Goal: Information Seeking & Learning: Check status

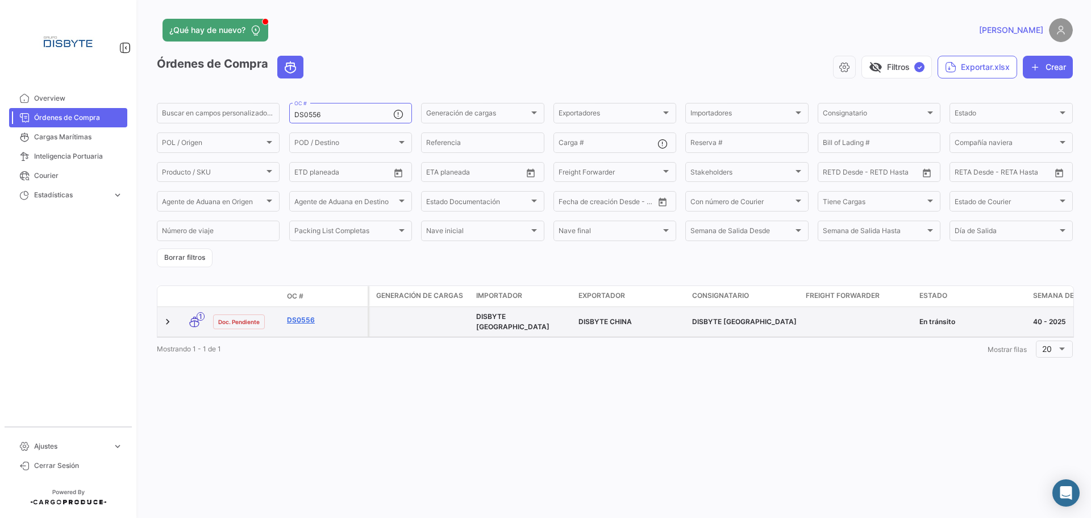
click at [309, 318] on link "DS0556" at bounding box center [325, 320] width 76 height 10
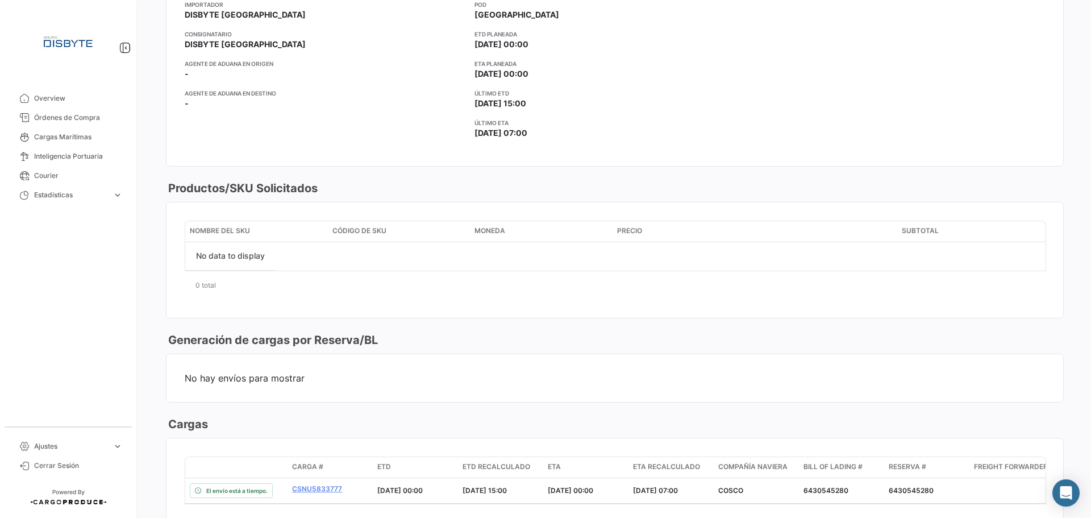
scroll to position [455, 0]
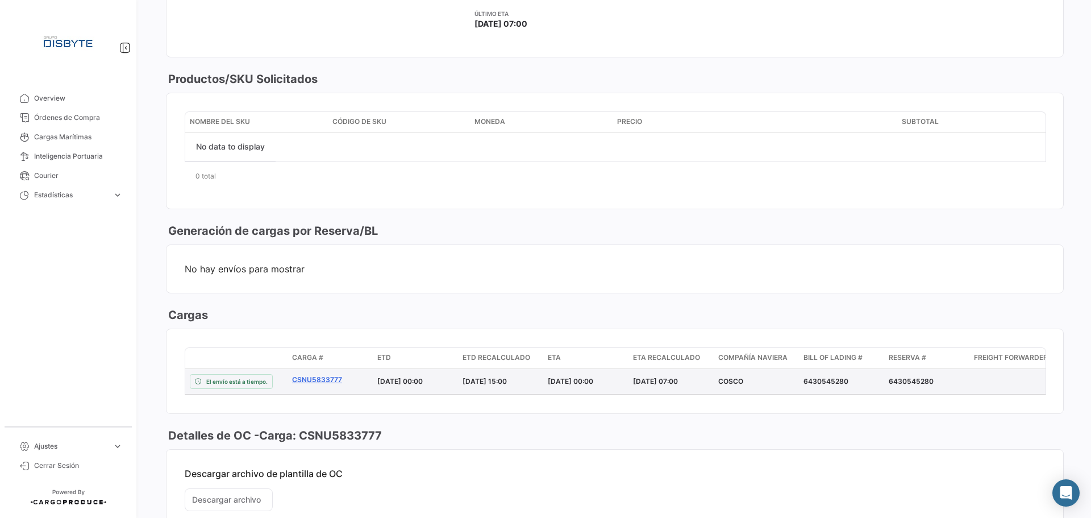
click at [318, 383] on link "CSNU5833777" at bounding box center [330, 380] width 76 height 10
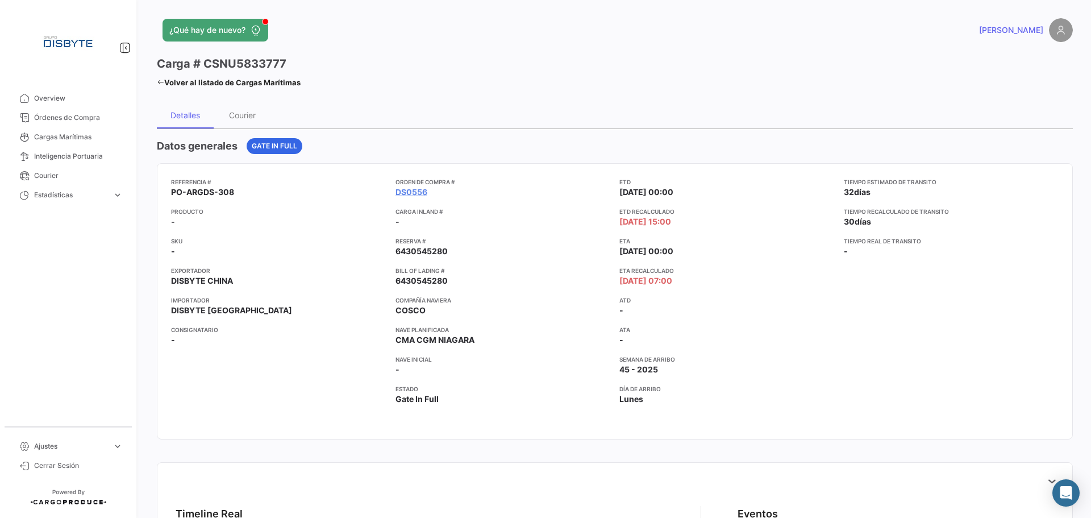
scroll to position [57, 0]
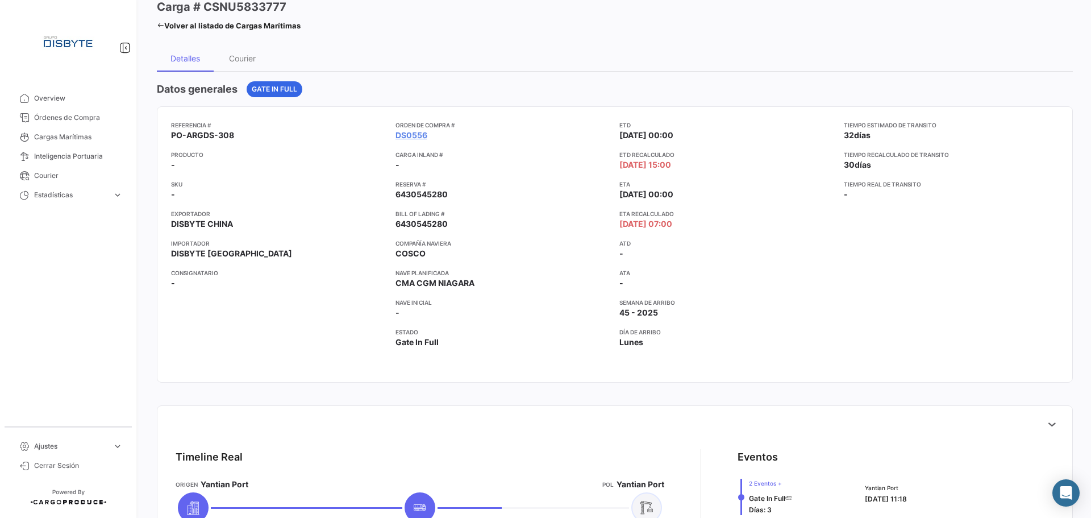
click at [821, 276] on app-card-info-title "ATA" at bounding box center [726, 272] width 215 height 9
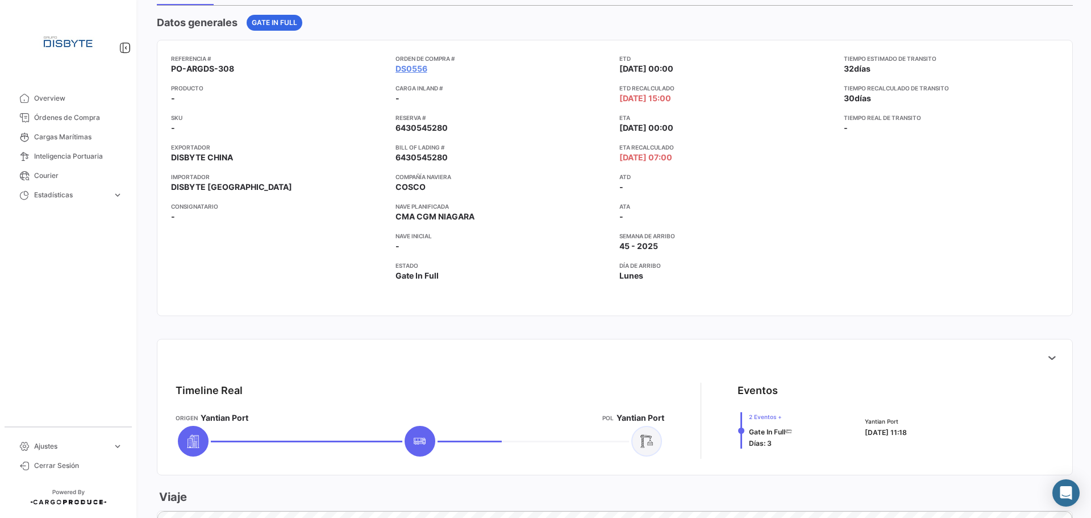
scroll to position [227, 0]
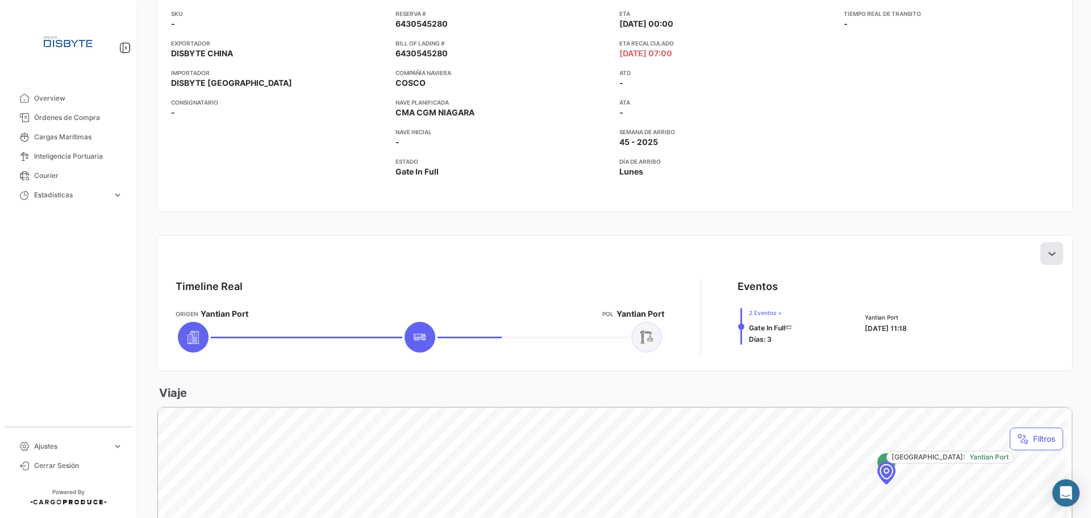
click at [1046, 255] on icon at bounding box center [1051, 253] width 11 height 11
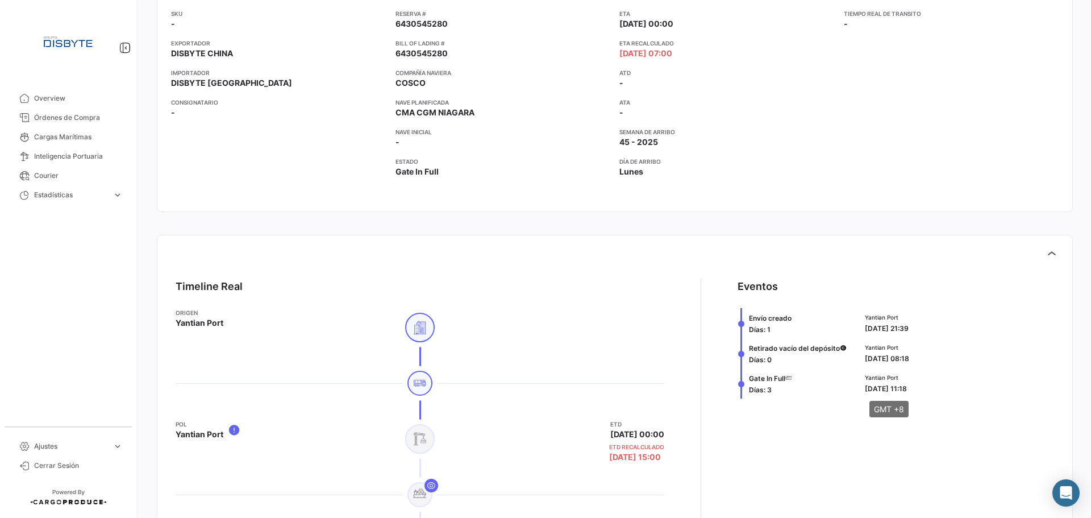
drag, startPoint x: 855, startPoint y: 386, endPoint x: 914, endPoint y: 385, distance: 59.1
click at [914, 385] on div "Gate In Full [PERSON_NAME]: 3 Yantian Port [DATE] 11:18" at bounding box center [896, 383] width 317 height 30
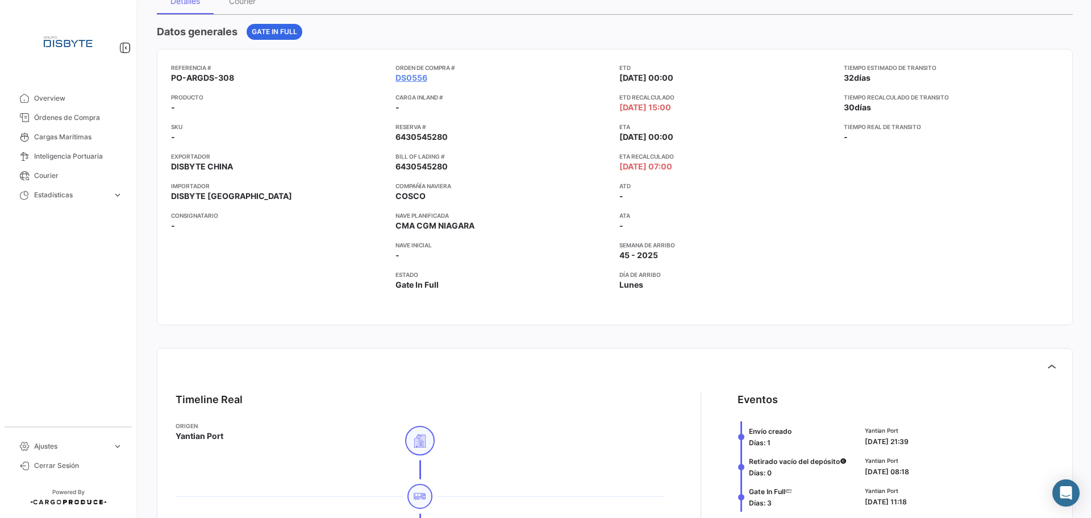
scroll to position [114, 0]
click at [732, 155] on app-card-info-title "ETA Recalculado" at bounding box center [726, 156] width 215 height 9
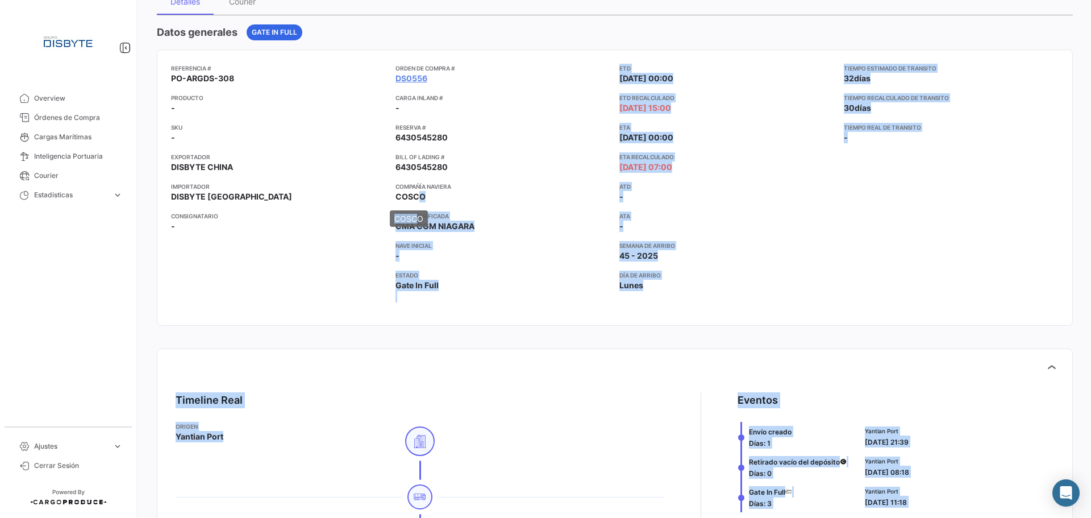
drag, startPoint x: 409, startPoint y: 196, endPoint x: 471, endPoint y: 199, distance: 62.0
click at [419, 203] on body "Overview Órdenes de Compra Cargas Marítimas Inteligencia Portuaria Courier Esta…" at bounding box center [545, 259] width 1091 height 518
click at [483, 199] on app-card-info-value "COSCO" at bounding box center [503, 196] width 215 height 11
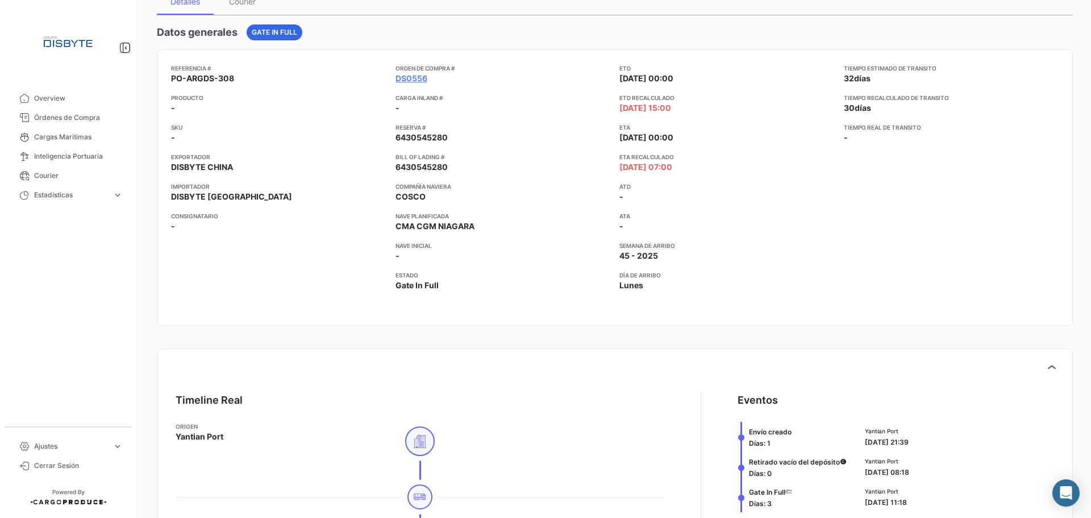
drag, startPoint x: 393, startPoint y: 194, endPoint x: 422, endPoint y: 201, distance: 29.2
click at [422, 201] on div "Referencia # PO-ARGDS-308 Producto - SKU - Exportador DISBYTE CHINA Importador …" at bounding box center [615, 188] width 888 height 248
click at [813, 273] on app-card-info-title "Día de Arribo" at bounding box center [726, 275] width 215 height 9
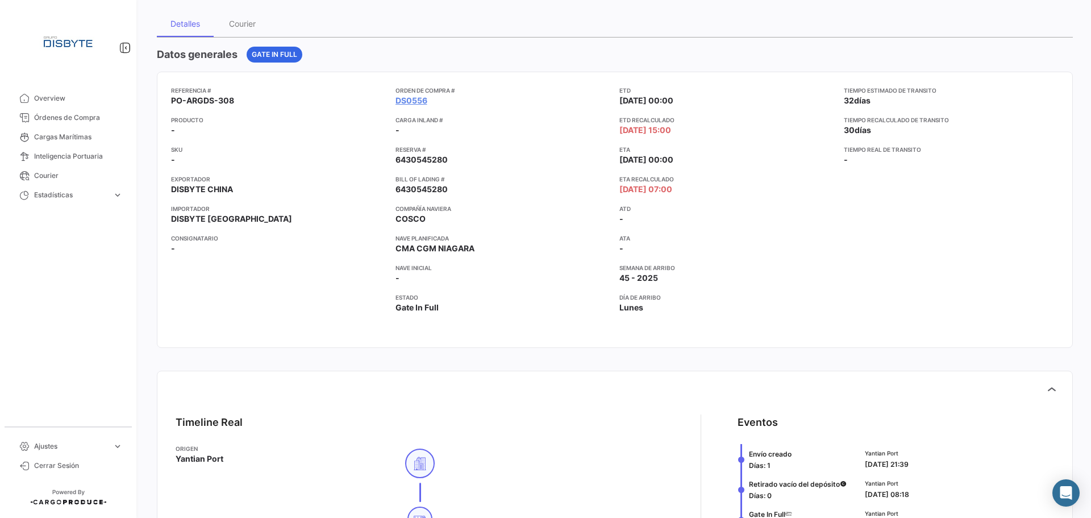
scroll to position [0, 0]
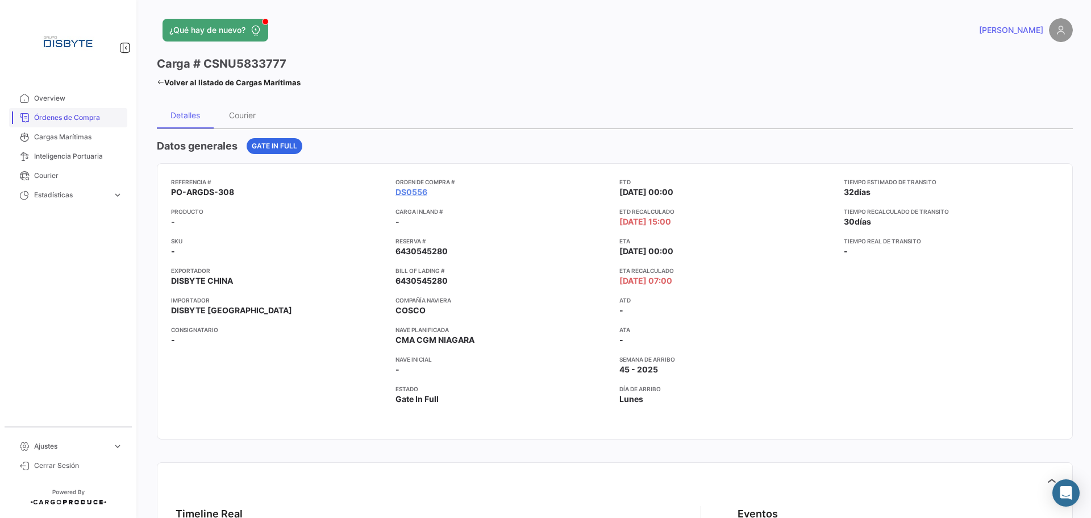
click at [92, 118] on span "Órdenes de Compra" at bounding box center [78, 118] width 89 height 10
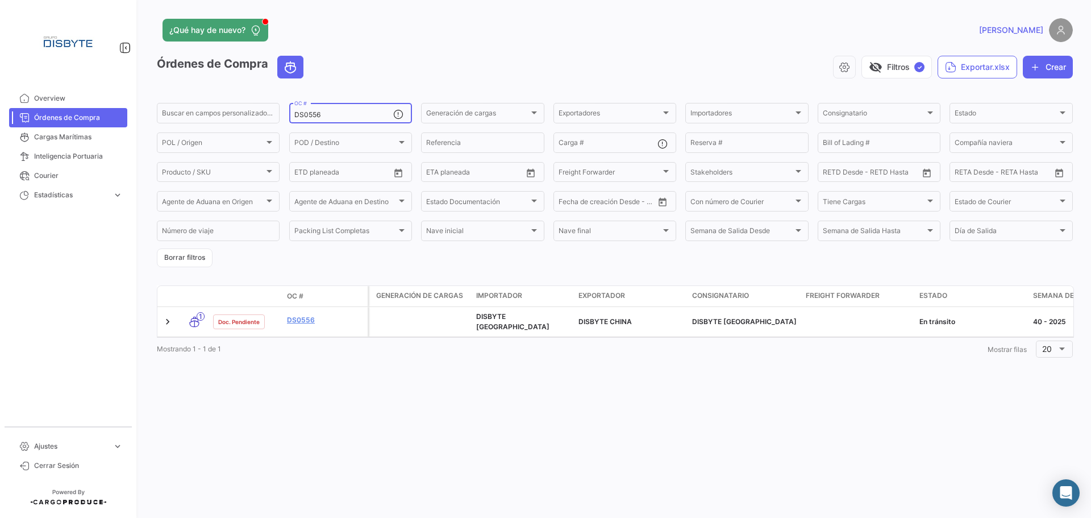
click at [310, 115] on input "DS0556" at bounding box center [343, 115] width 99 height 8
paste input "65"
click at [315, 112] on div "DS0565 OC #" at bounding box center [343, 112] width 99 height 22
drag, startPoint x: 314, startPoint y: 114, endPoint x: 352, endPoint y: 110, distance: 38.3
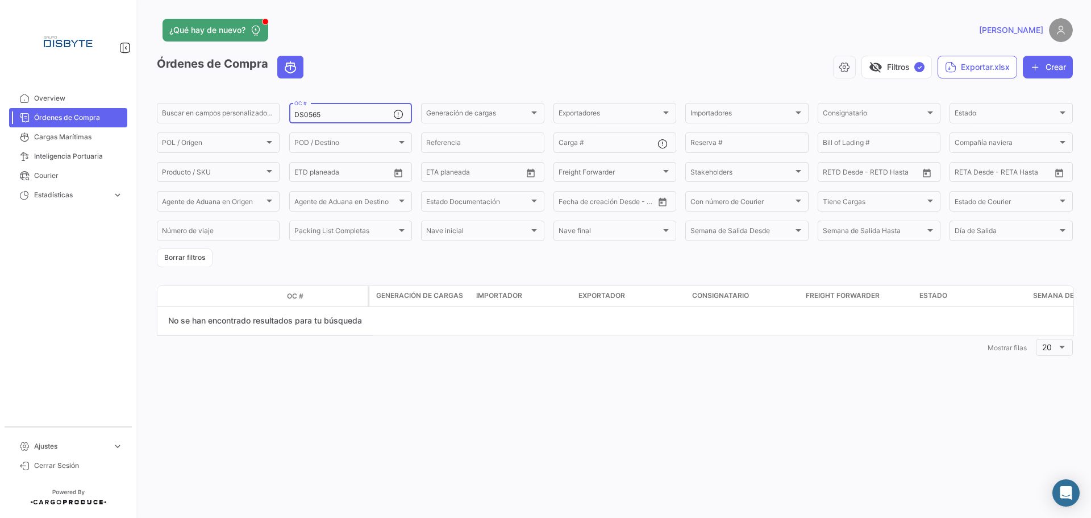
click at [352, 110] on div "DS0565 OC #" at bounding box center [343, 112] width 99 height 22
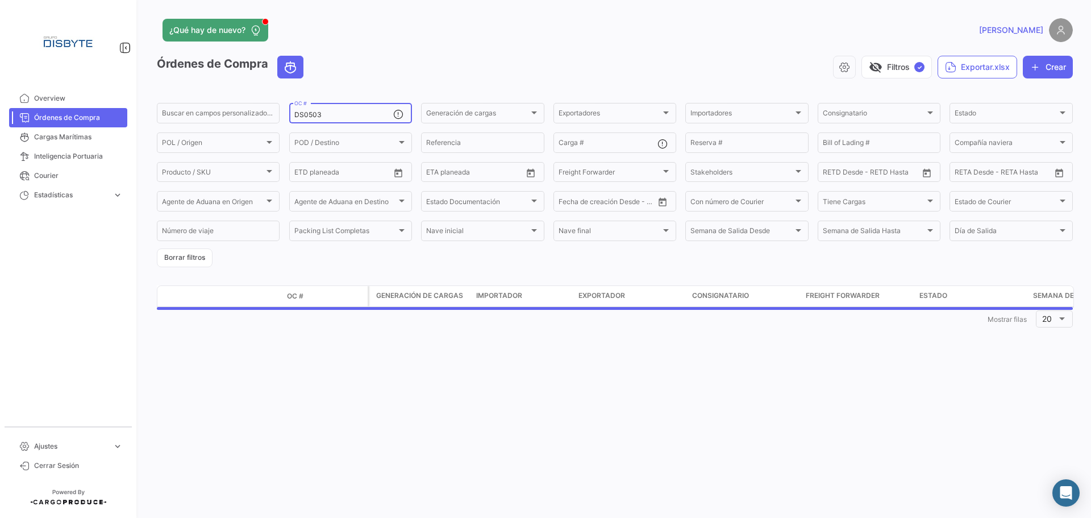
type input "DS0503"
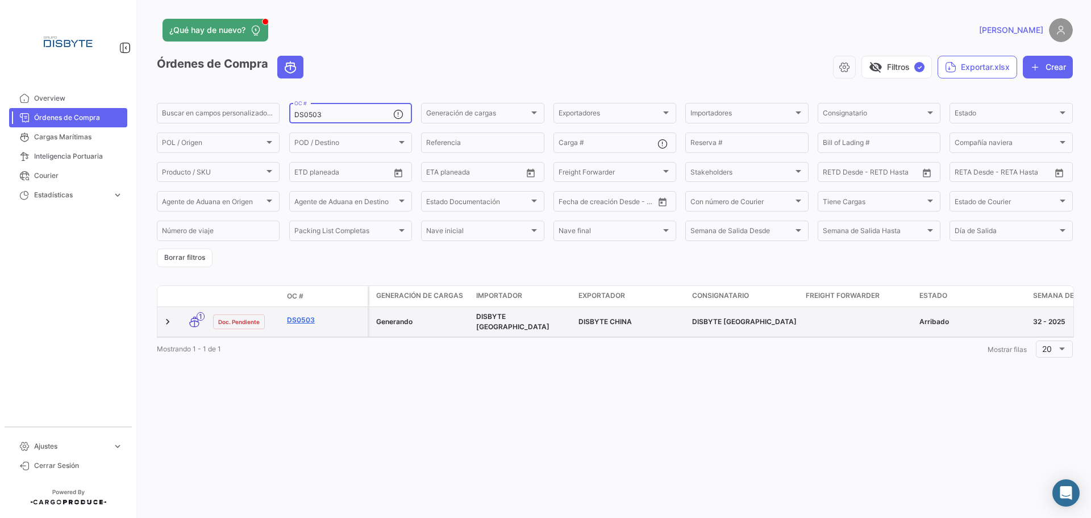
click at [303, 317] on link "DS0503" at bounding box center [325, 320] width 76 height 10
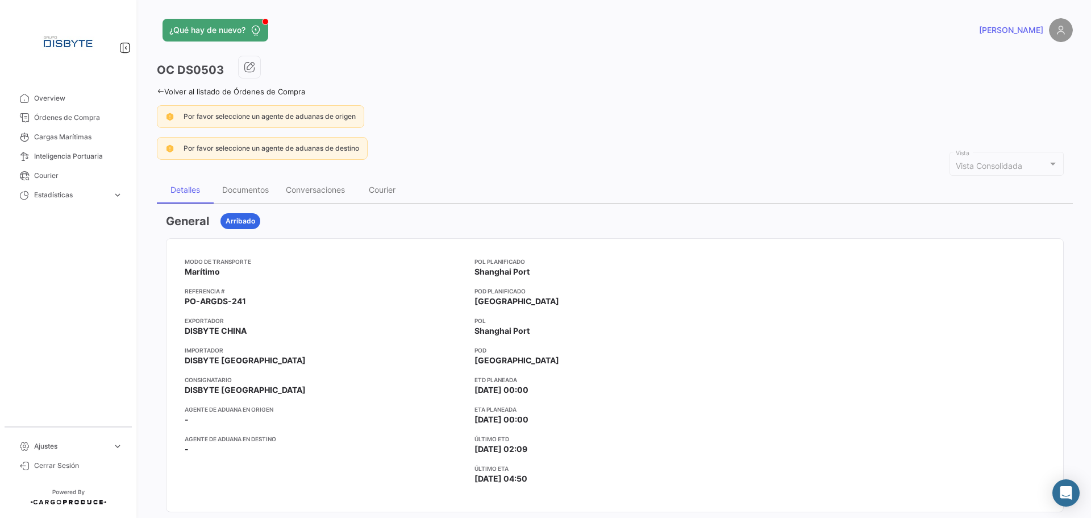
click at [355, 290] on app-card-info-title "Referencia #" at bounding box center [325, 290] width 281 height 9
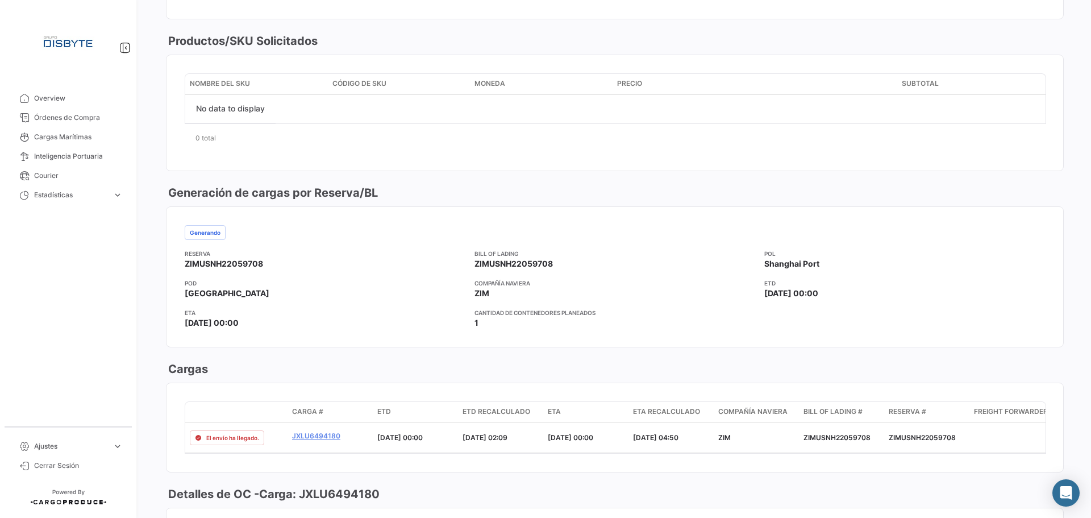
scroll to position [511, 0]
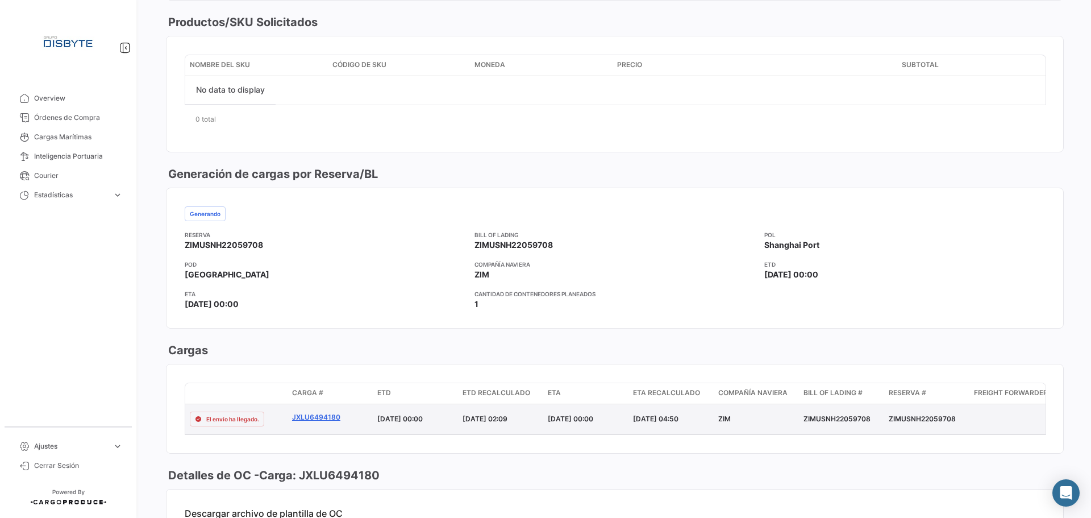
click at [300, 415] on link "JXLU6494180" at bounding box center [330, 417] width 76 height 10
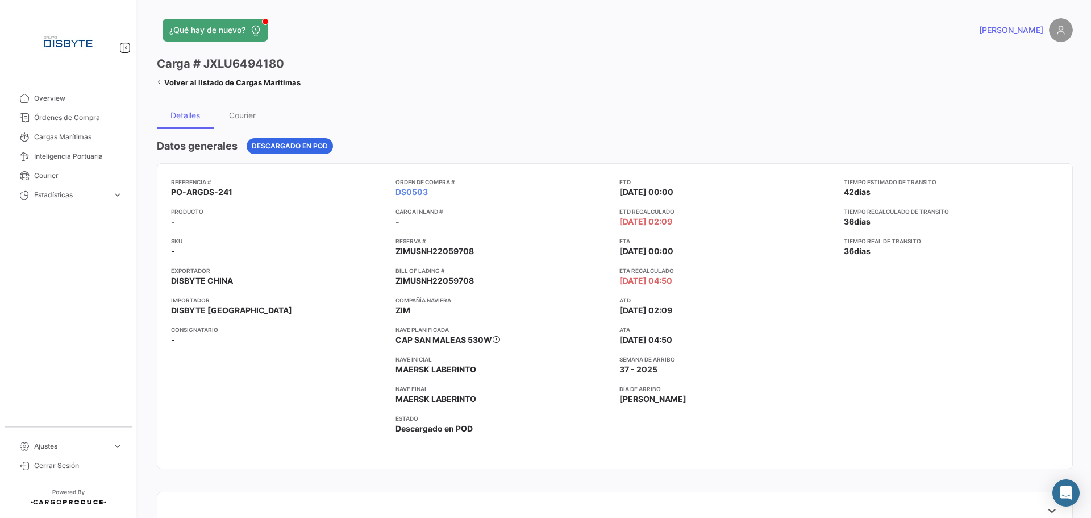
click at [806, 325] on app-card-info-title "ATA" at bounding box center [726, 329] width 215 height 9
click at [78, 118] on span "Órdenes de Compra" at bounding box center [78, 118] width 89 height 10
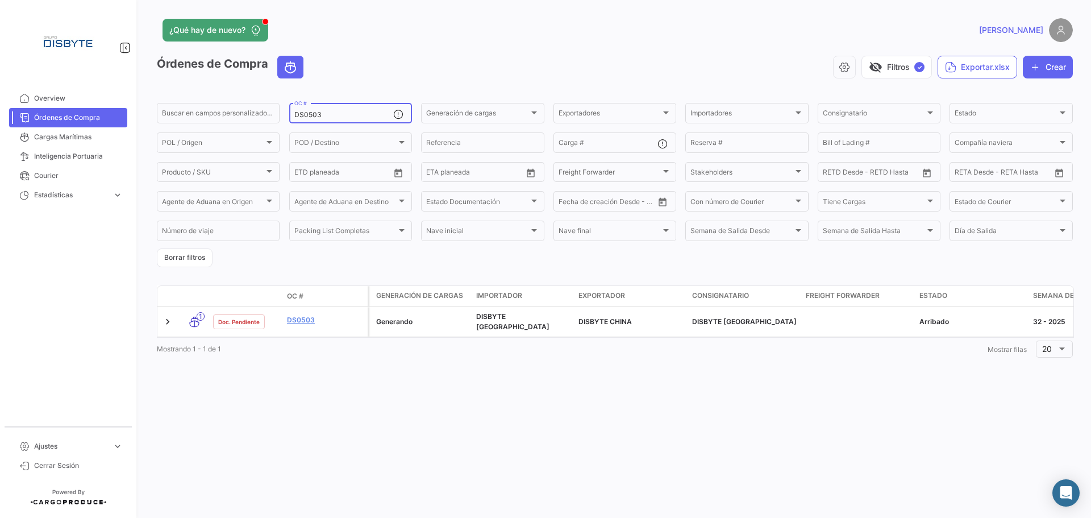
drag, startPoint x: 317, startPoint y: 112, endPoint x: 368, endPoint y: 114, distance: 51.7
click at [368, 114] on input "DS0503" at bounding box center [343, 115] width 99 height 8
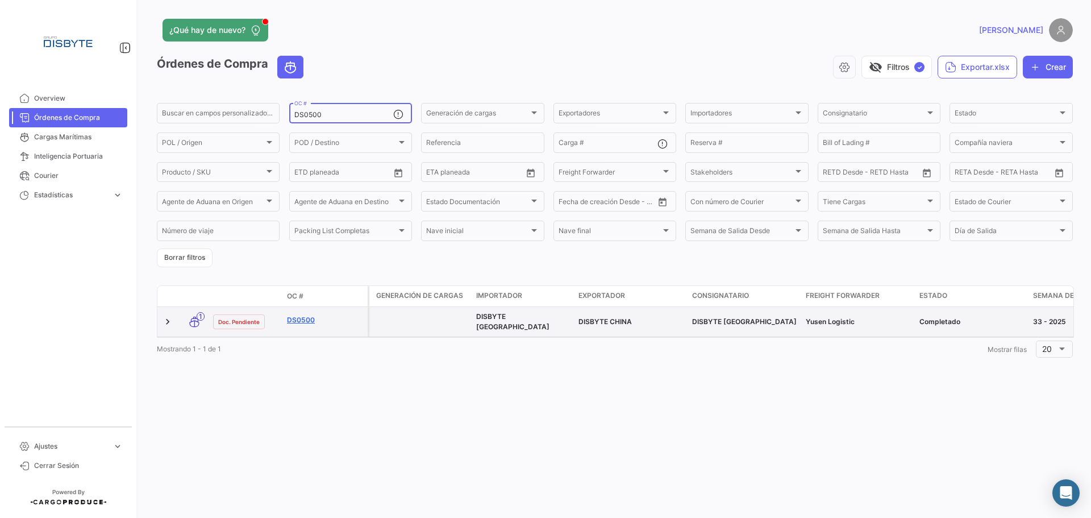
type input "DS0500"
click at [302, 318] on link "DS0500" at bounding box center [325, 320] width 76 height 10
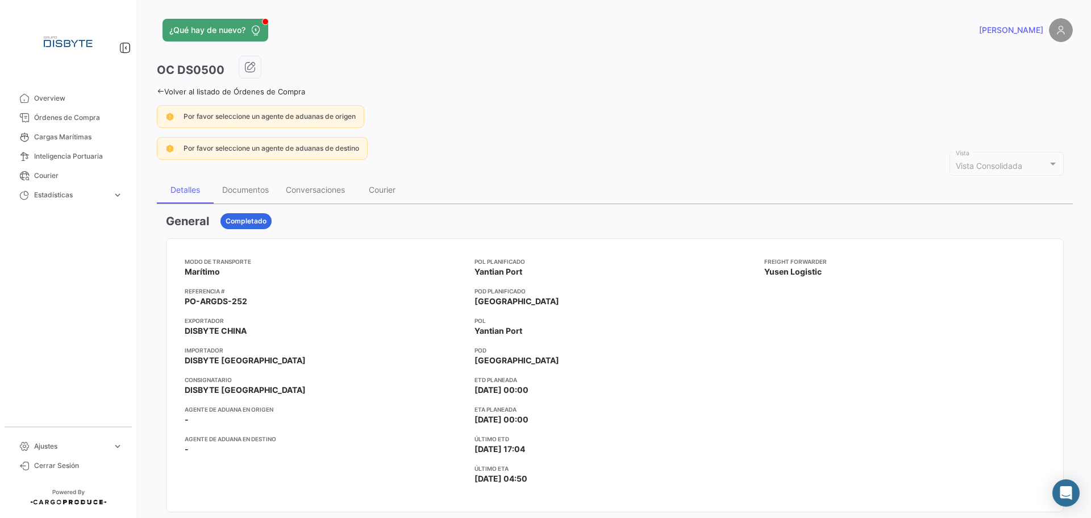
scroll to position [455, 0]
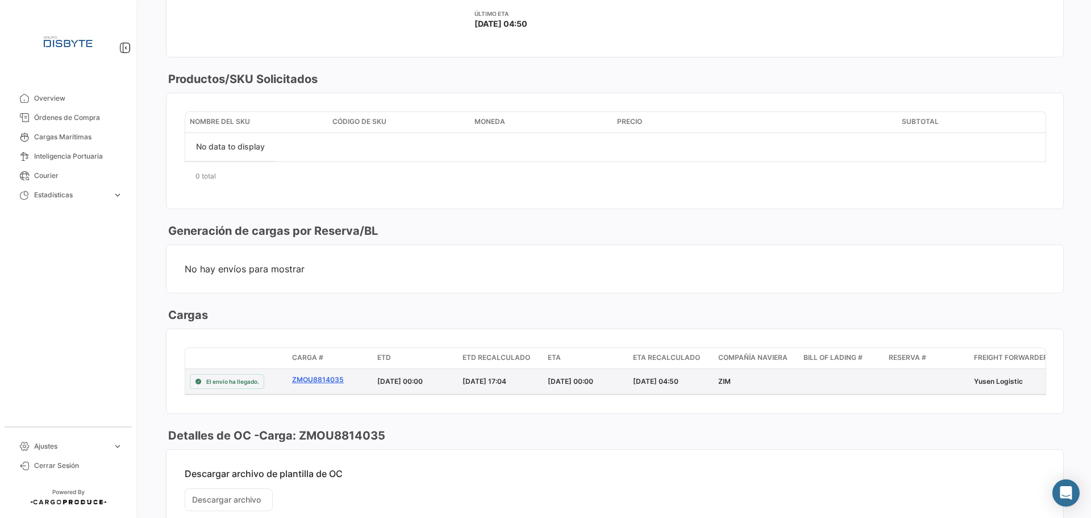
click at [324, 379] on link "ZMOU8814035" at bounding box center [330, 380] width 76 height 10
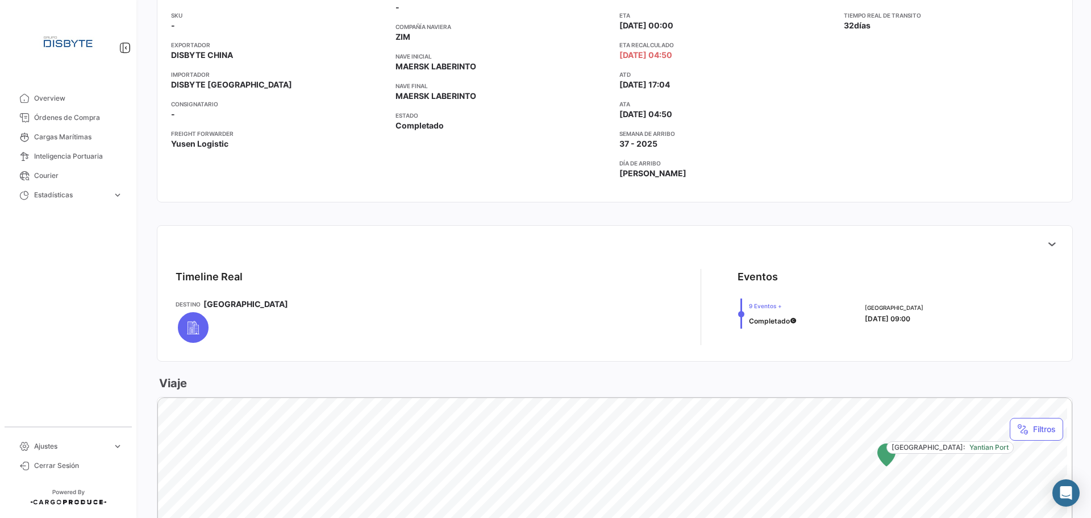
scroll to position [227, 0]
click at [1053, 240] on button at bounding box center [1052, 242] width 23 height 23
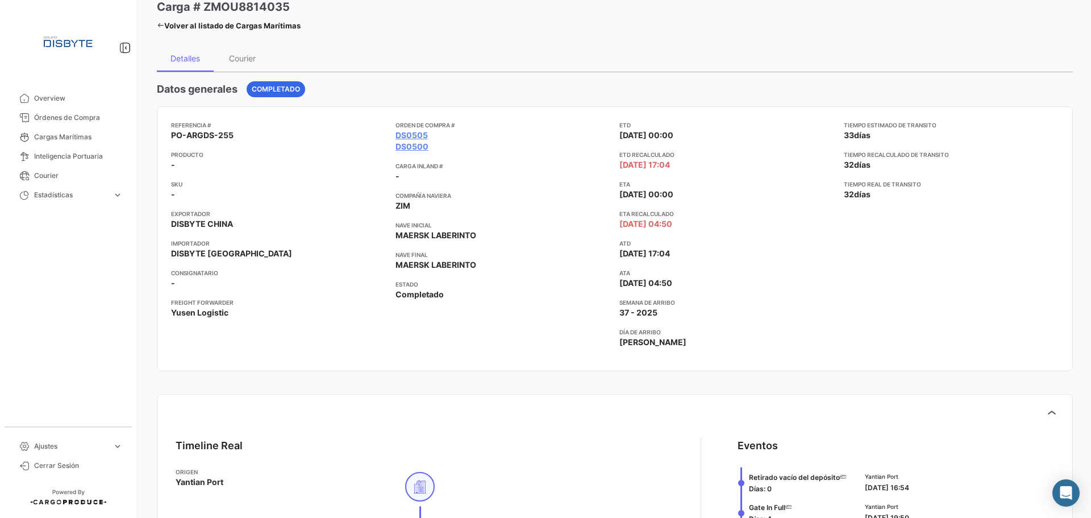
scroll to position [0, 0]
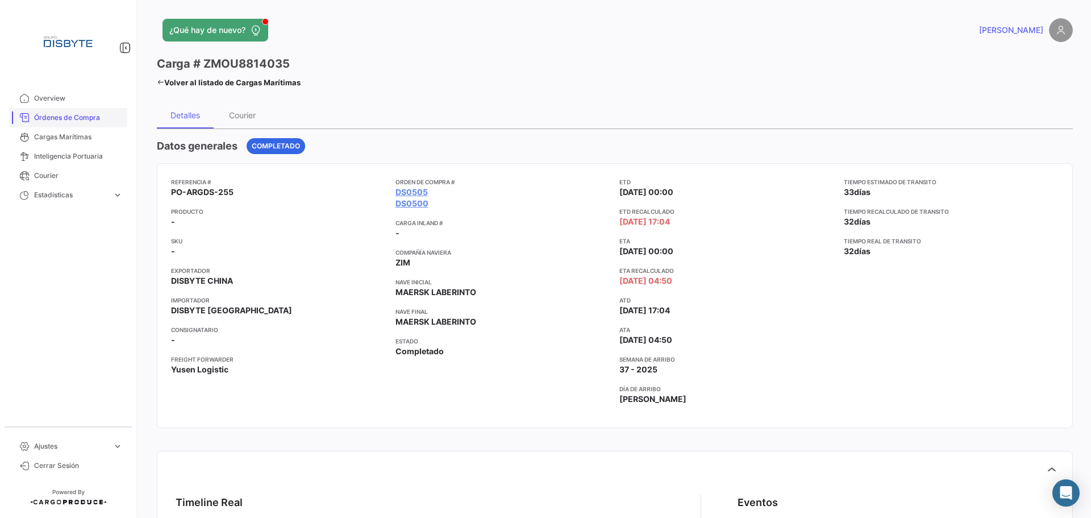
click at [96, 111] on link "Órdenes de Compra" at bounding box center [68, 117] width 118 height 19
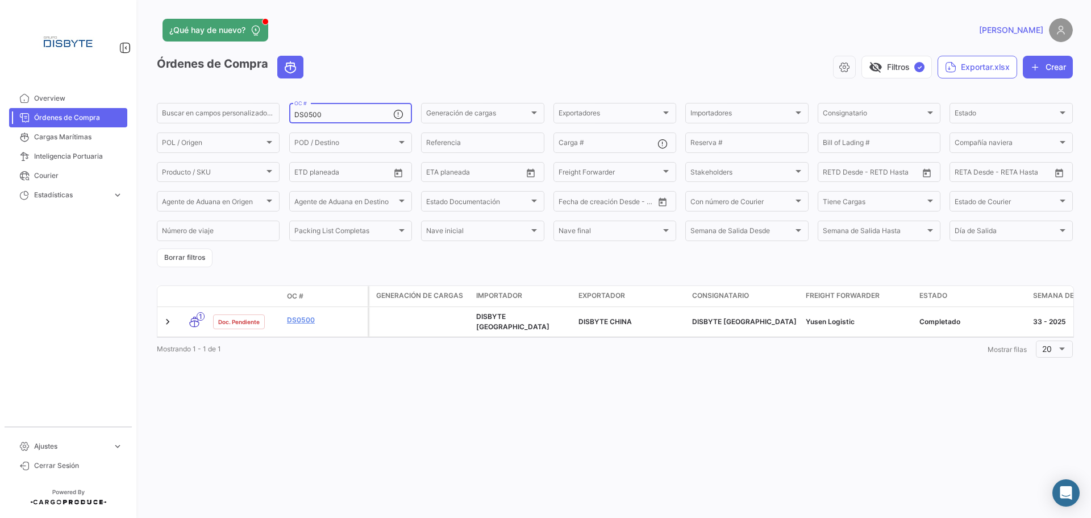
drag, startPoint x: 311, startPoint y: 113, endPoint x: 412, endPoint y: 102, distance: 101.2
click at [412, 102] on div "DS0500 OC #" at bounding box center [350, 112] width 123 height 22
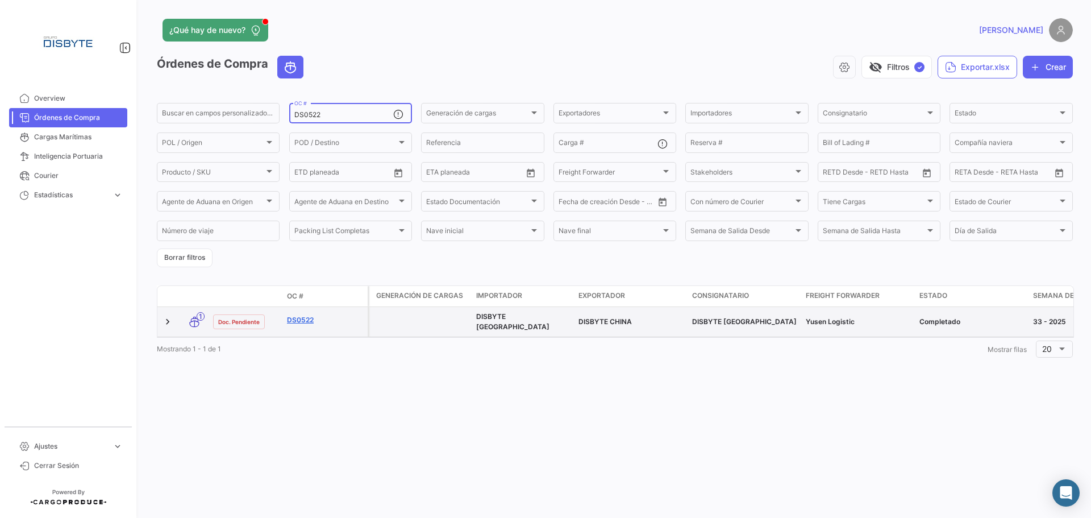
type input "DS0522"
click at [308, 318] on link "DS0522" at bounding box center [325, 320] width 76 height 10
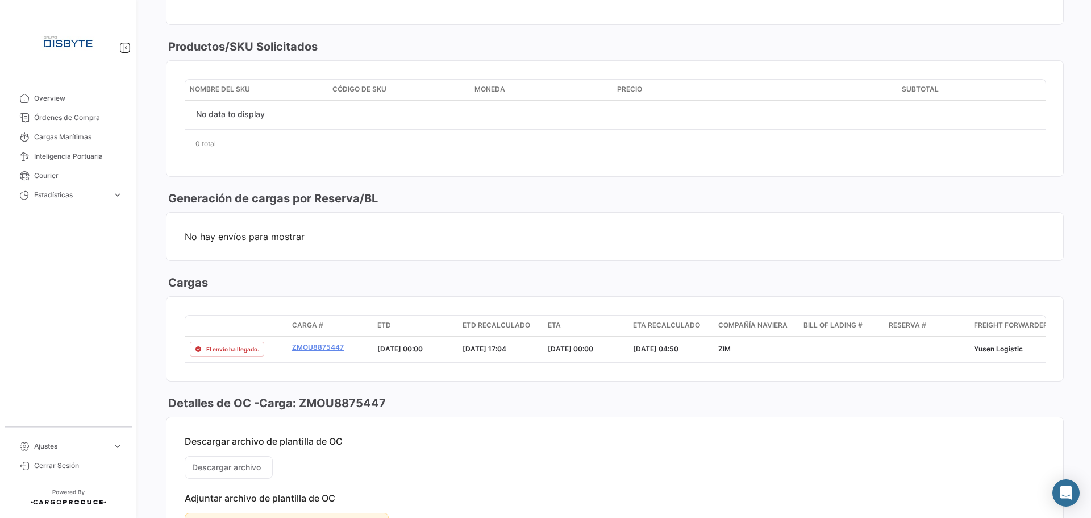
scroll to position [511, 0]
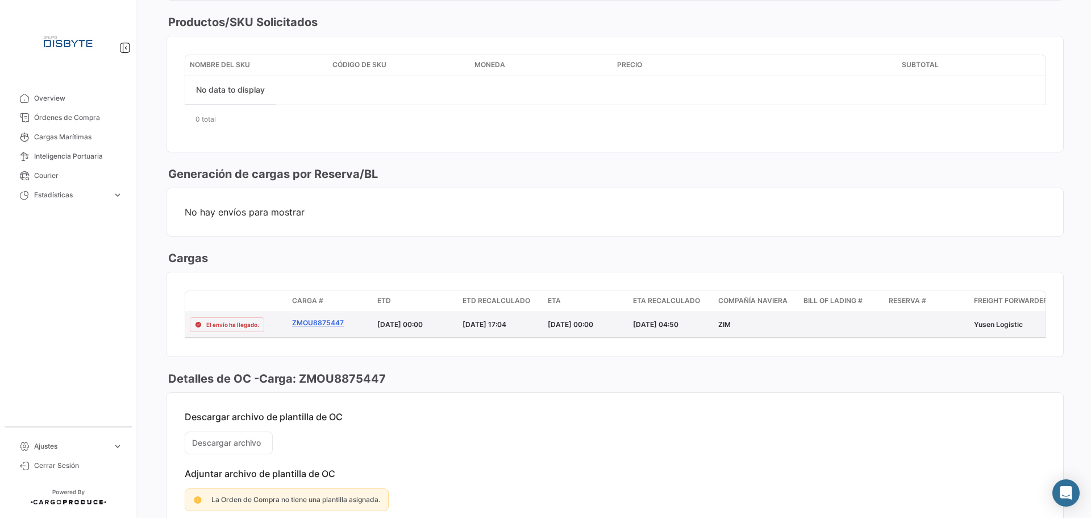
click at [318, 321] on link "ZMOU8875447" at bounding box center [330, 323] width 76 height 10
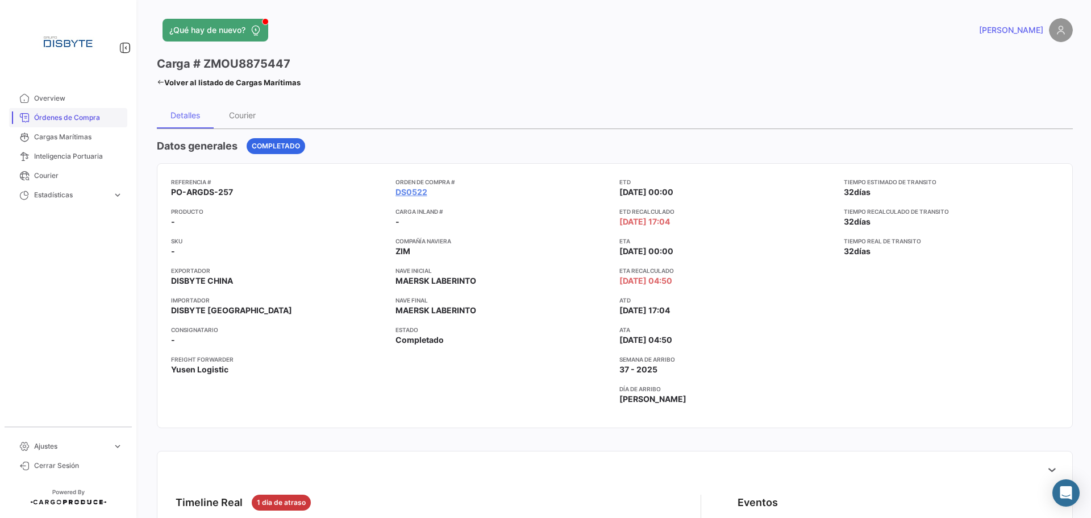
click at [98, 115] on span "Órdenes de Compra" at bounding box center [78, 118] width 89 height 10
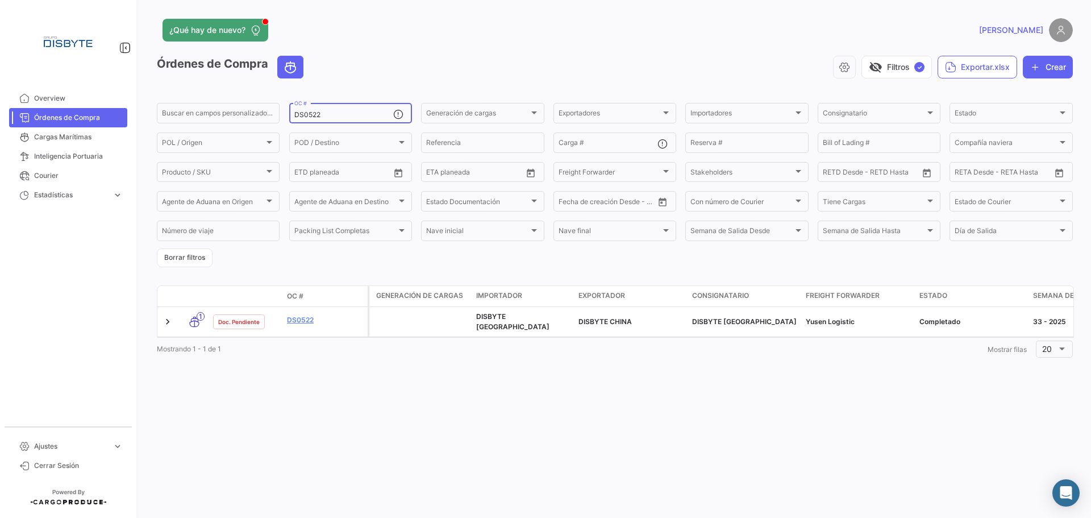
drag, startPoint x: 312, startPoint y: 114, endPoint x: 381, endPoint y: 94, distance: 72.1
click at [381, 94] on app-list-header "Órdenes de Compra visibility_off Filtros ✓ Exportar.xlsx Crear Buscar en [PERSO…" at bounding box center [615, 161] width 916 height 211
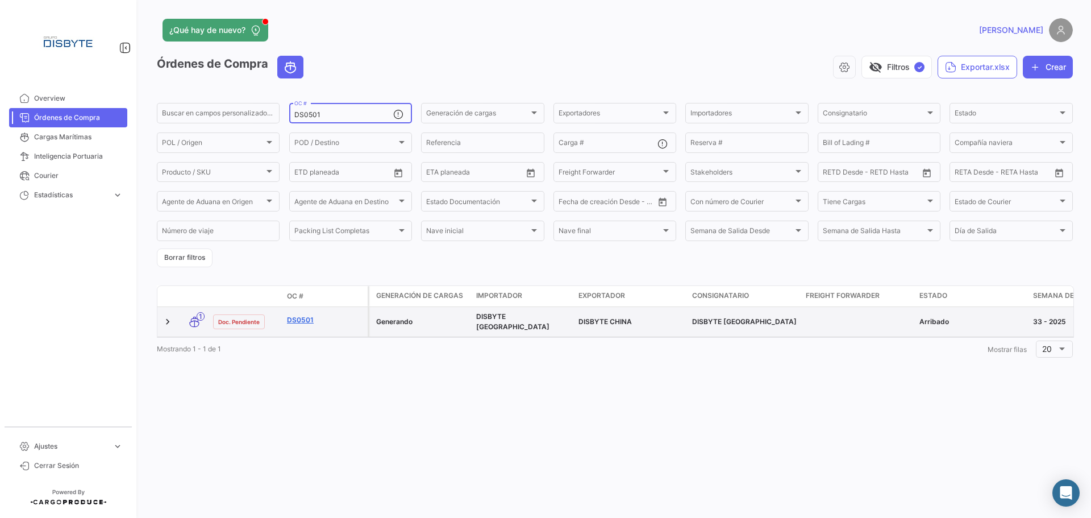
type input "DS0501"
click at [302, 318] on link "DS0501" at bounding box center [325, 320] width 76 height 10
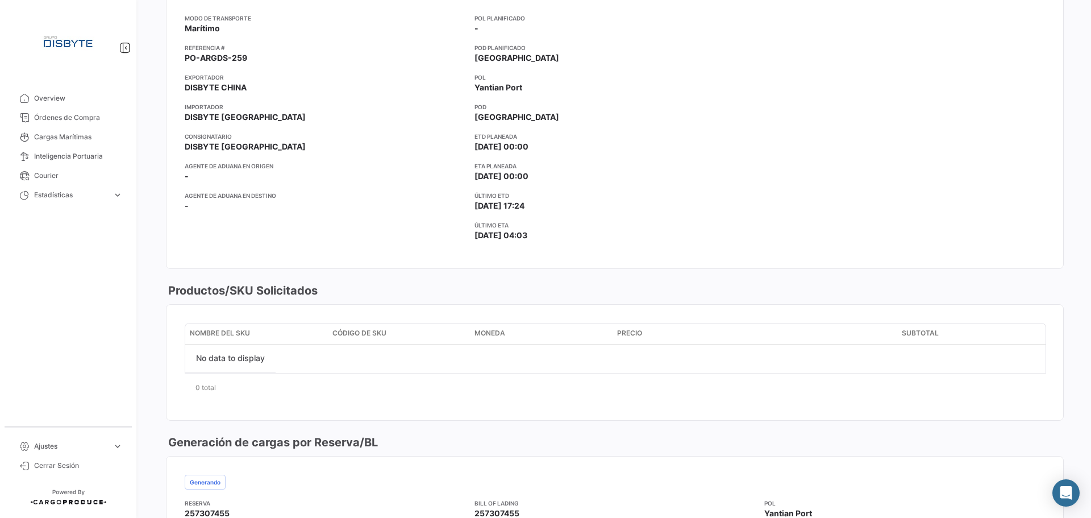
scroll to position [511, 0]
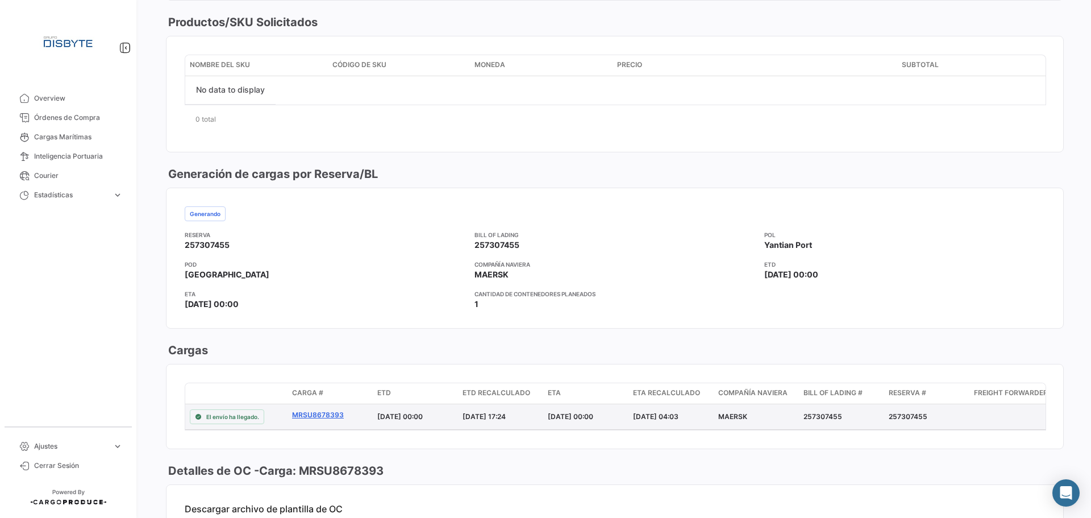
click at [315, 417] on link "MRSU8678393" at bounding box center [330, 415] width 76 height 10
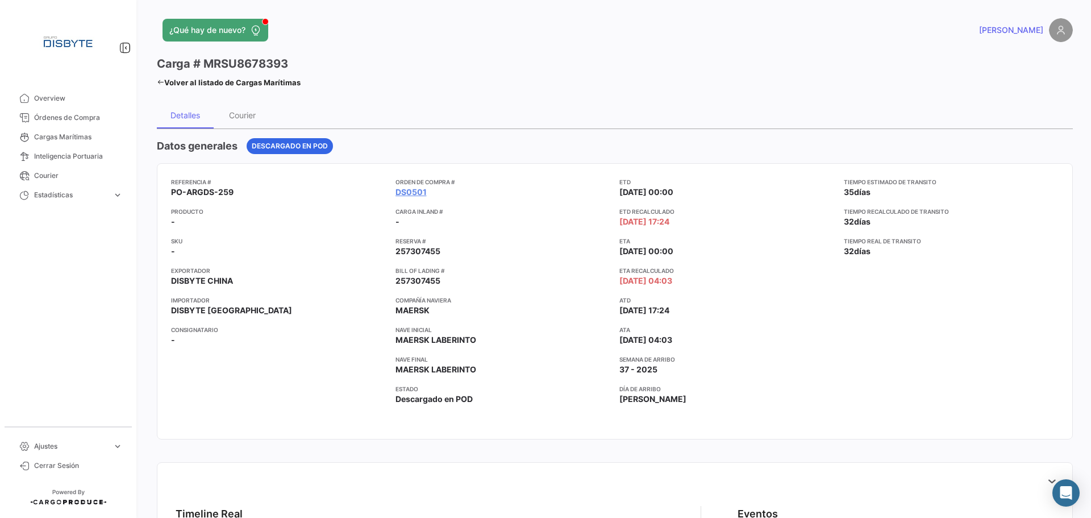
scroll to position [284, 0]
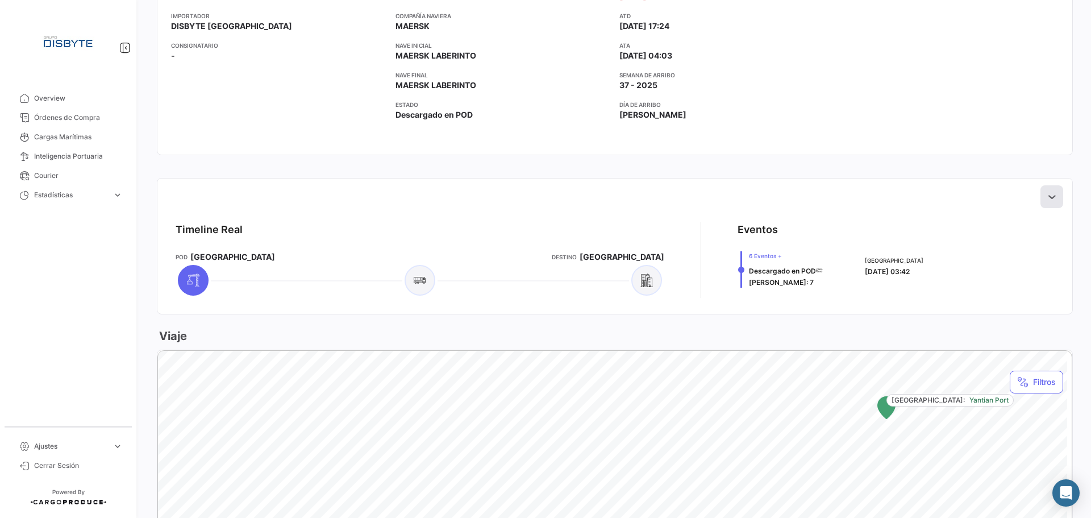
click at [1046, 198] on icon at bounding box center [1051, 196] width 11 height 11
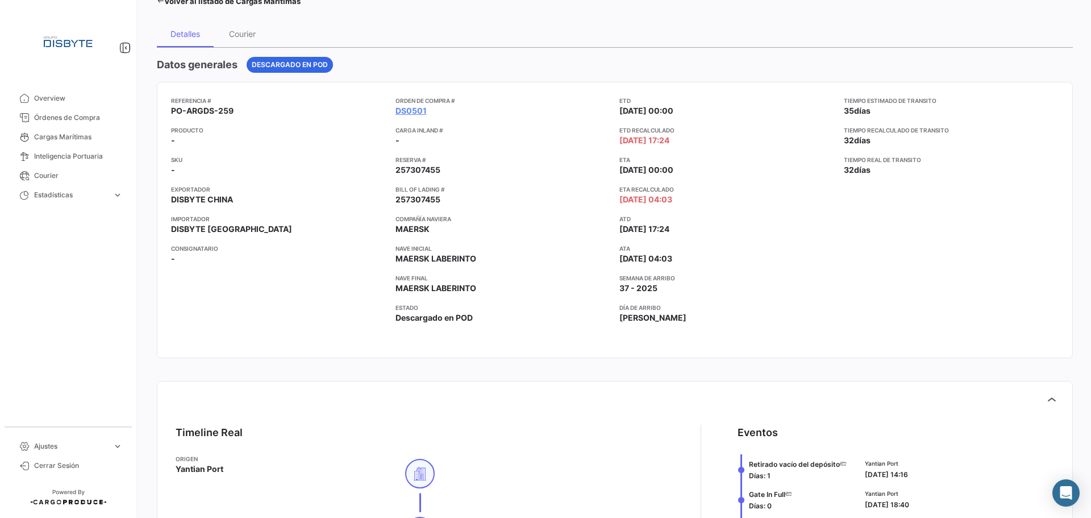
scroll to position [0, 0]
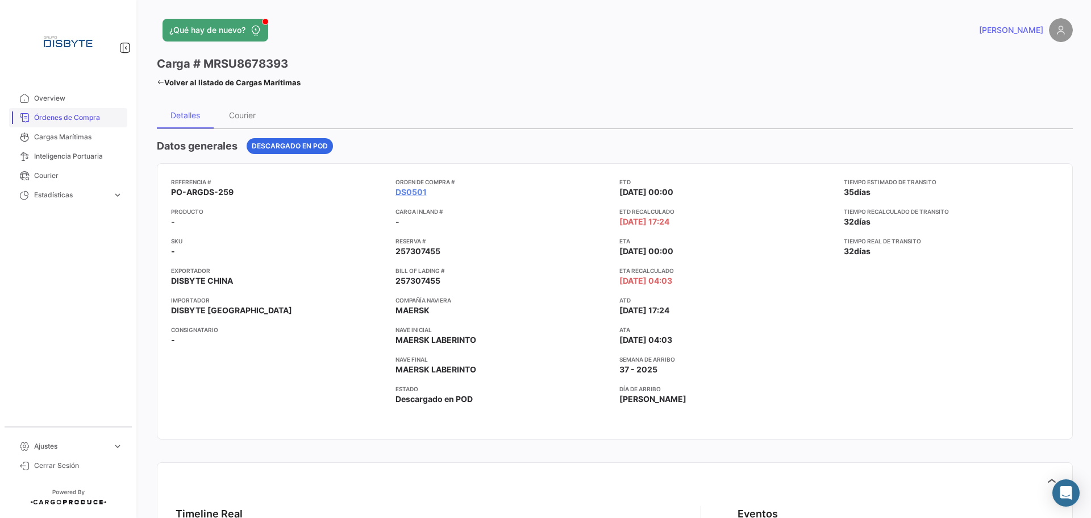
click at [92, 116] on span "Órdenes de Compra" at bounding box center [78, 118] width 89 height 10
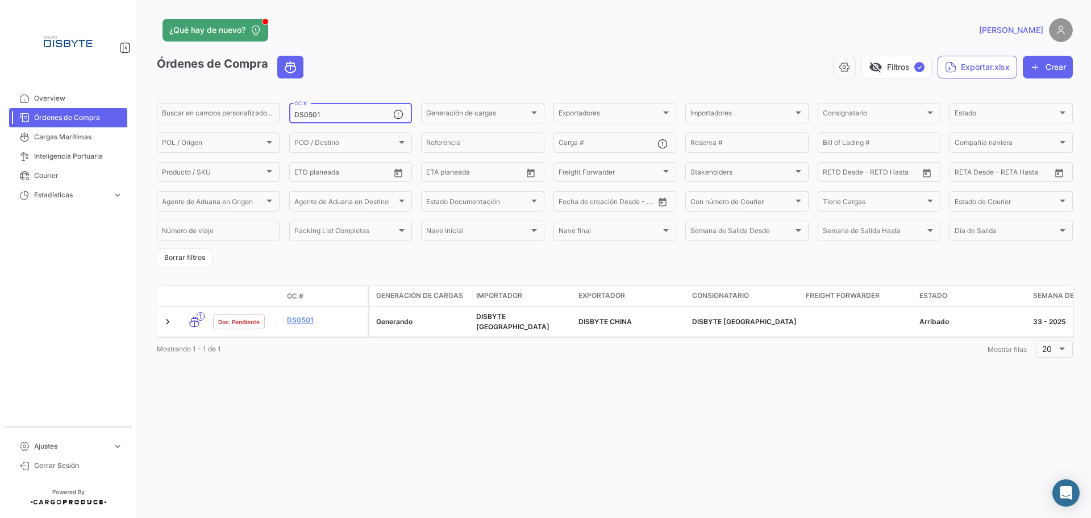
drag, startPoint x: 309, startPoint y: 115, endPoint x: 343, endPoint y: 107, distance: 35.1
click at [343, 107] on div "DS0501 OC #" at bounding box center [343, 112] width 99 height 22
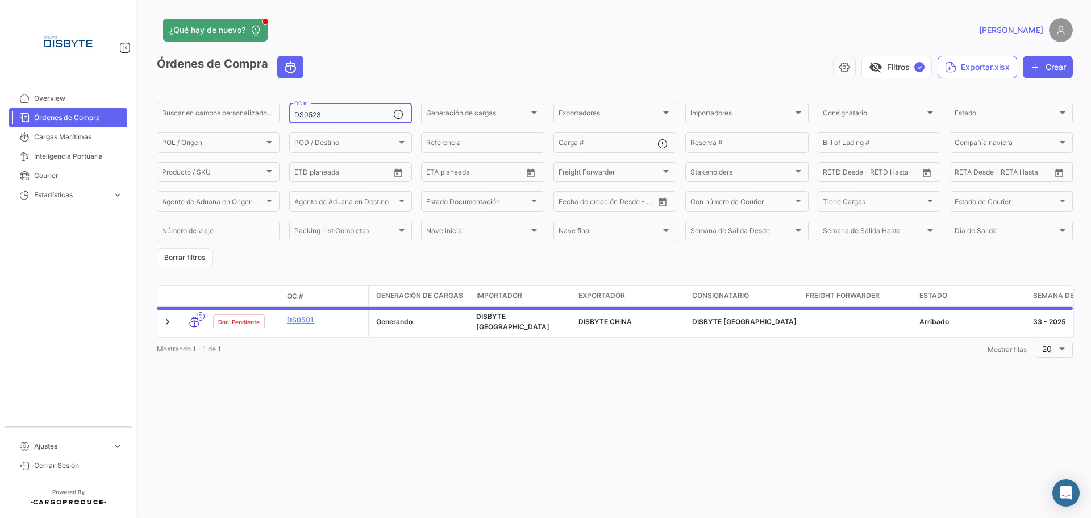
type input "DS0523"
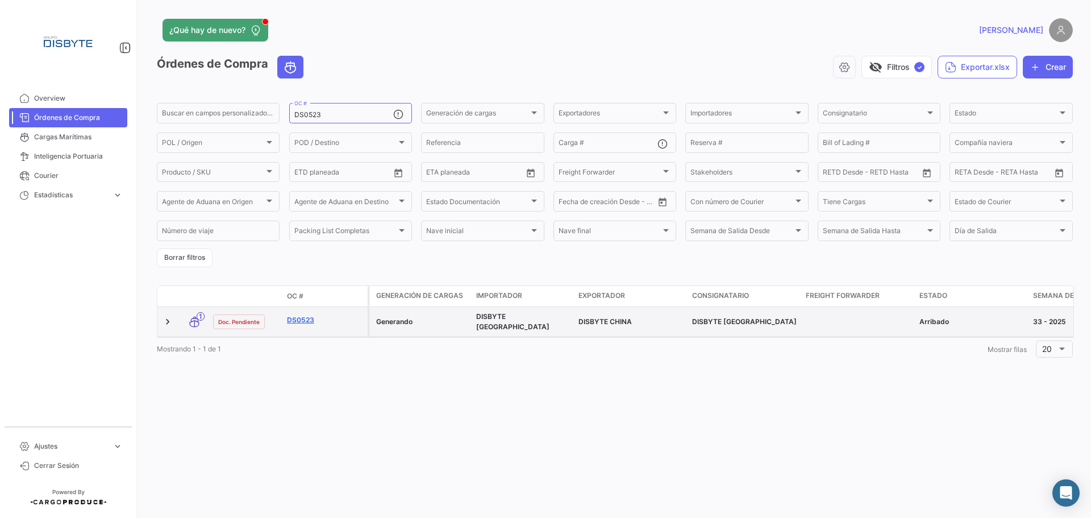
click at [303, 321] on link "DS0523" at bounding box center [325, 320] width 76 height 10
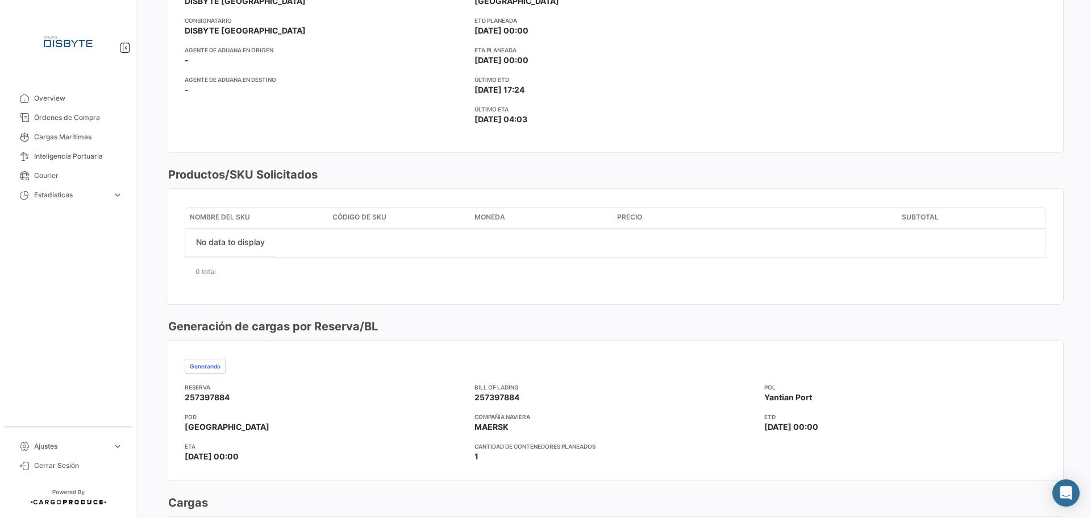
scroll to position [455, 0]
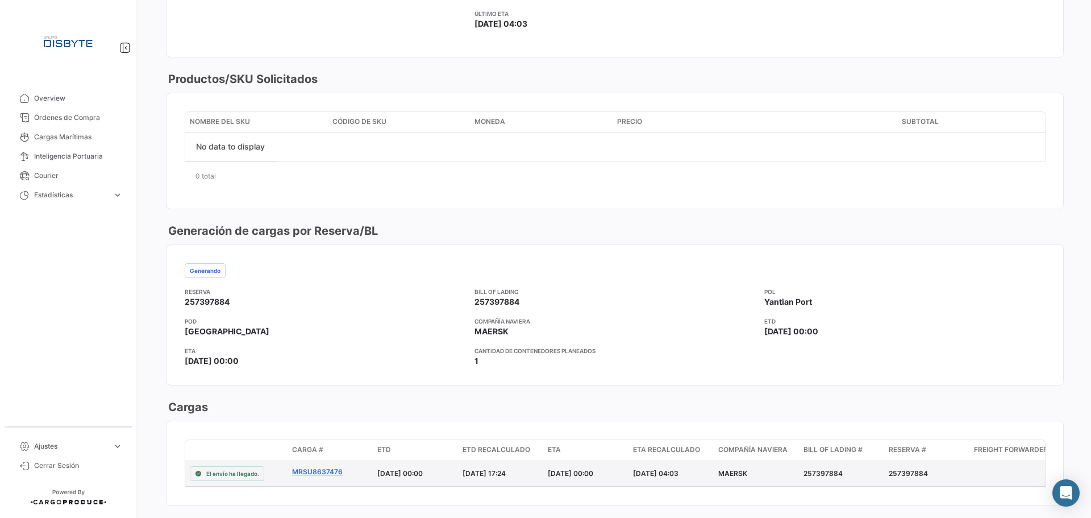
click at [321, 471] on link "MRSU8637476" at bounding box center [330, 472] width 76 height 10
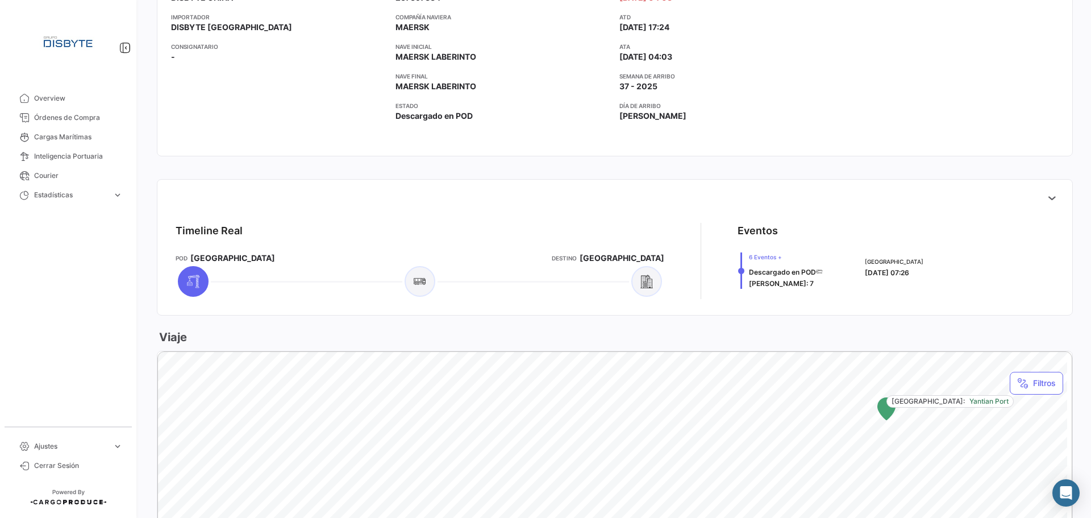
scroll to position [284, 0]
click at [1046, 193] on icon at bounding box center [1051, 196] width 11 height 11
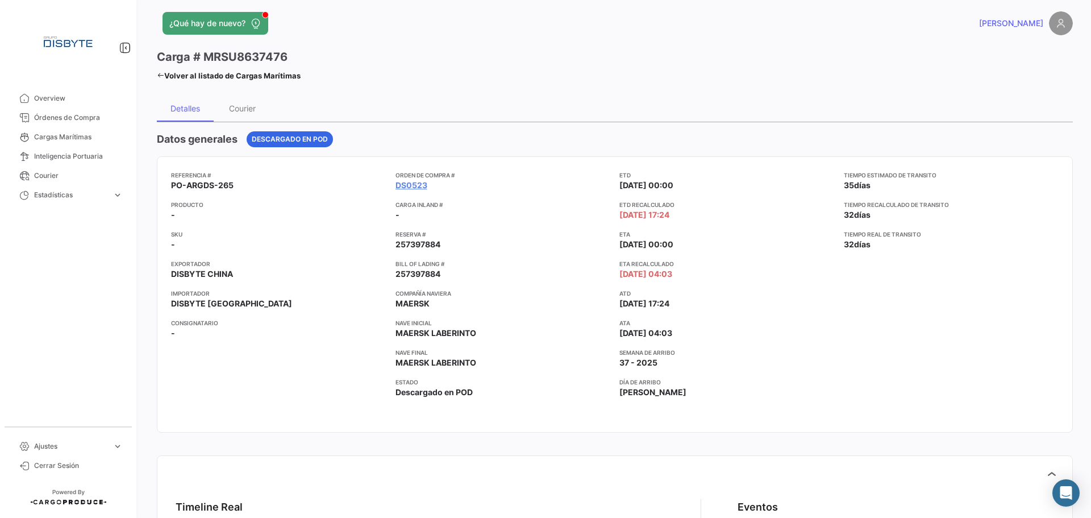
scroll to position [0, 0]
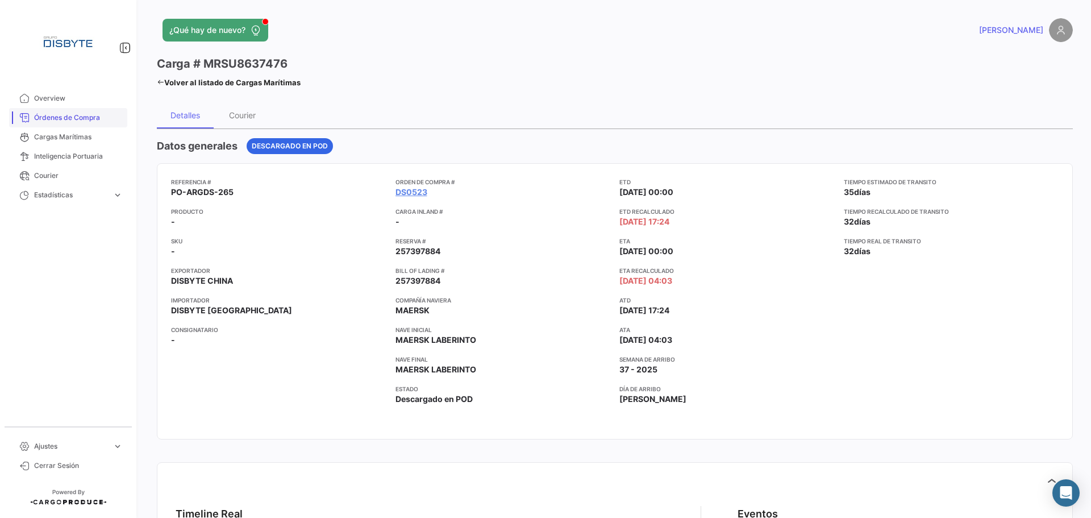
click at [88, 117] on span "Órdenes de Compra" at bounding box center [78, 118] width 89 height 10
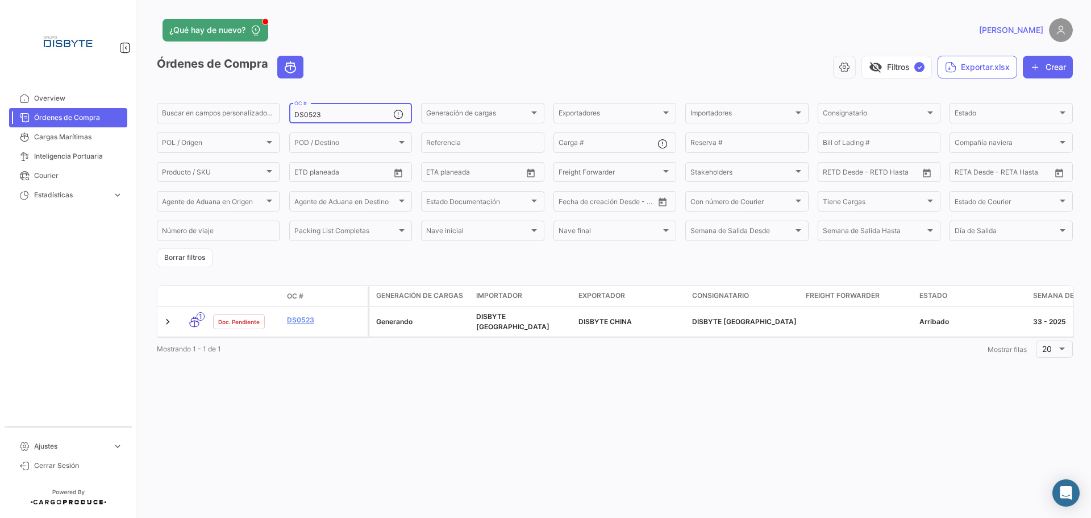
drag, startPoint x: 313, startPoint y: 112, endPoint x: 427, endPoint y: 100, distance: 114.9
click at [427, 100] on app-list-header "Órdenes de Compra visibility_off Filtros ✓ Exportar.xlsx Crear Buscar en [PERSO…" at bounding box center [615, 161] width 916 height 211
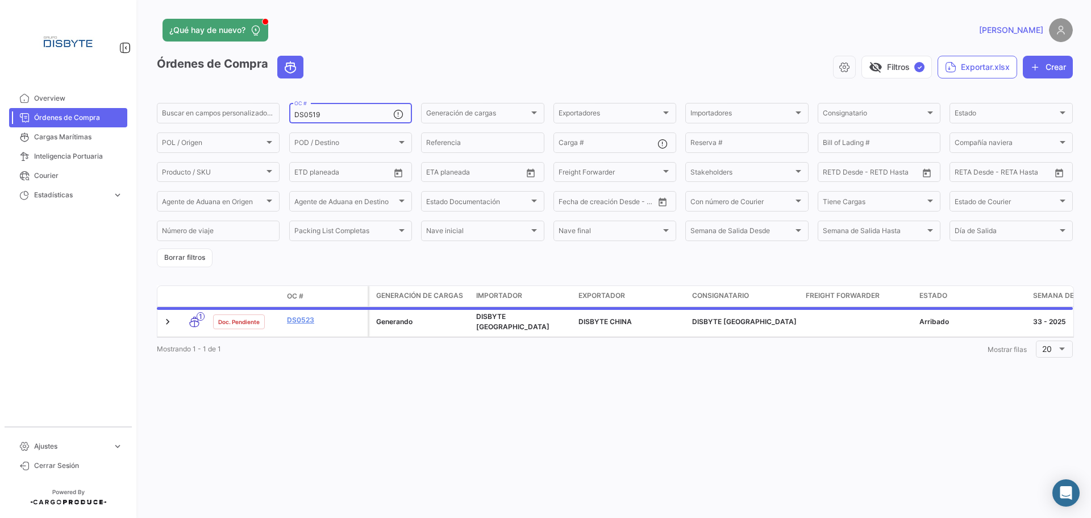
type input "DS0519"
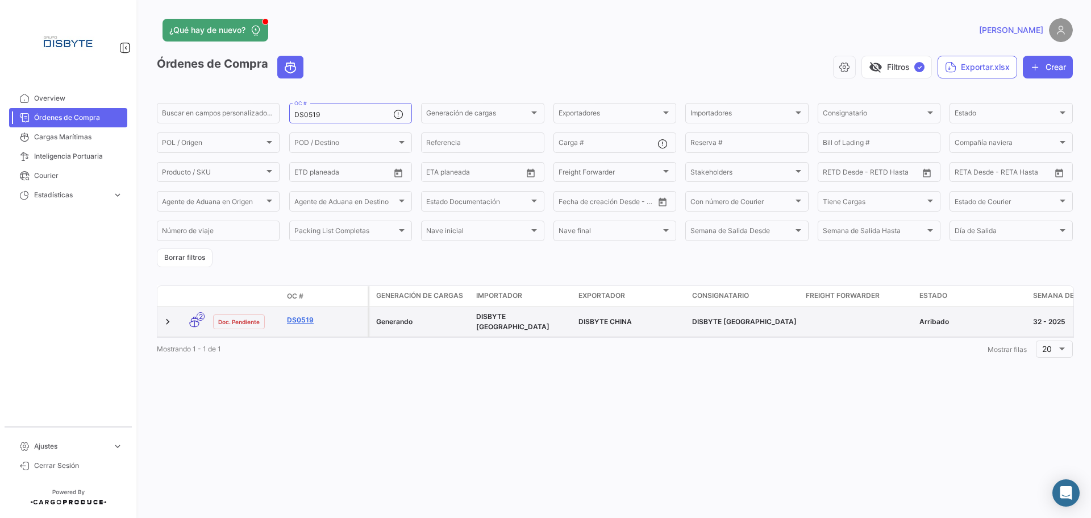
click at [300, 315] on link "DS0519" at bounding box center [325, 320] width 76 height 10
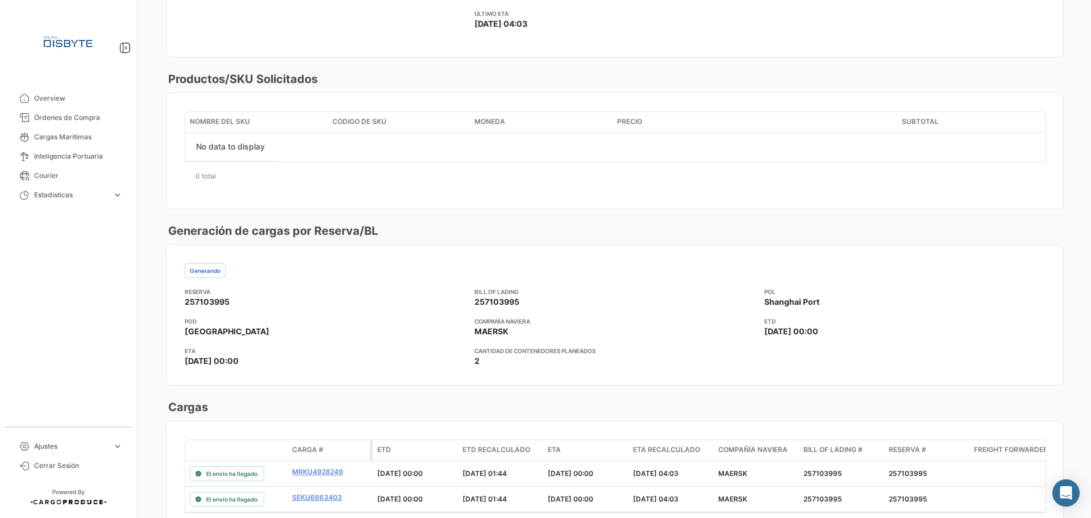
scroll to position [511, 0]
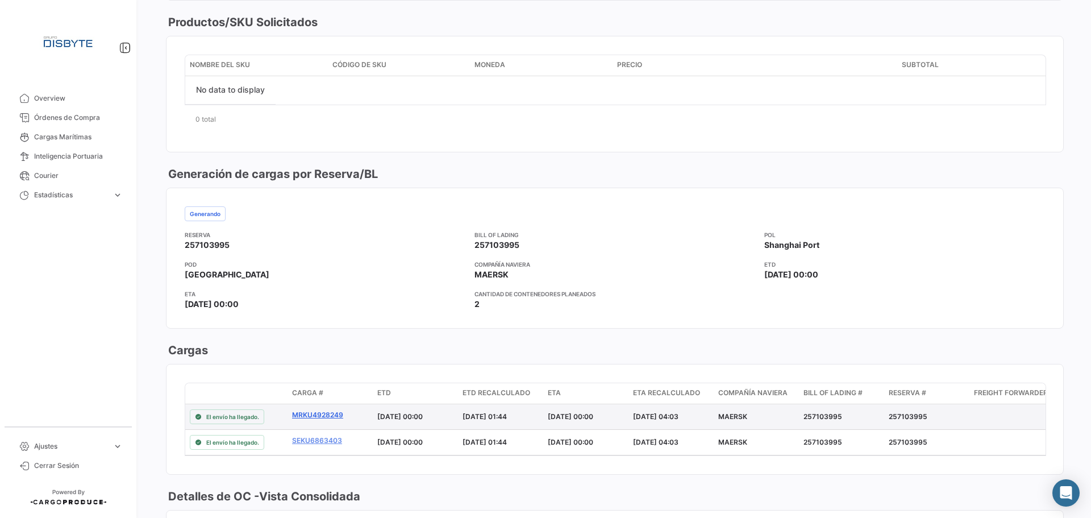
click at [321, 414] on link "MRKU4928249" at bounding box center [330, 415] width 76 height 10
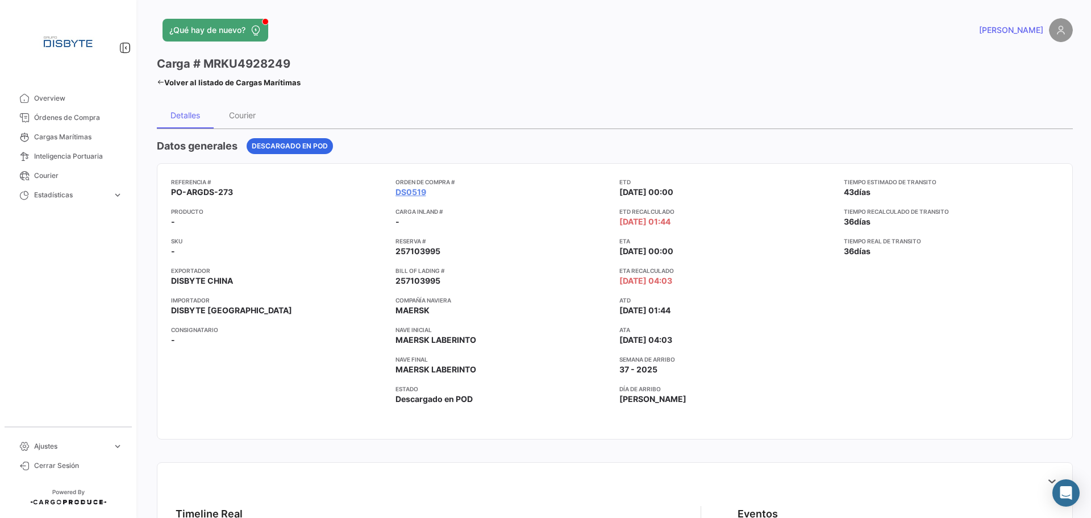
scroll to position [284, 0]
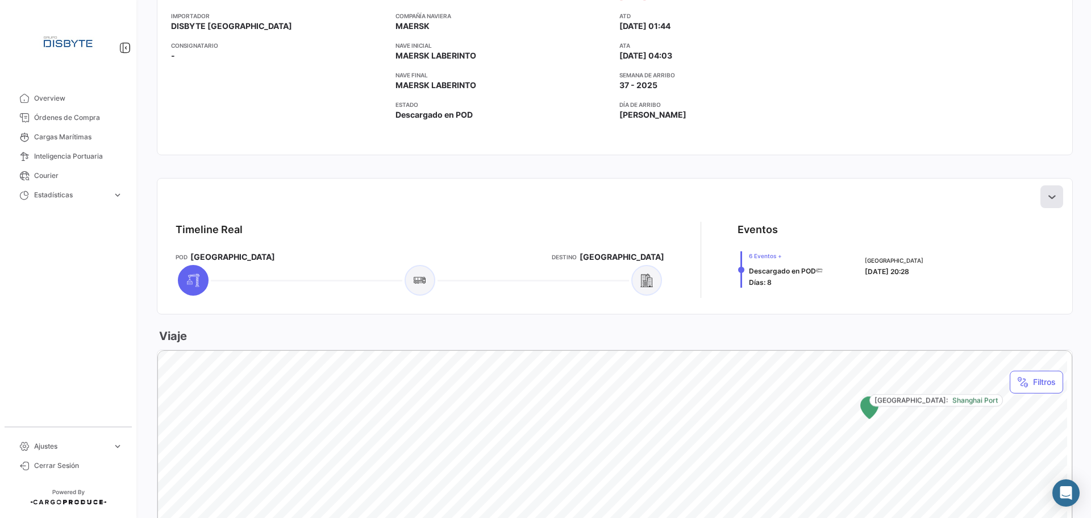
click at [1046, 197] on icon at bounding box center [1051, 196] width 11 height 11
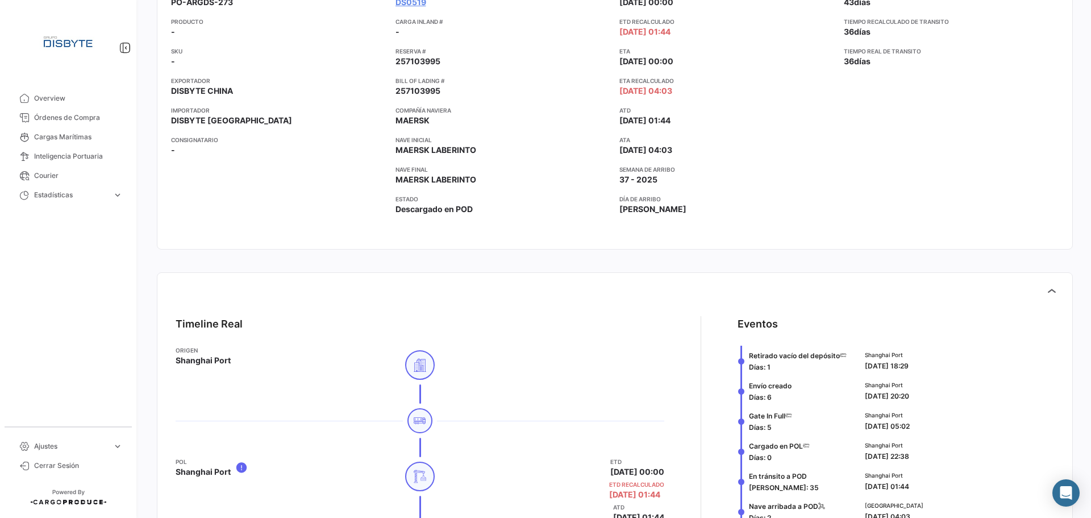
scroll to position [170, 0]
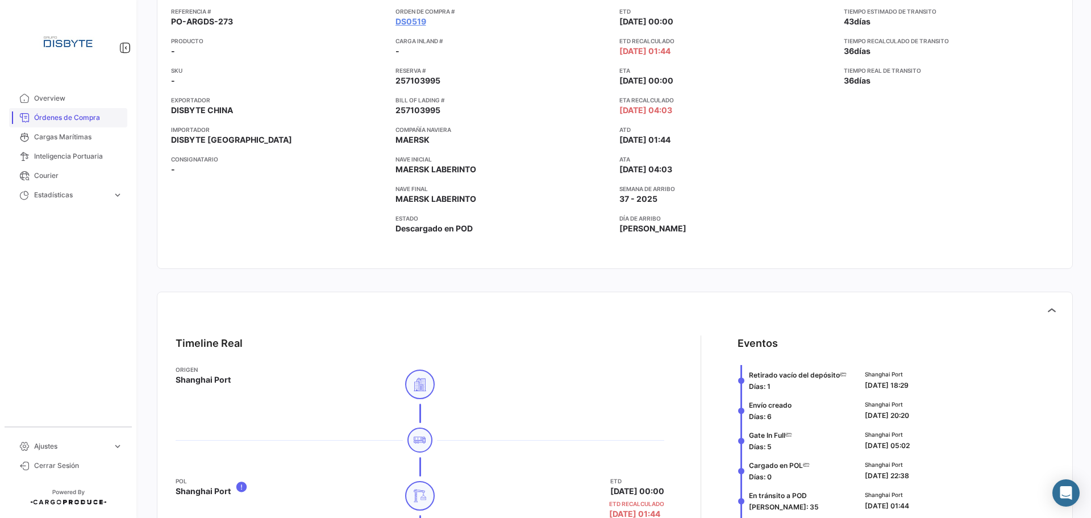
click at [85, 115] on span "Órdenes de Compra" at bounding box center [78, 118] width 89 height 10
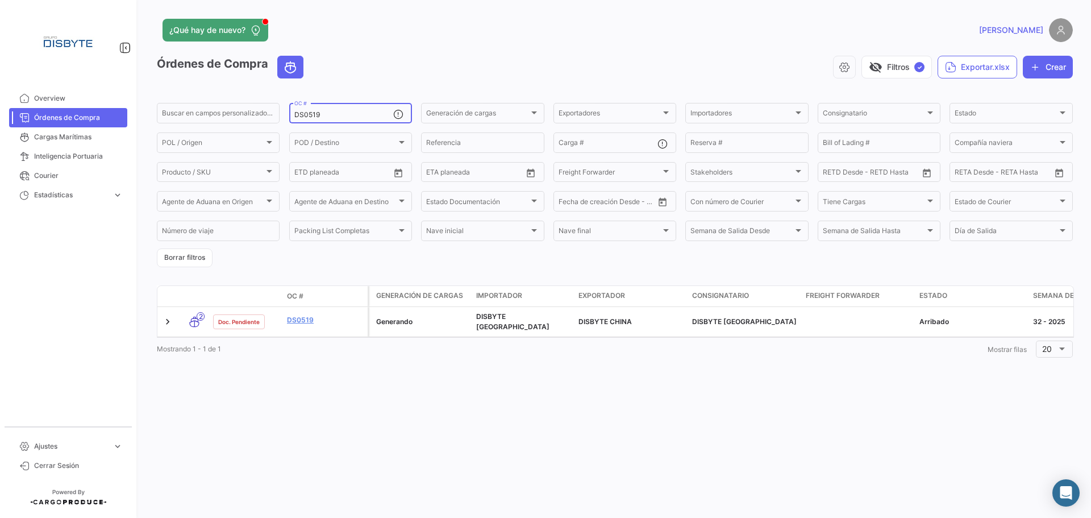
click at [307, 115] on input "DS0519" at bounding box center [343, 115] width 99 height 8
paste input "39"
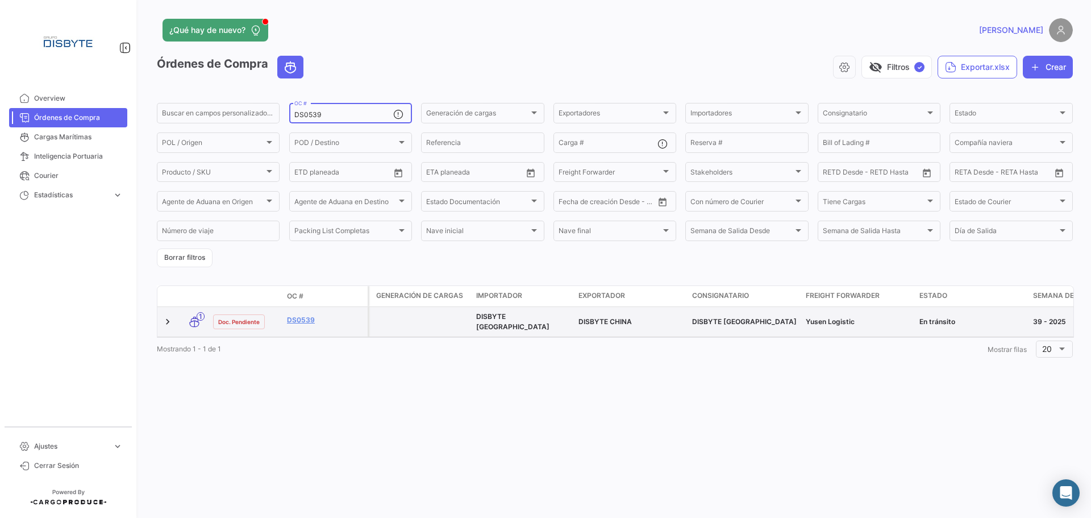
type input "DS0539"
click at [309, 311] on datatable-body-cell "DS0539" at bounding box center [324, 322] width 85 height 30
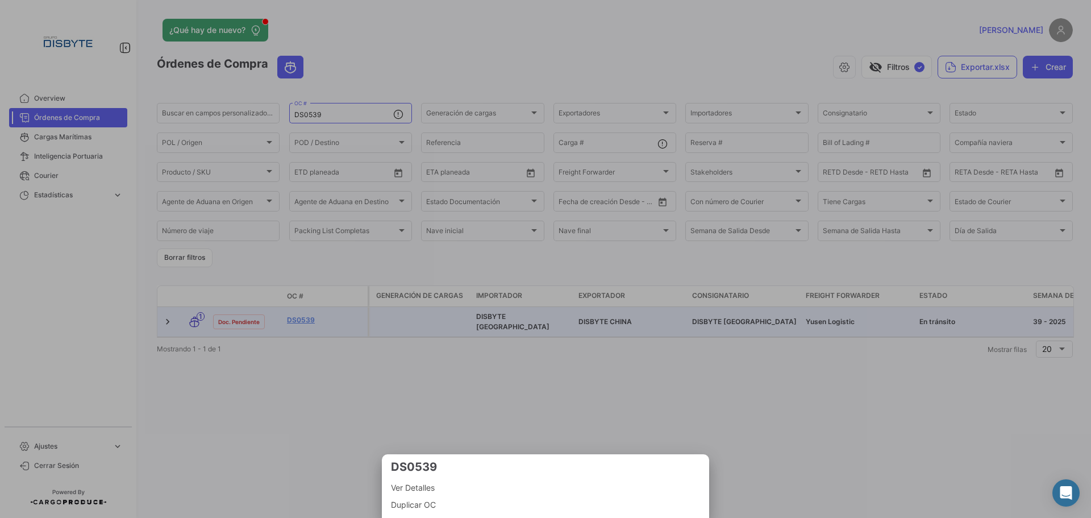
click at [307, 317] on div at bounding box center [545, 259] width 1091 height 518
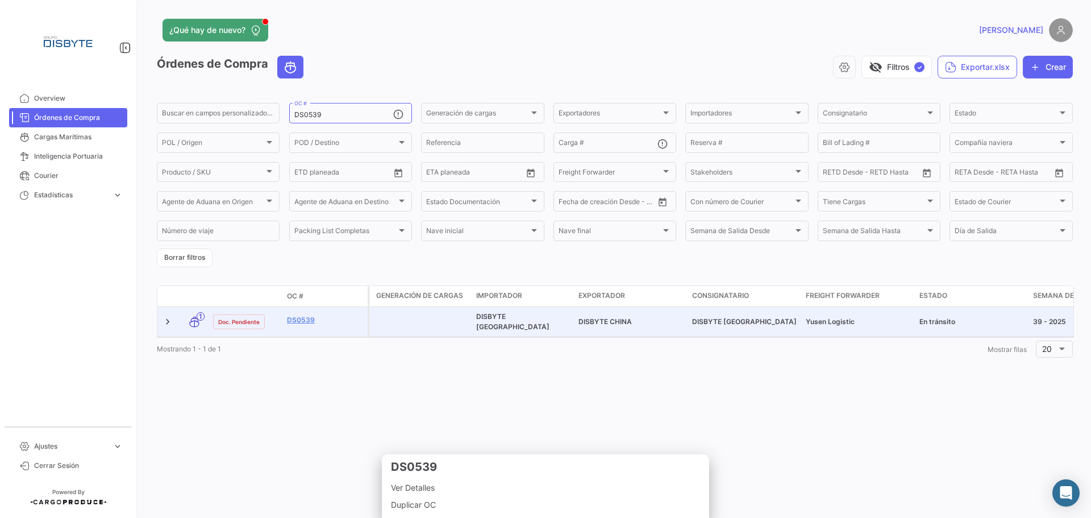
click at [307, 317] on link "DS0539" at bounding box center [325, 320] width 76 height 10
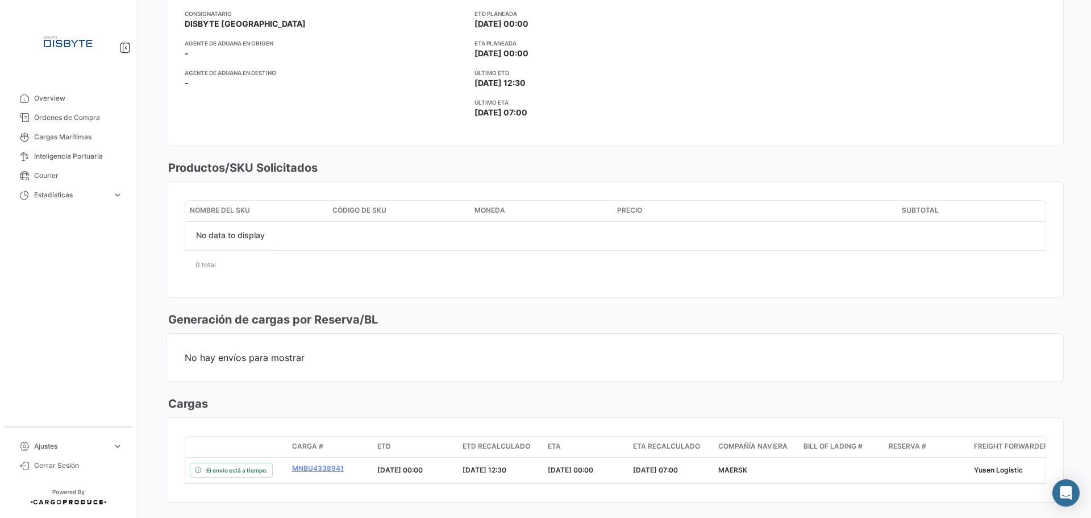
scroll to position [511, 0]
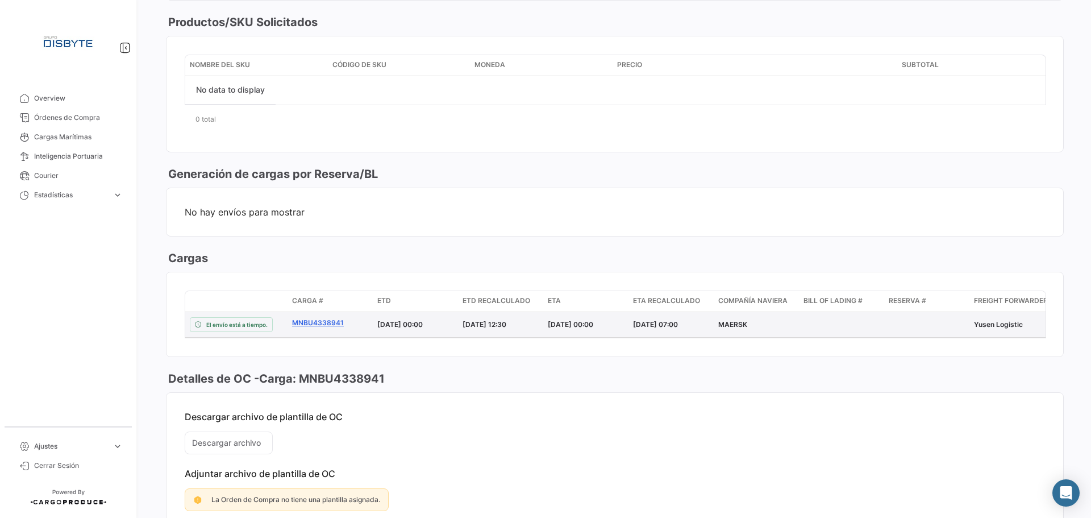
click at [326, 320] on link "MNBU4338941" at bounding box center [330, 323] width 76 height 10
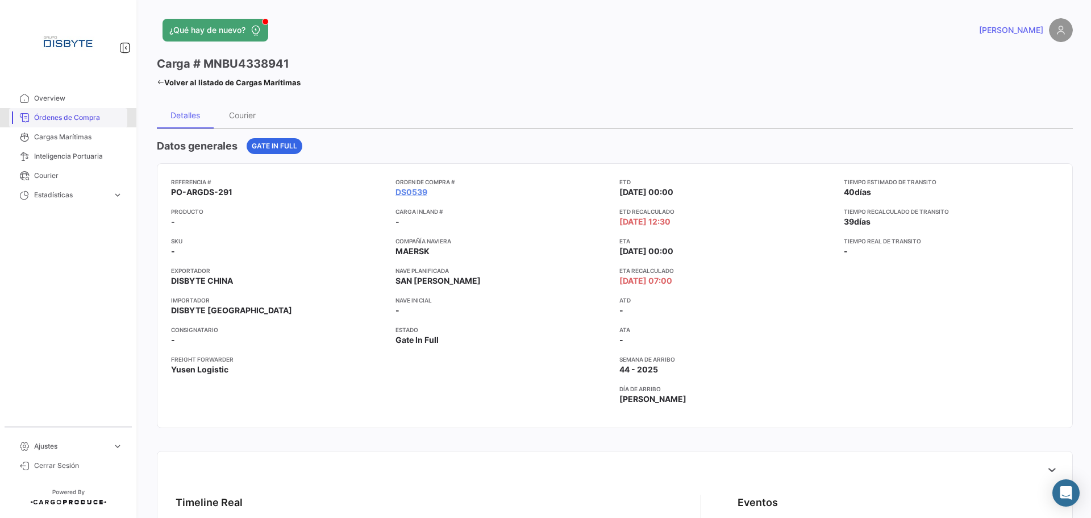
click at [93, 118] on span "Órdenes de Compra" at bounding box center [78, 118] width 89 height 10
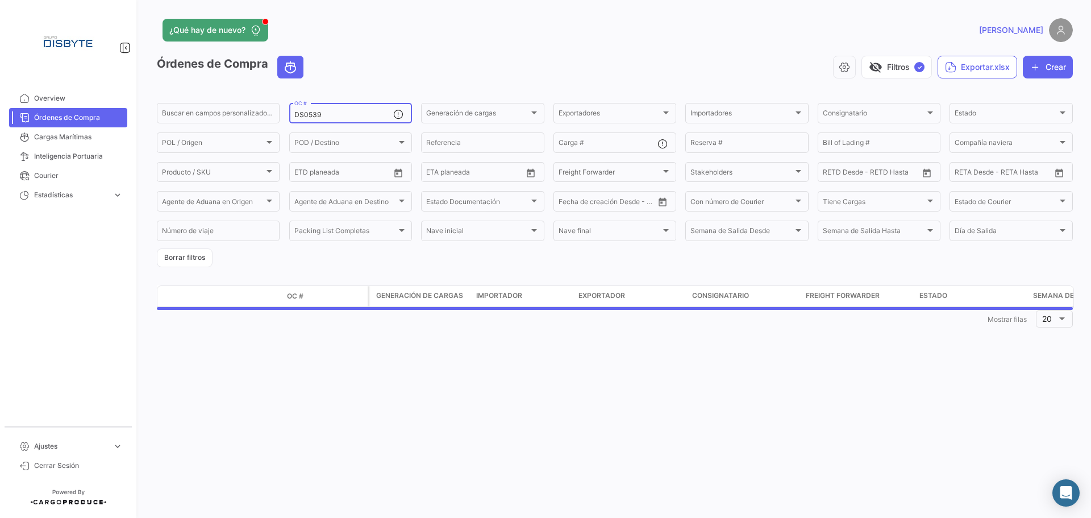
click at [328, 111] on input "DS0539" at bounding box center [343, 115] width 99 height 8
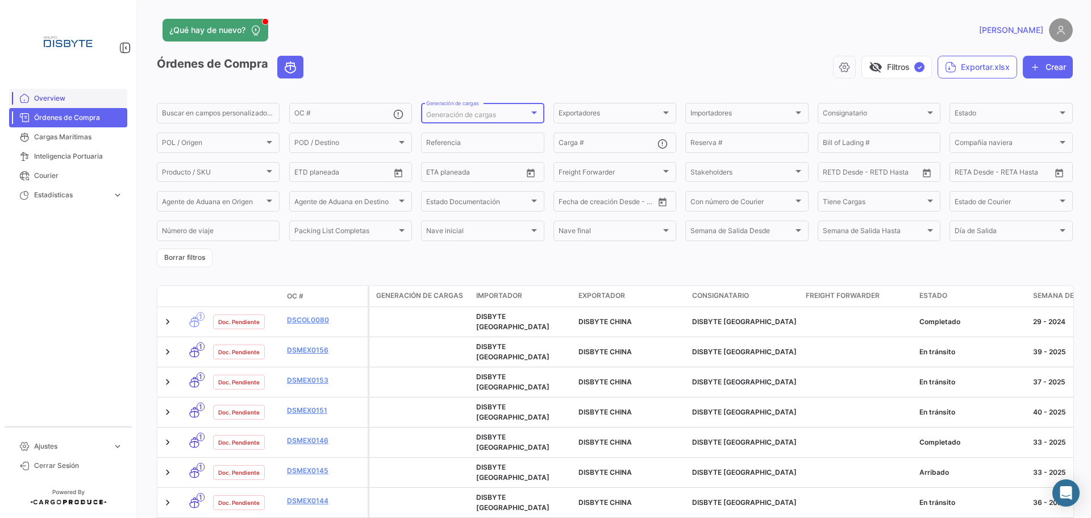
click at [69, 99] on span "Overview" at bounding box center [78, 98] width 89 height 10
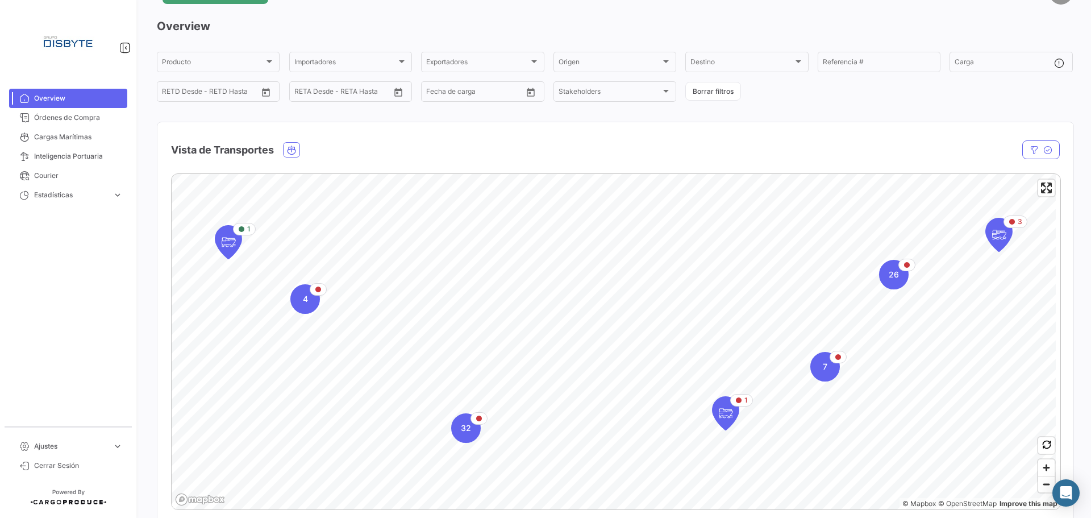
scroll to position [57, 0]
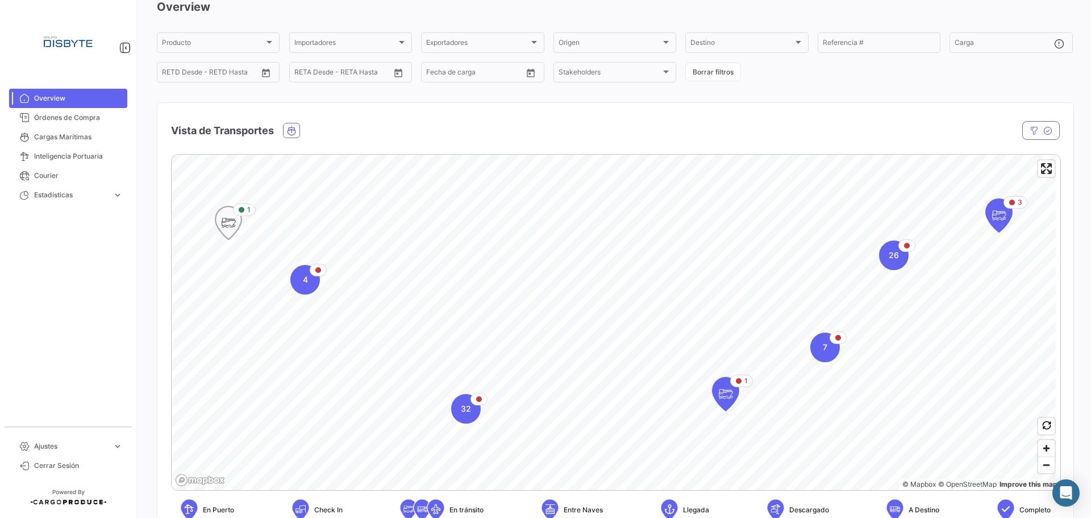
click at [232, 224] on icon "Map marker" at bounding box center [229, 223] width 16 height 24
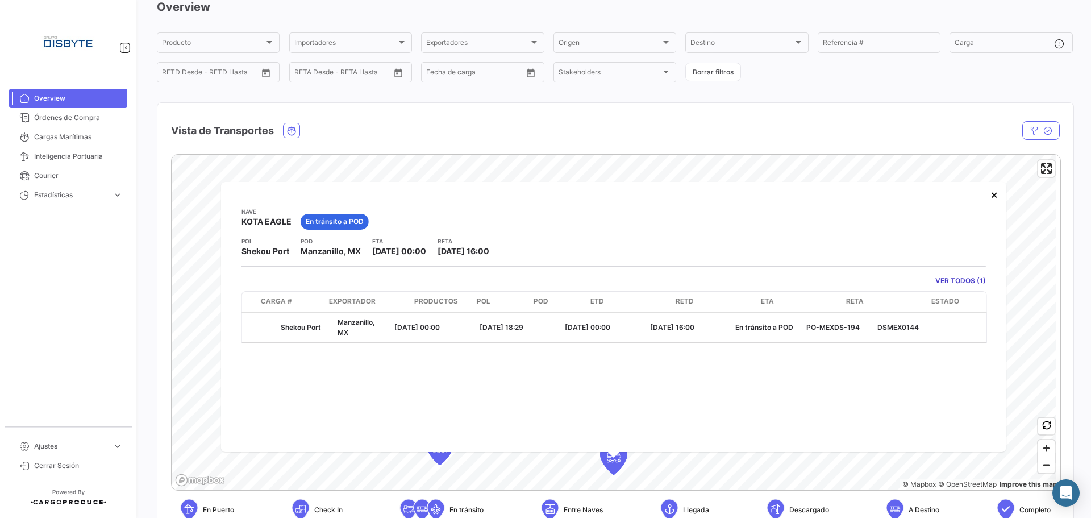
scroll to position [0, 0]
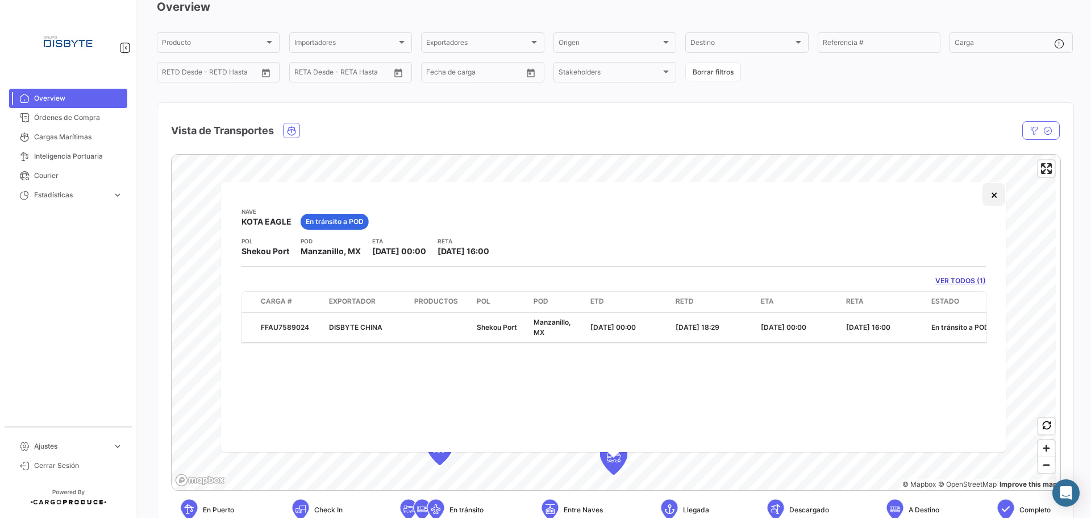
click at [992, 197] on button "×" at bounding box center [994, 194] width 23 height 23
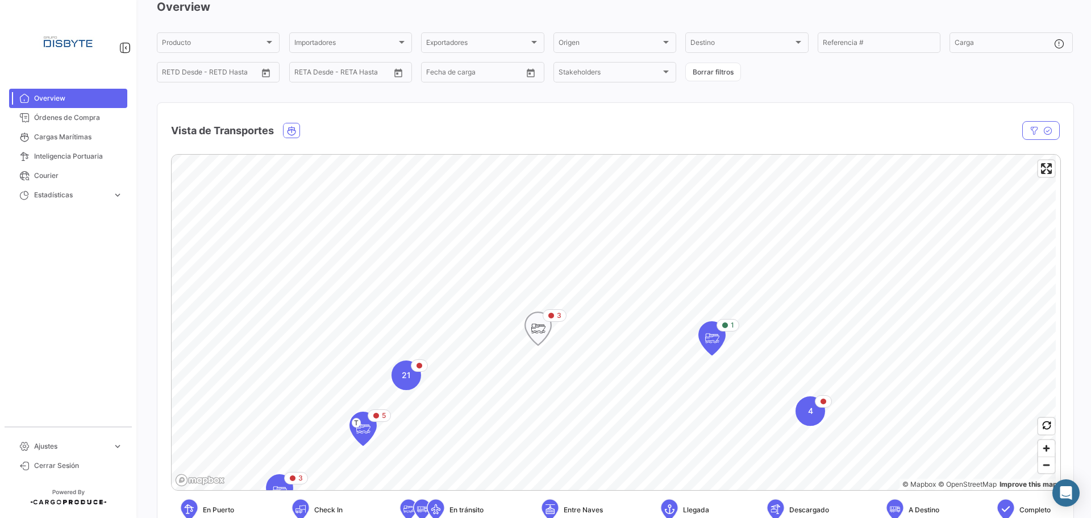
drag, startPoint x: 464, startPoint y: 429, endPoint x: 560, endPoint y: 313, distance: 150.2
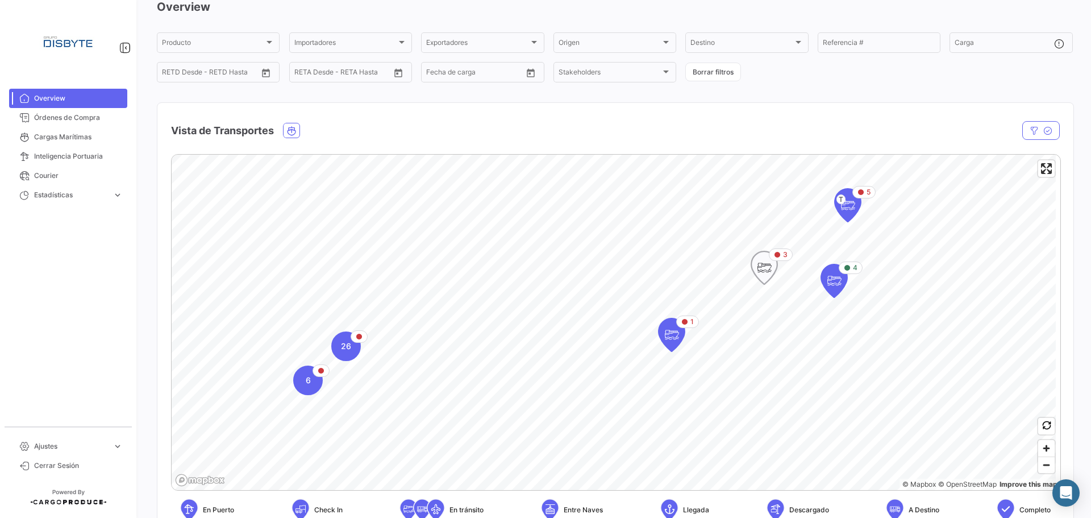
click at [764, 277] on icon "Map marker" at bounding box center [764, 268] width 16 height 24
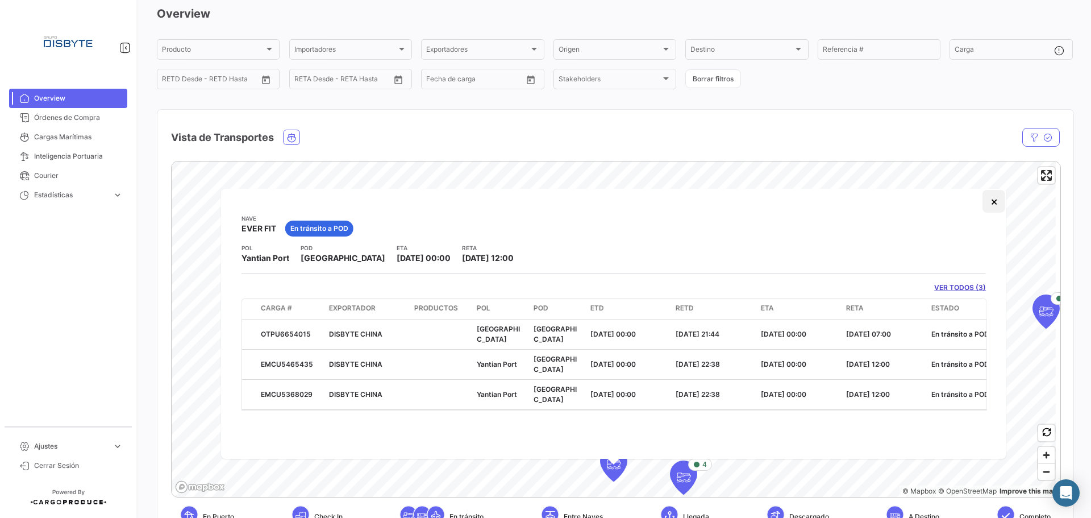
click at [993, 205] on button "×" at bounding box center [994, 201] width 23 height 23
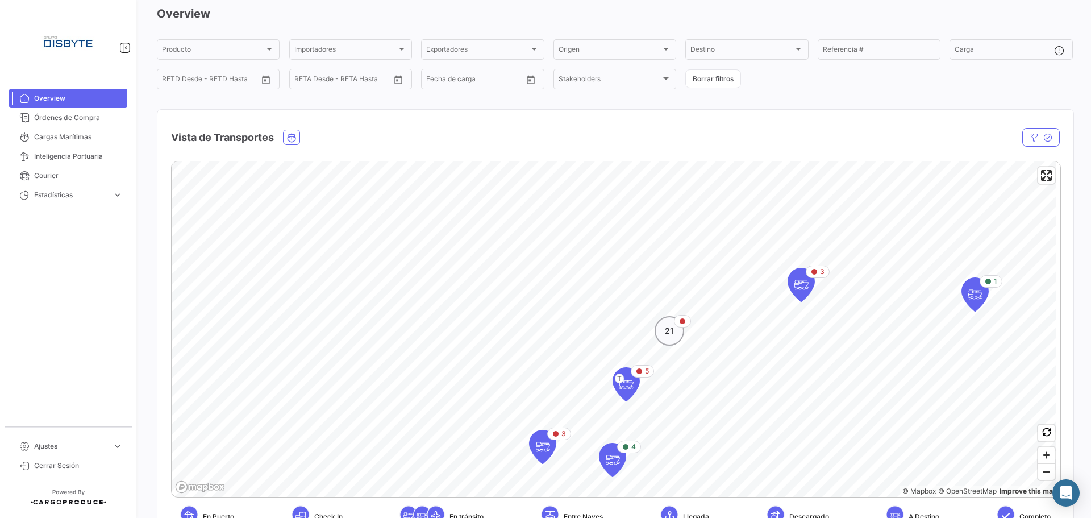
click at [671, 335] on span "21" at bounding box center [669, 330] width 9 height 11
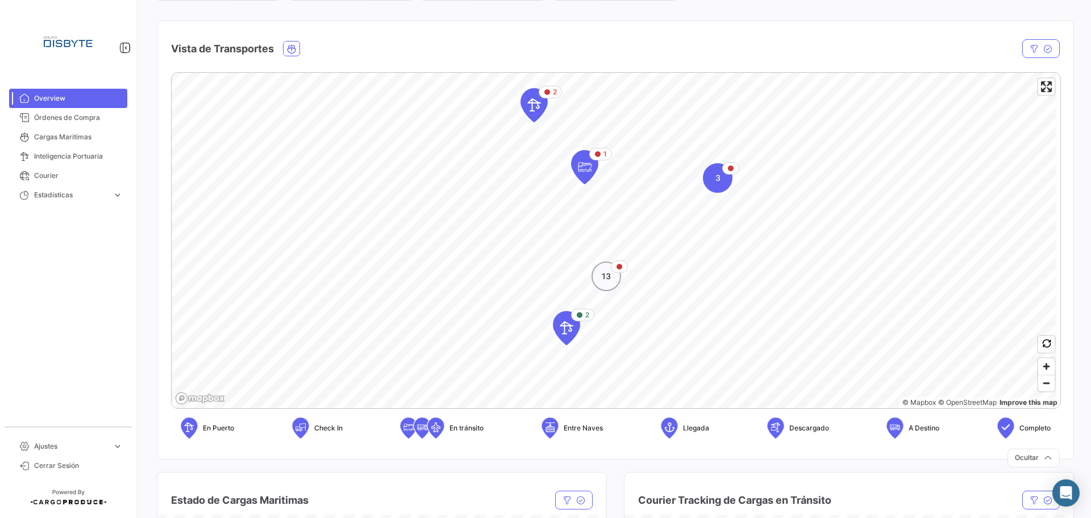
scroll to position [164, 0]
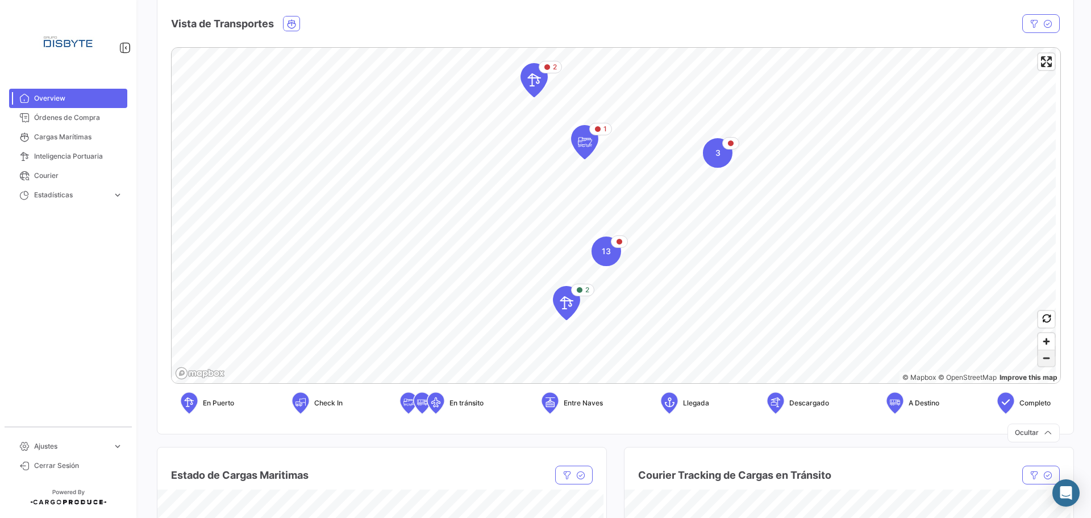
click at [1041, 355] on span "Zoom out" at bounding box center [1046, 358] width 16 height 16
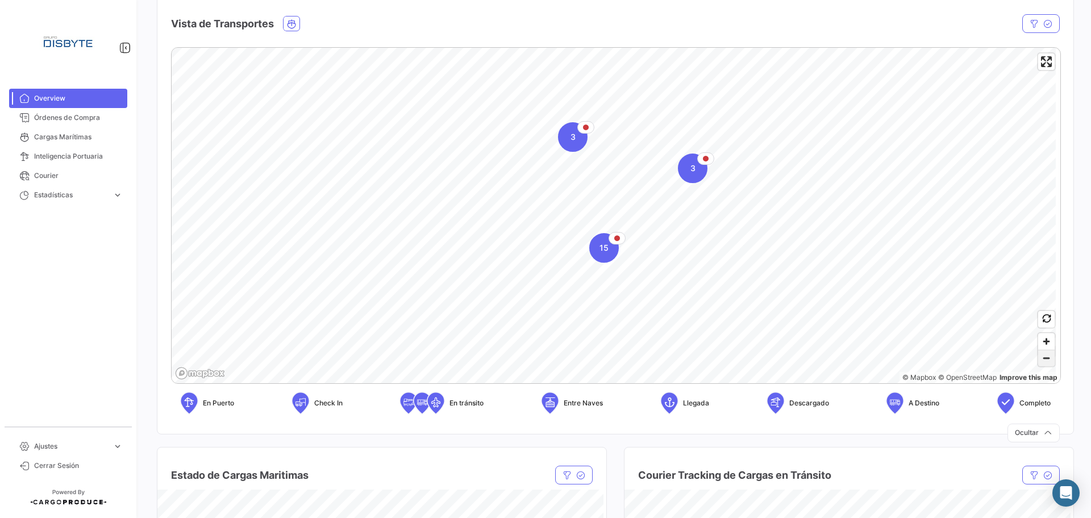
click at [1041, 355] on span "Zoom out" at bounding box center [1046, 358] width 16 height 16
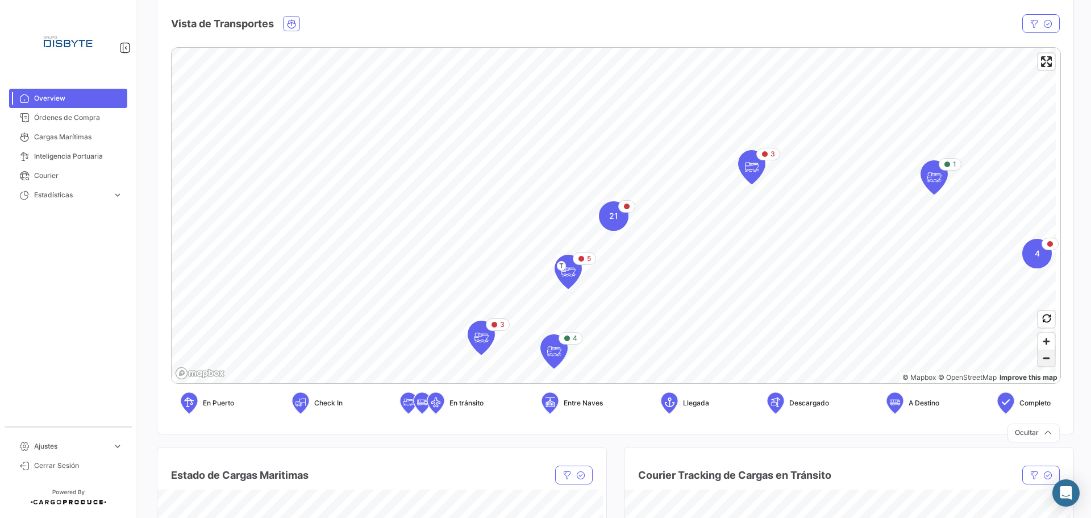
click at [1041, 355] on span "Zoom out" at bounding box center [1046, 358] width 16 height 16
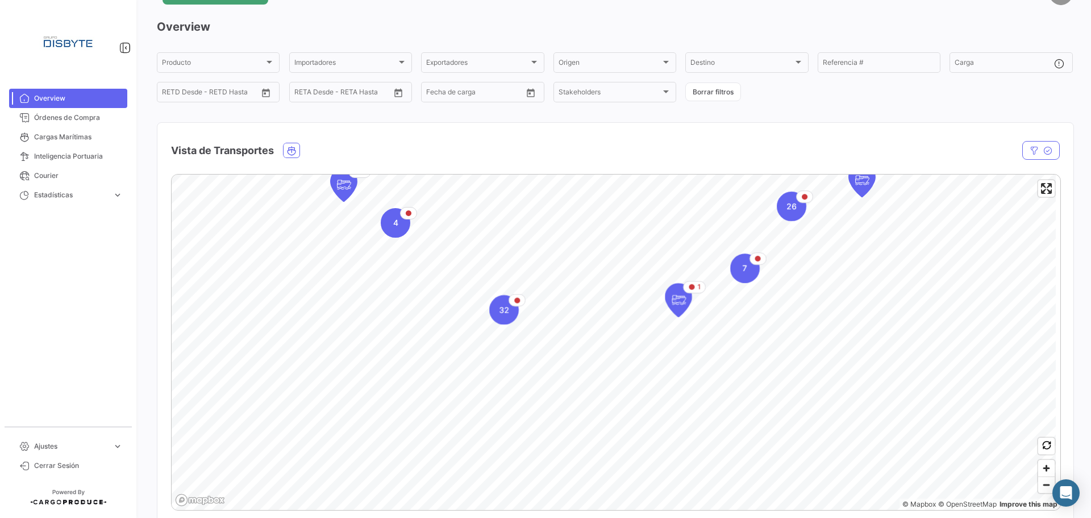
scroll to position [57, 0]
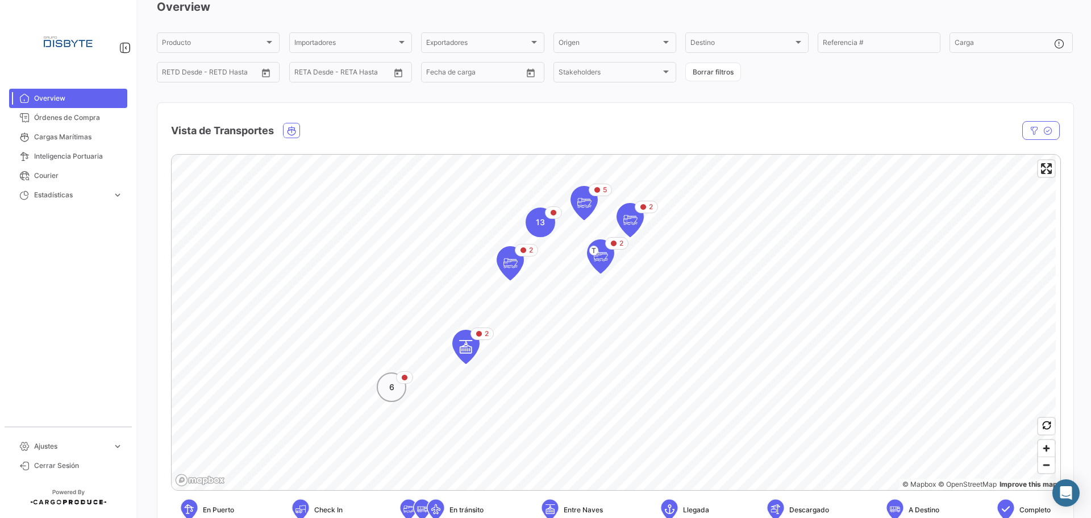
click at [400, 392] on div "6" at bounding box center [392, 387] width 30 height 30
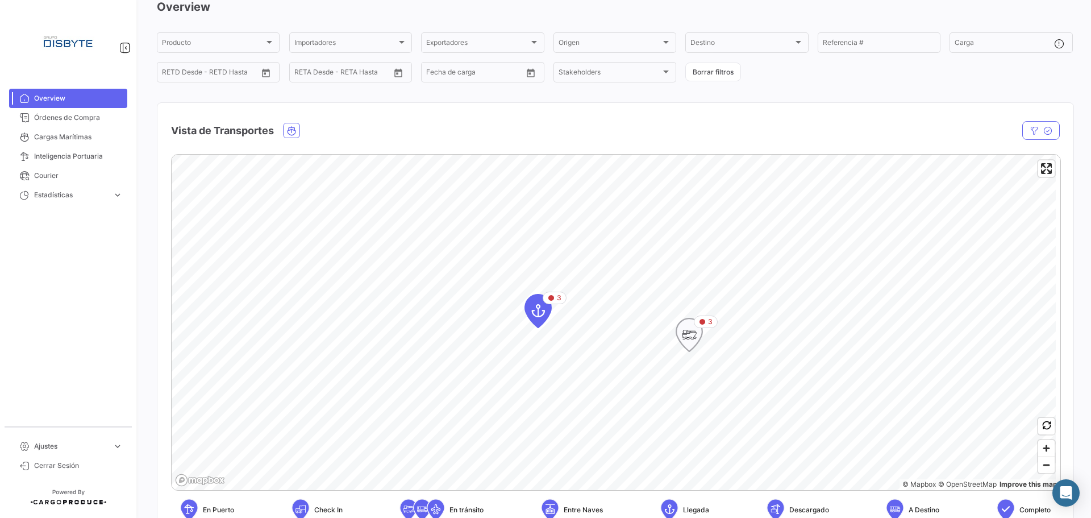
click at [693, 336] on icon "Map marker" at bounding box center [689, 335] width 16 height 24
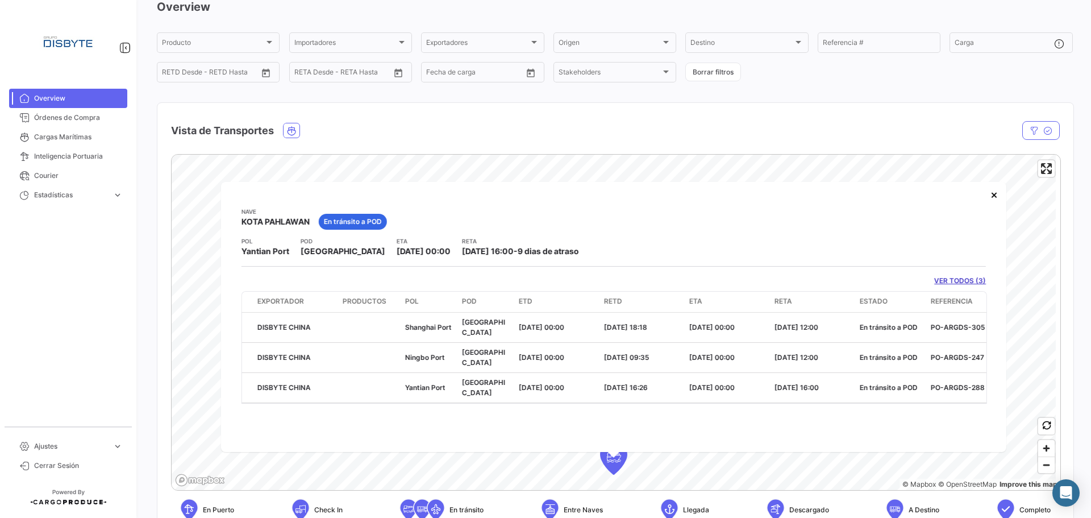
scroll to position [0, 196]
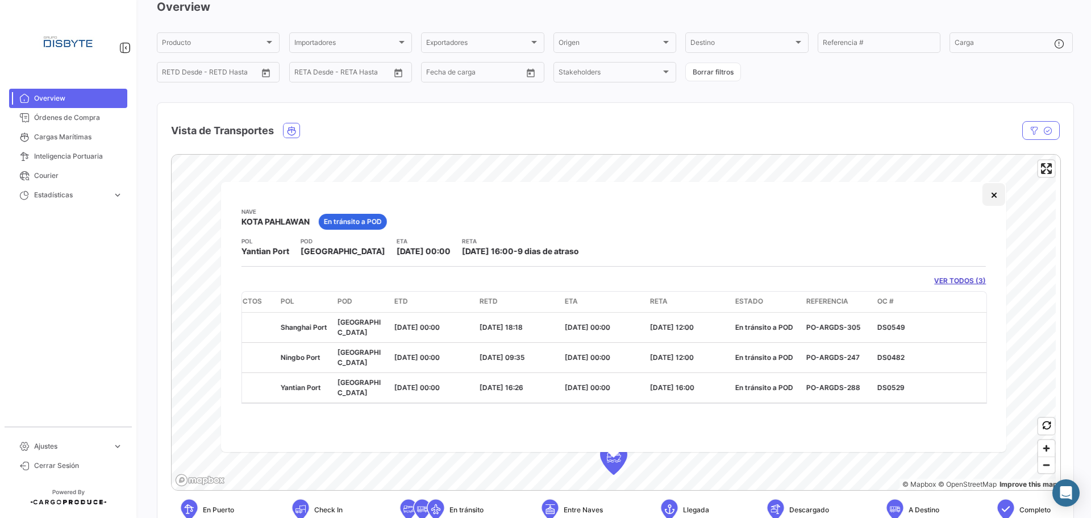
click at [991, 194] on button "×" at bounding box center [994, 194] width 23 height 23
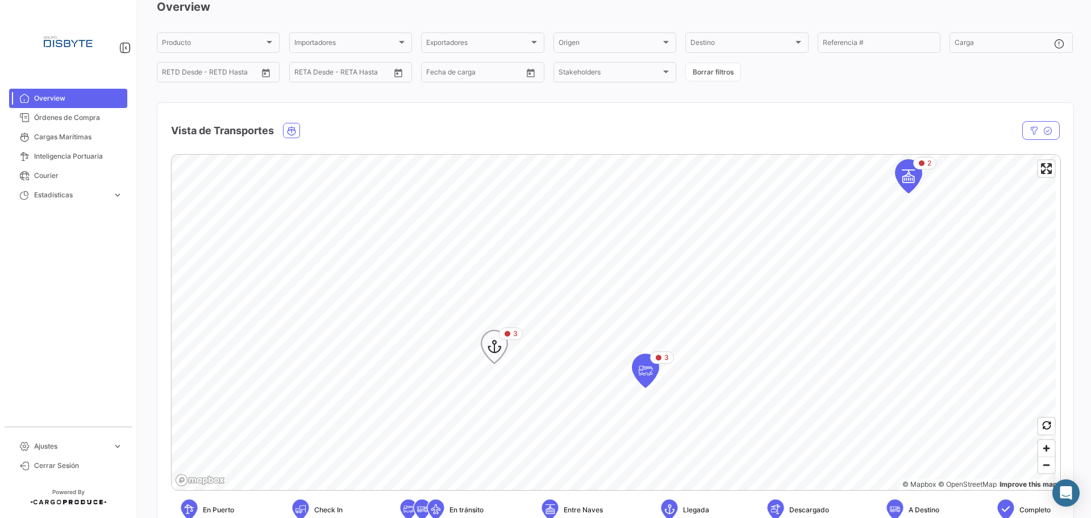
click at [497, 351] on icon "Map marker" at bounding box center [494, 347] width 16 height 24
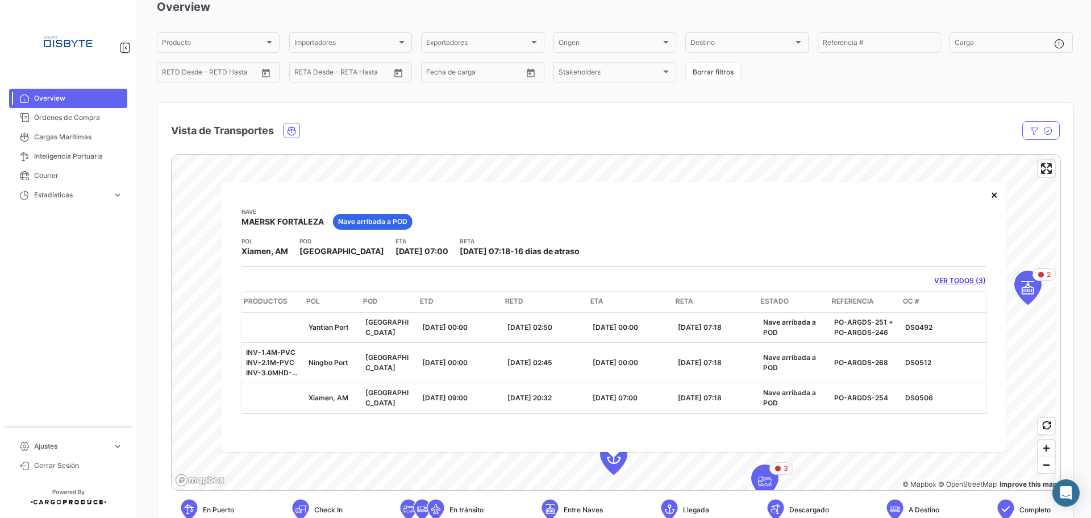
scroll to position [0, 186]
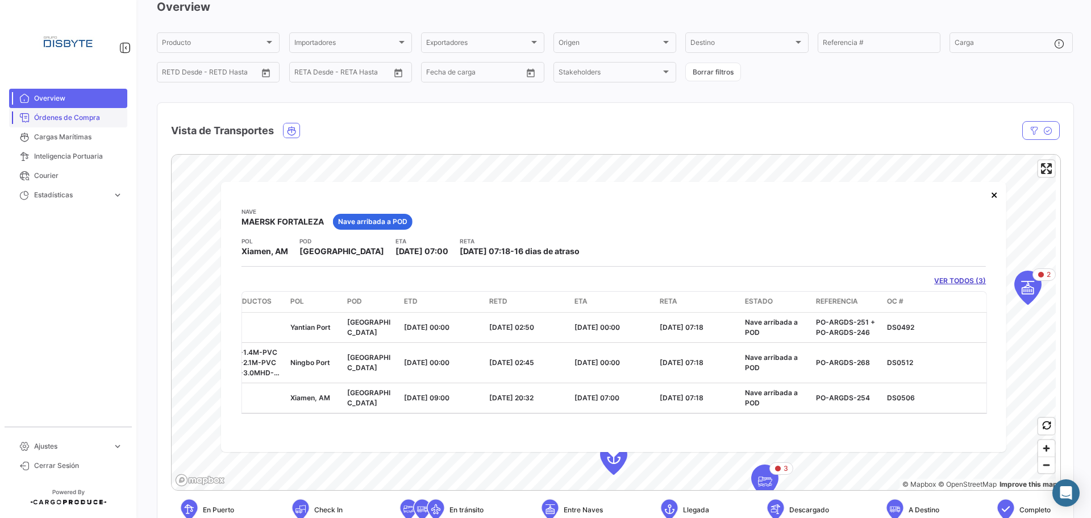
click at [93, 113] on span "Órdenes de Compra" at bounding box center [78, 118] width 89 height 10
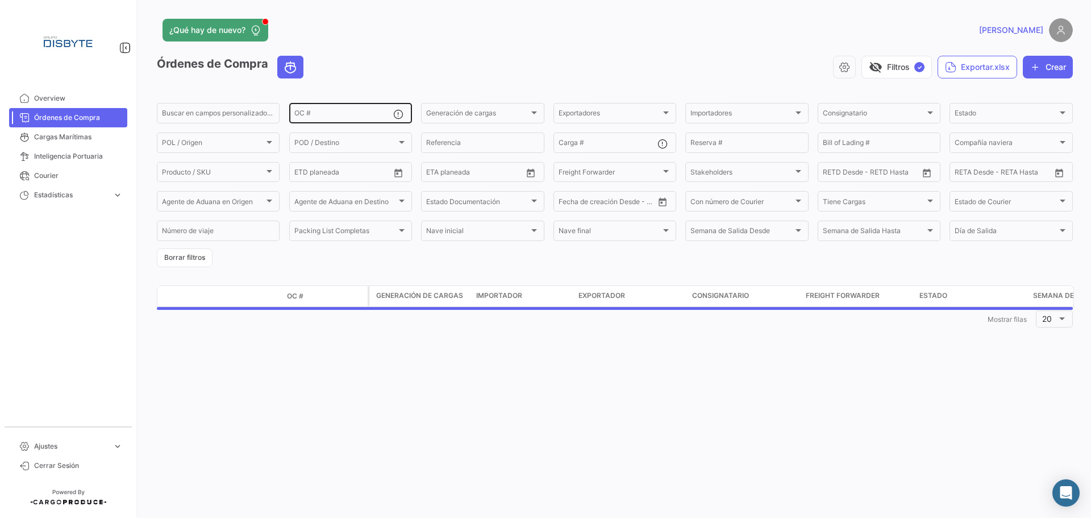
click at [323, 110] on div "OC #" at bounding box center [343, 112] width 99 height 22
paste input "ds0492"
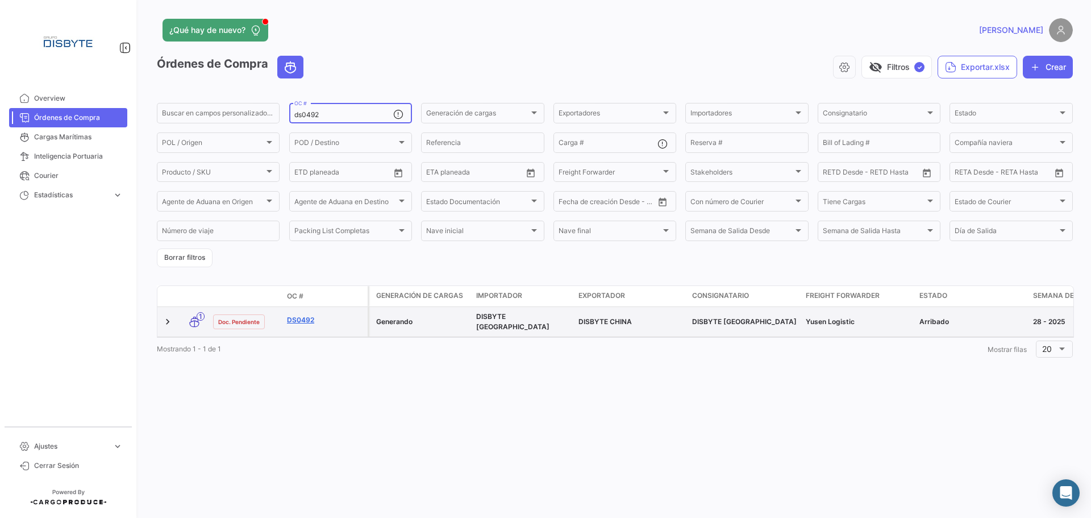
type input "ds0492"
click at [303, 317] on link "DS0492" at bounding box center [325, 320] width 76 height 10
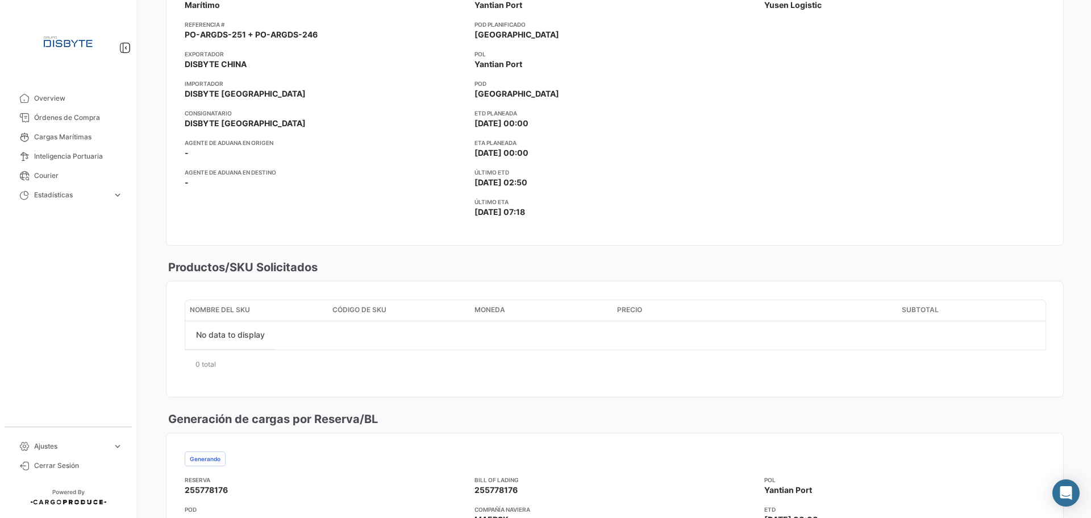
scroll to position [511, 0]
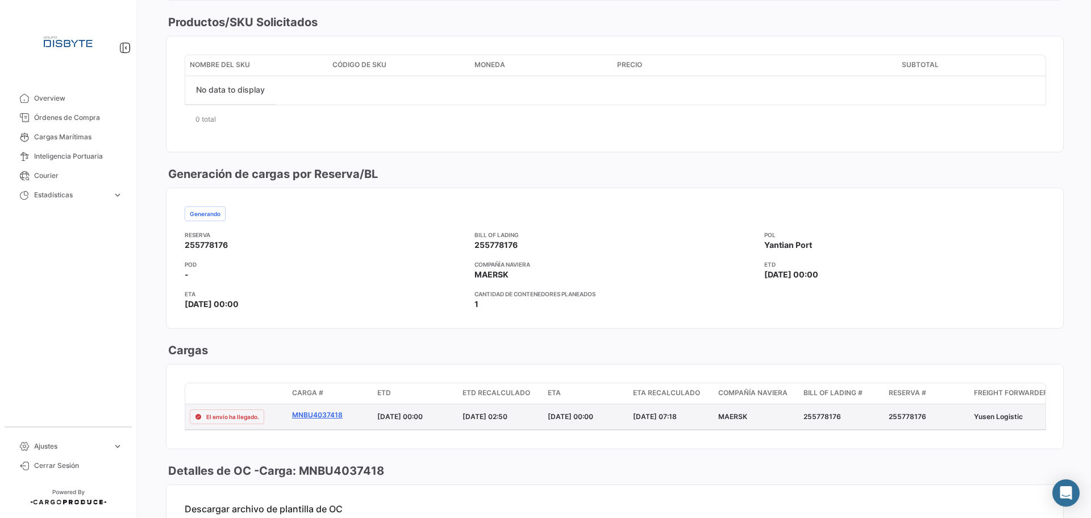
click at [311, 411] on link "MNBU4037418" at bounding box center [330, 415] width 76 height 10
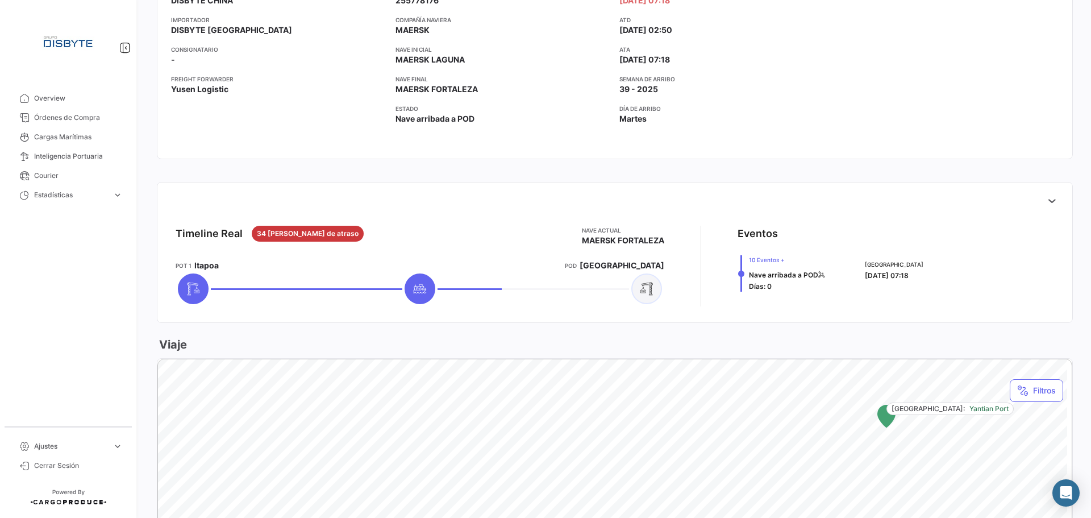
scroll to position [284, 0]
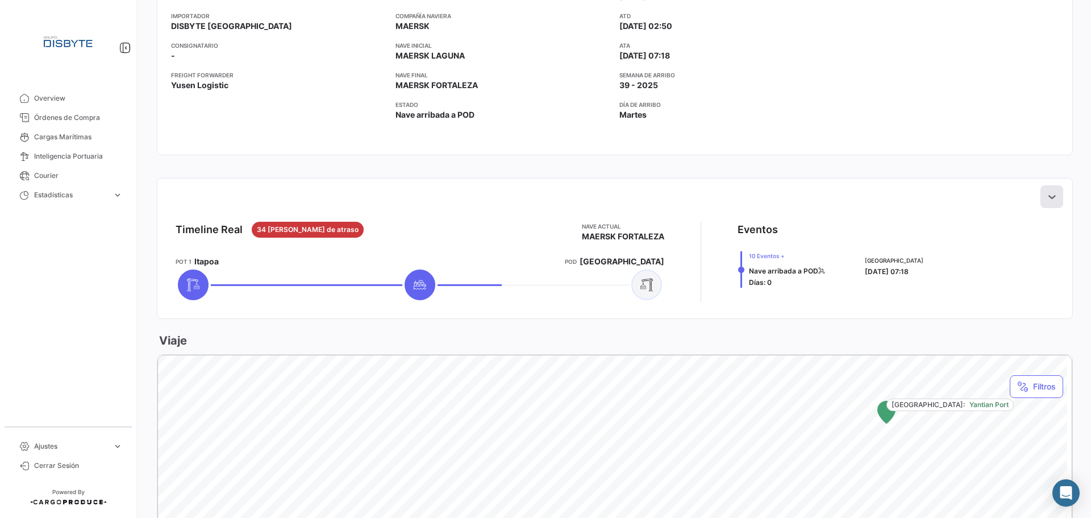
click at [1048, 194] on icon at bounding box center [1051, 196] width 11 height 11
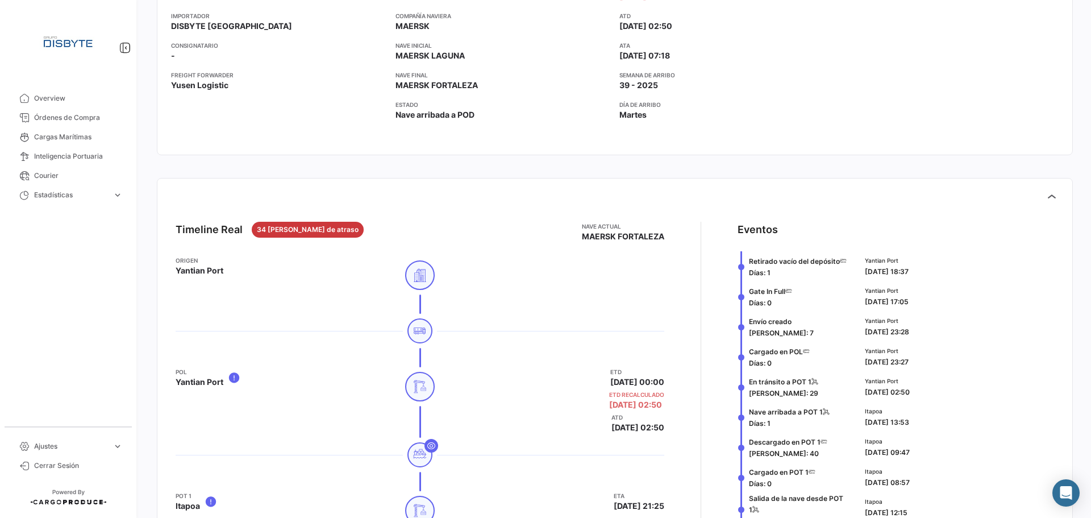
scroll to position [0, 0]
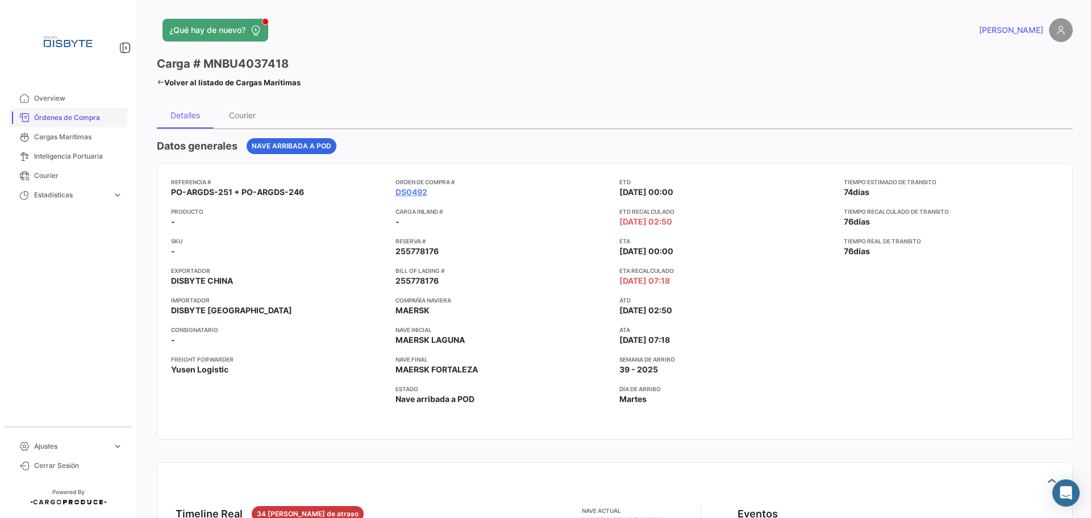
click at [84, 116] on span "Órdenes de Compra" at bounding box center [78, 118] width 89 height 10
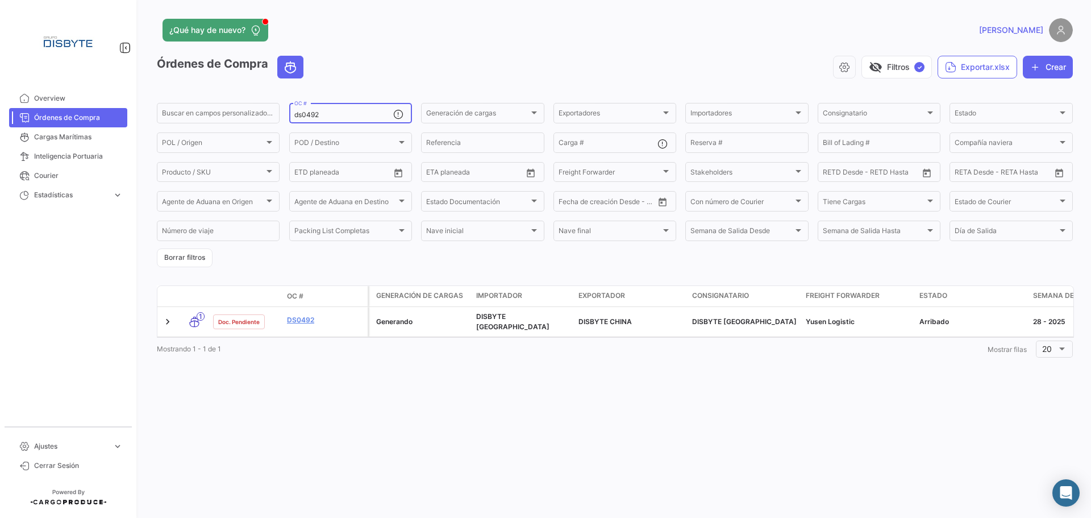
drag, startPoint x: 307, startPoint y: 113, endPoint x: 399, endPoint y: 117, distance: 92.2
click at [399, 117] on div "ds0492 OC #" at bounding box center [350, 112] width 123 height 22
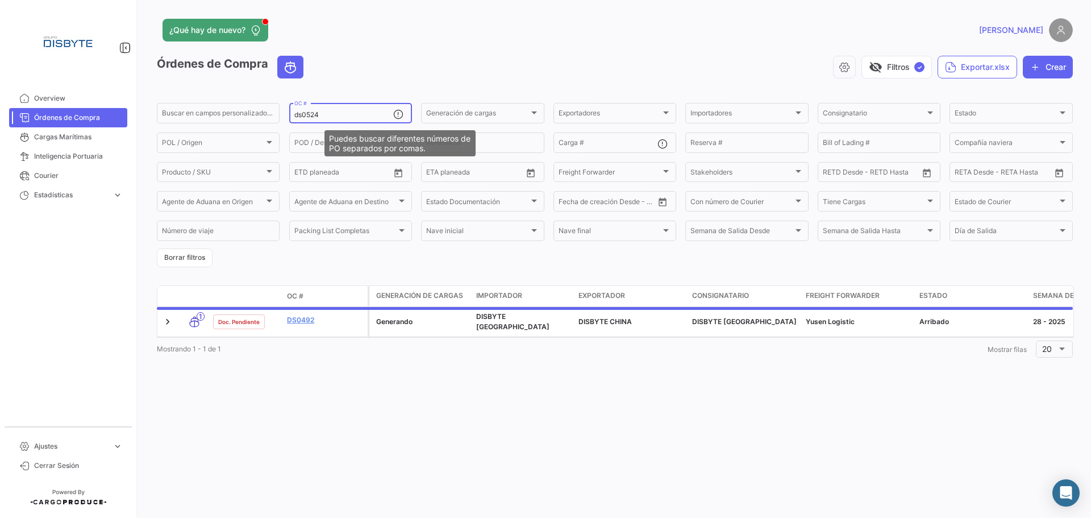
type input "ds0524"
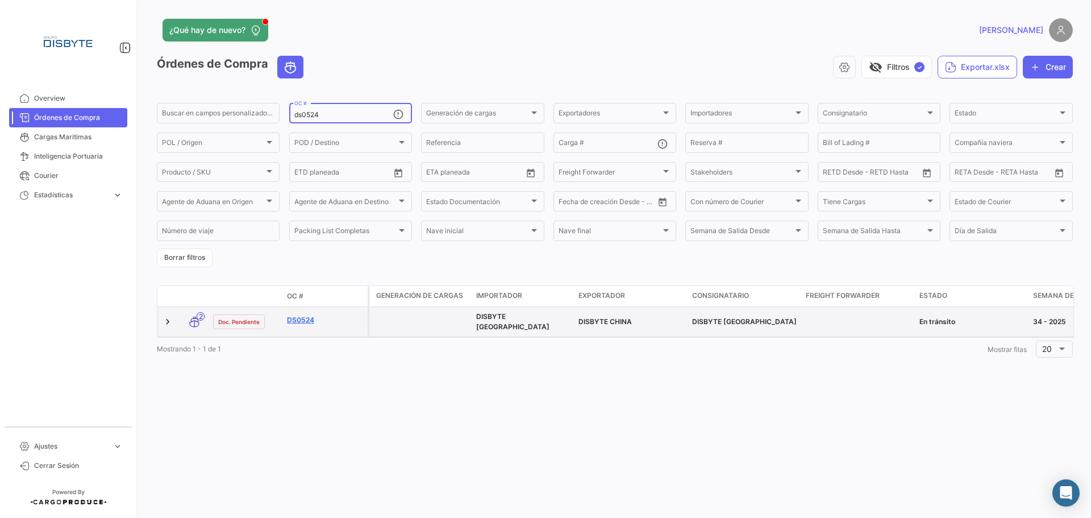
click at [300, 318] on link "DS0524" at bounding box center [325, 320] width 76 height 10
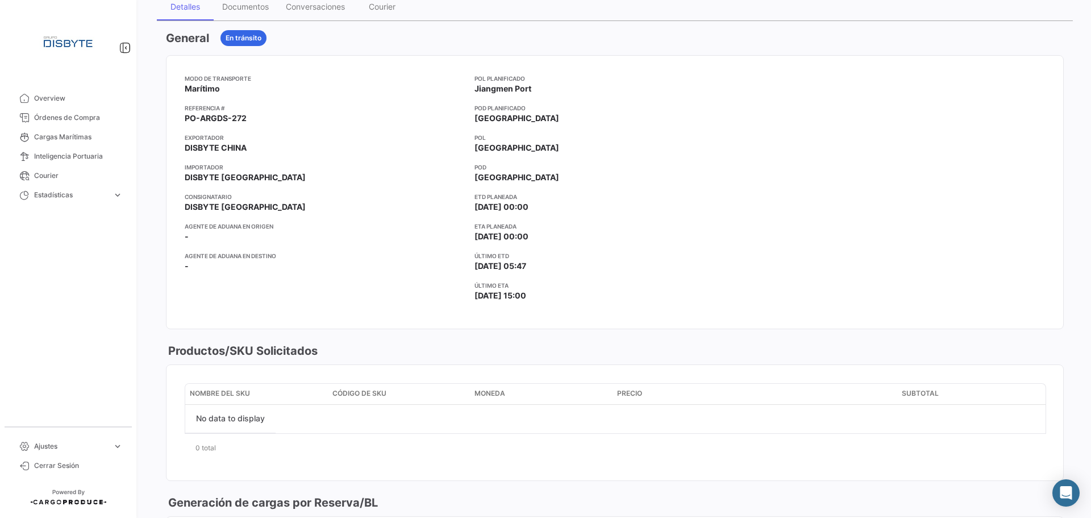
scroll to position [398, 0]
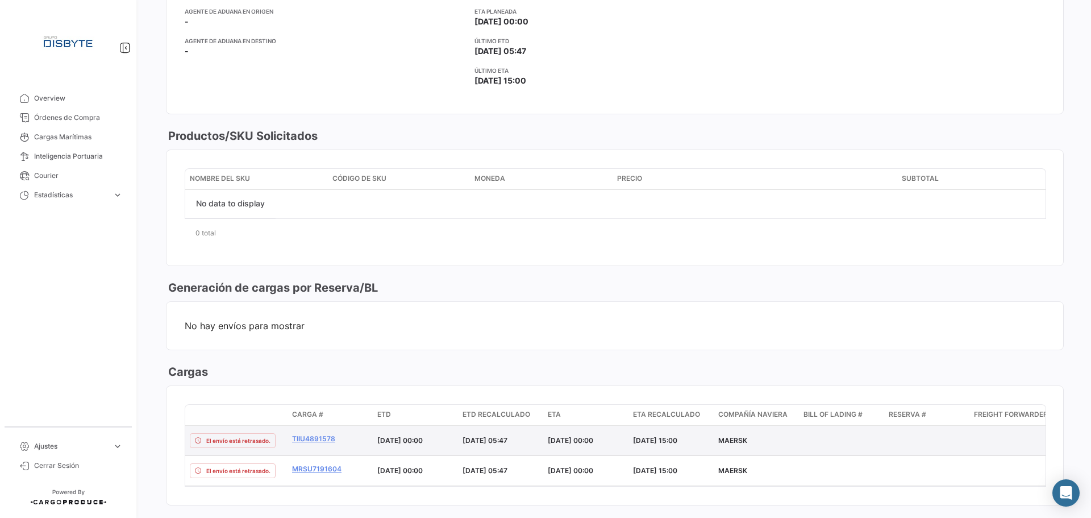
click at [317, 429] on datatable-body-cell "TIIU4891578" at bounding box center [330, 441] width 85 height 30
click at [317, 434] on link "TIIU4891578" at bounding box center [330, 439] width 76 height 10
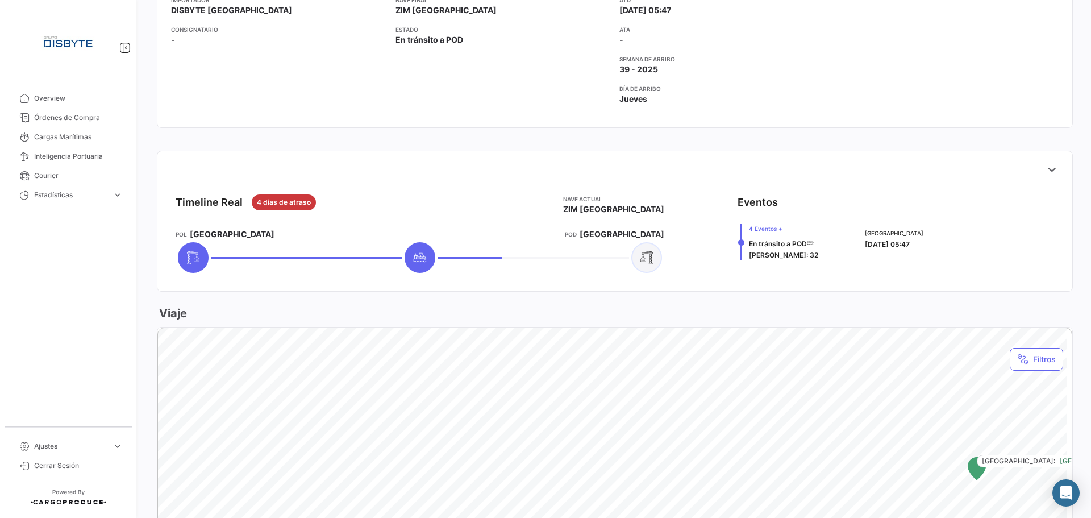
scroll to position [398, 0]
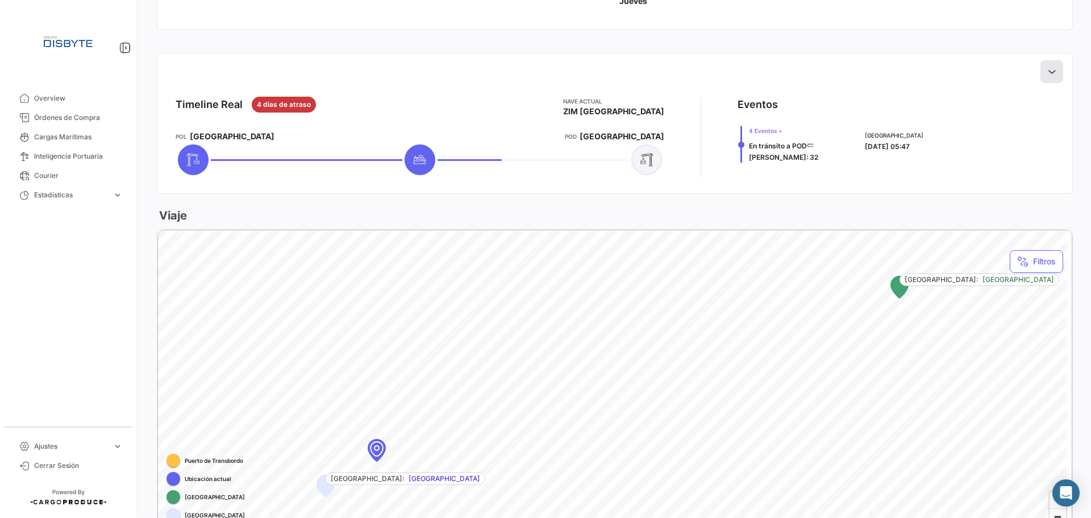
click at [1054, 77] on button at bounding box center [1052, 71] width 23 height 23
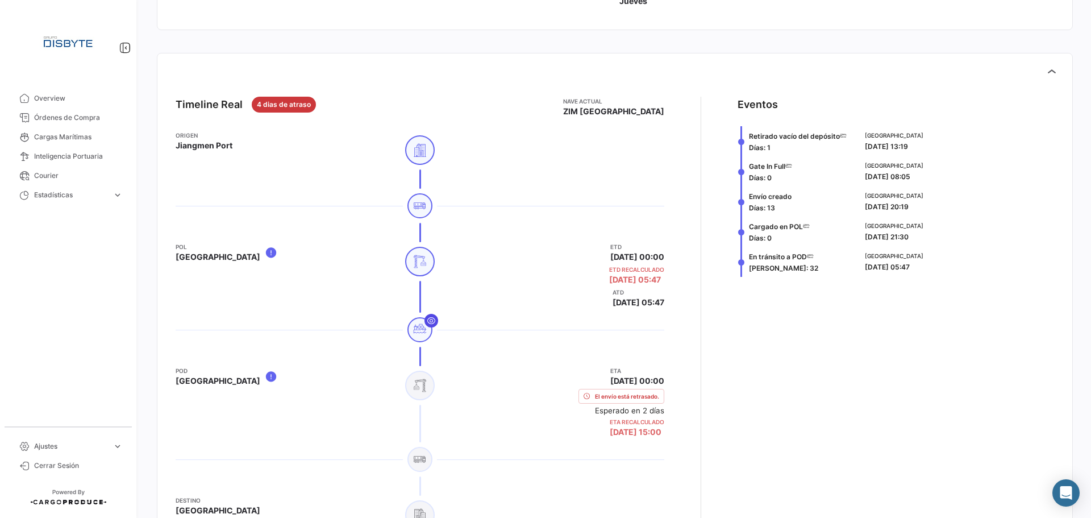
click at [430, 318] on icon at bounding box center [431, 320] width 9 height 9
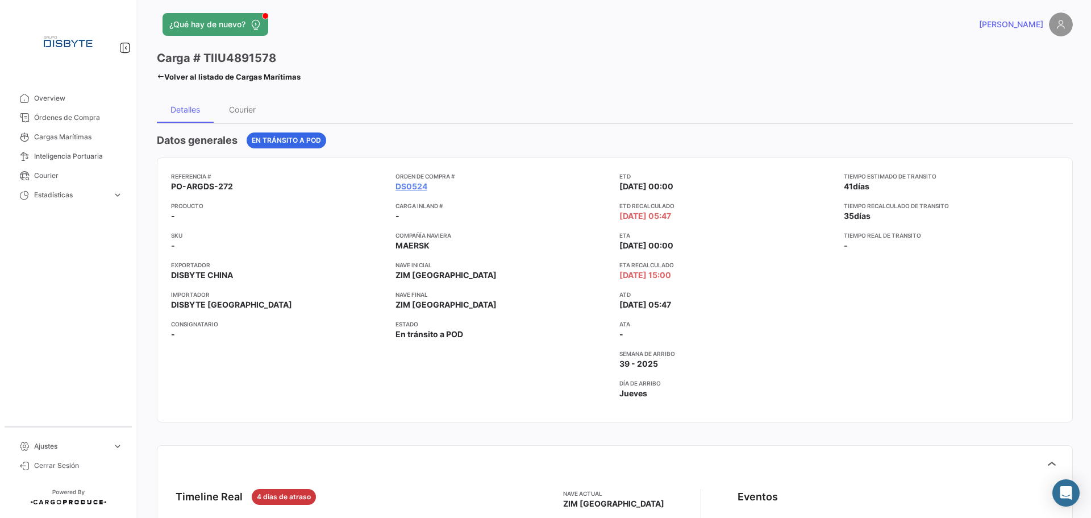
scroll to position [0, 0]
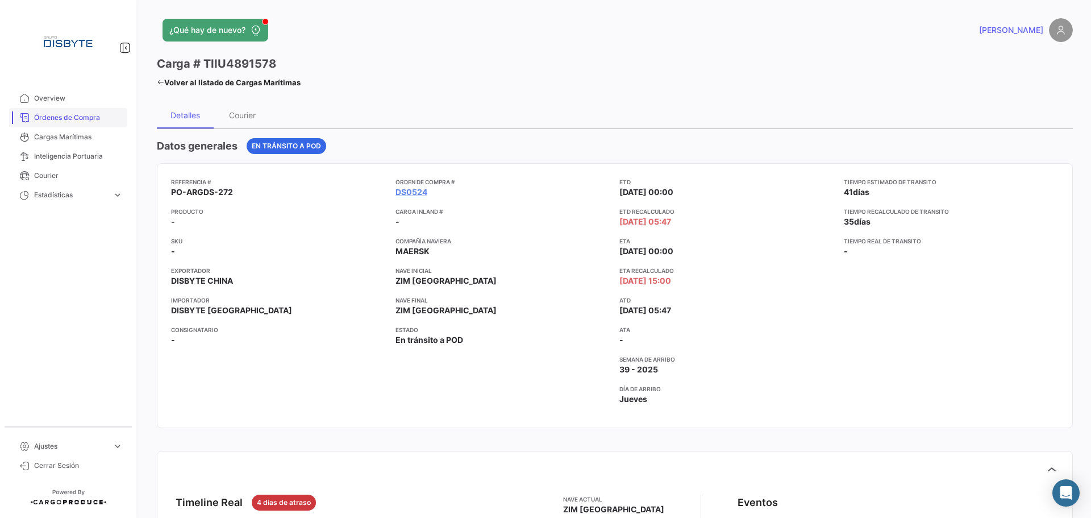
click at [83, 117] on span "Órdenes de Compra" at bounding box center [78, 118] width 89 height 10
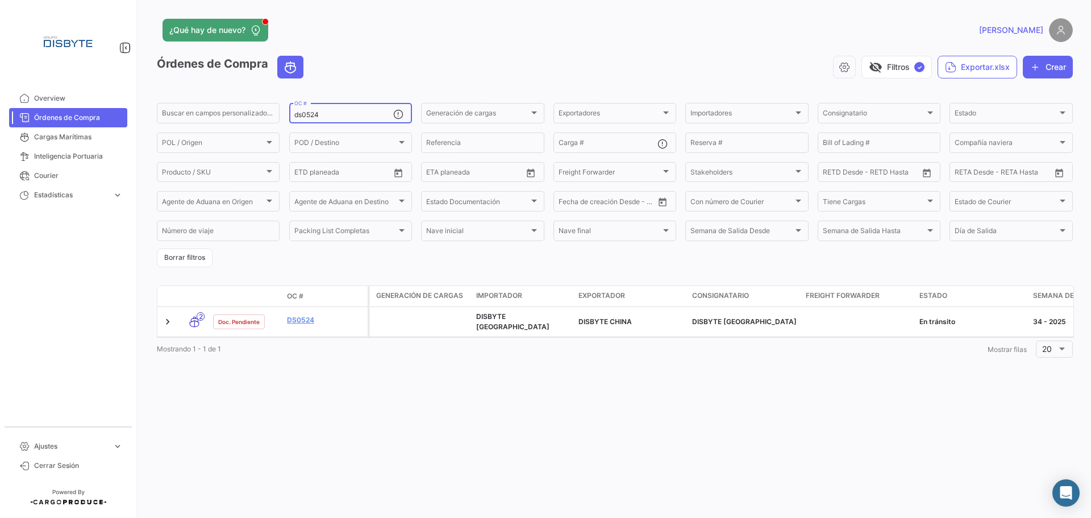
drag, startPoint x: 311, startPoint y: 117, endPoint x: 420, endPoint y: 118, distance: 108.6
click at [419, 118] on form "Buscar en [PERSON_NAME] personalizados... ds0524 OC # Generación [PERSON_NAME] …" at bounding box center [615, 184] width 916 height 166
type input "ds0509"
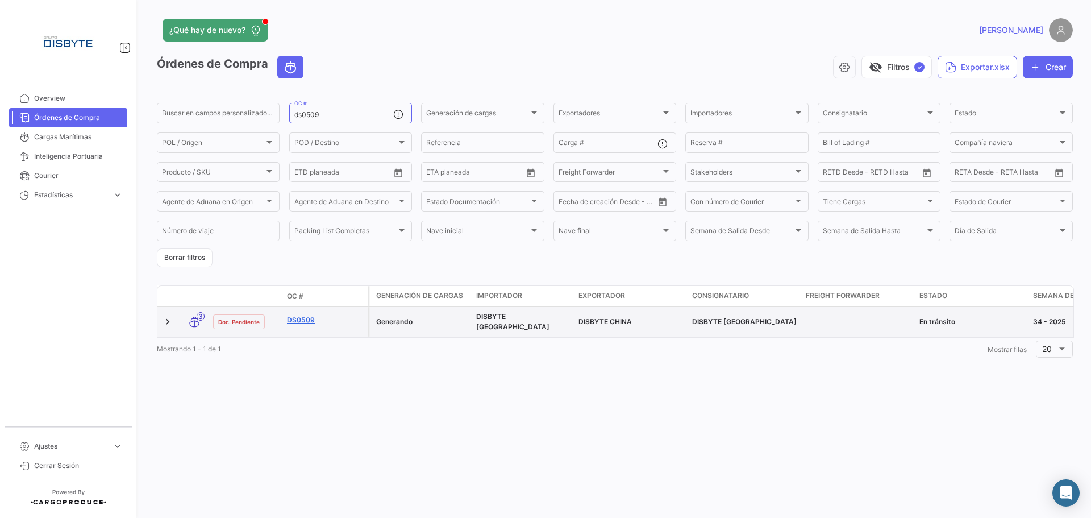
click at [296, 321] on link "DS0509" at bounding box center [325, 320] width 76 height 10
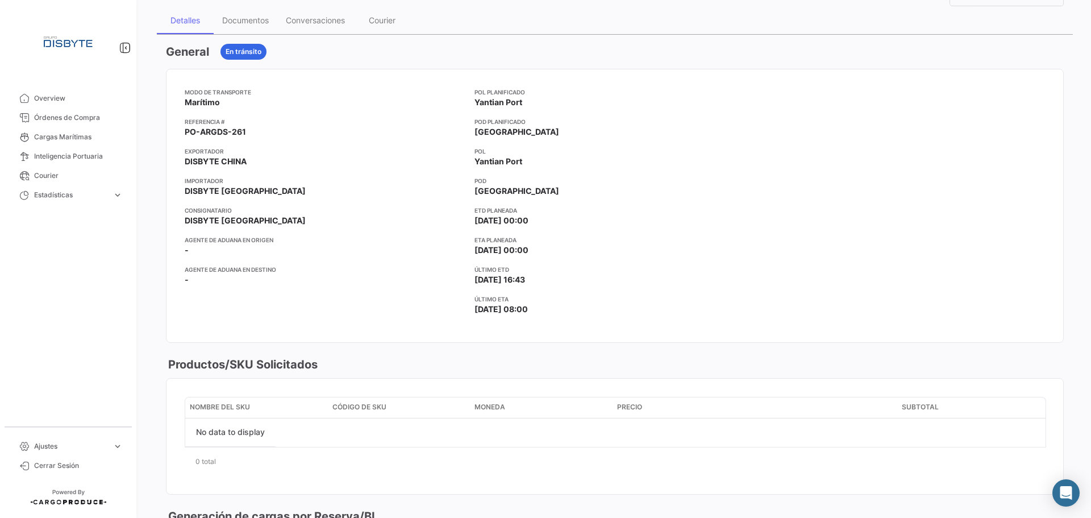
scroll to position [455, 0]
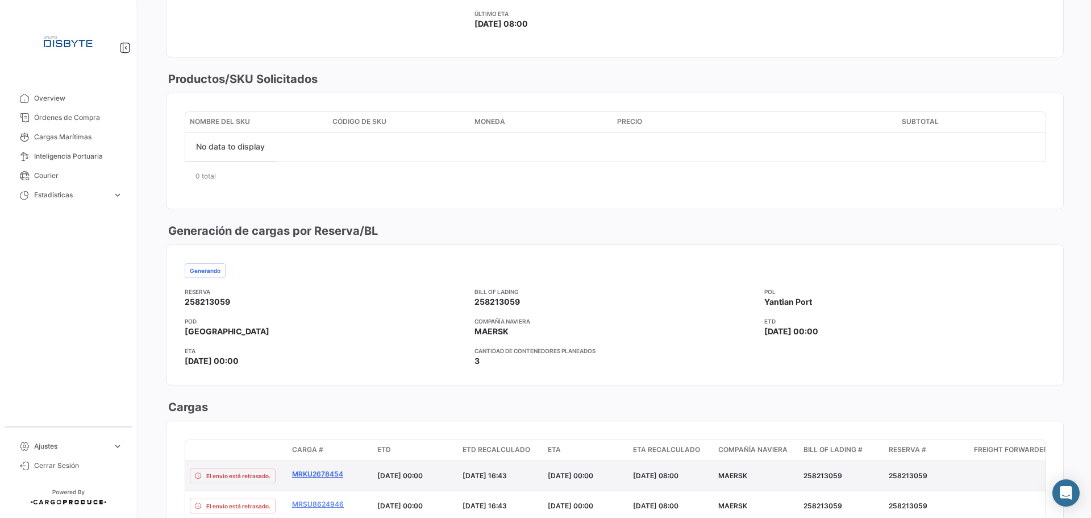
click at [331, 472] on link "MRKU2678454" at bounding box center [330, 474] width 76 height 10
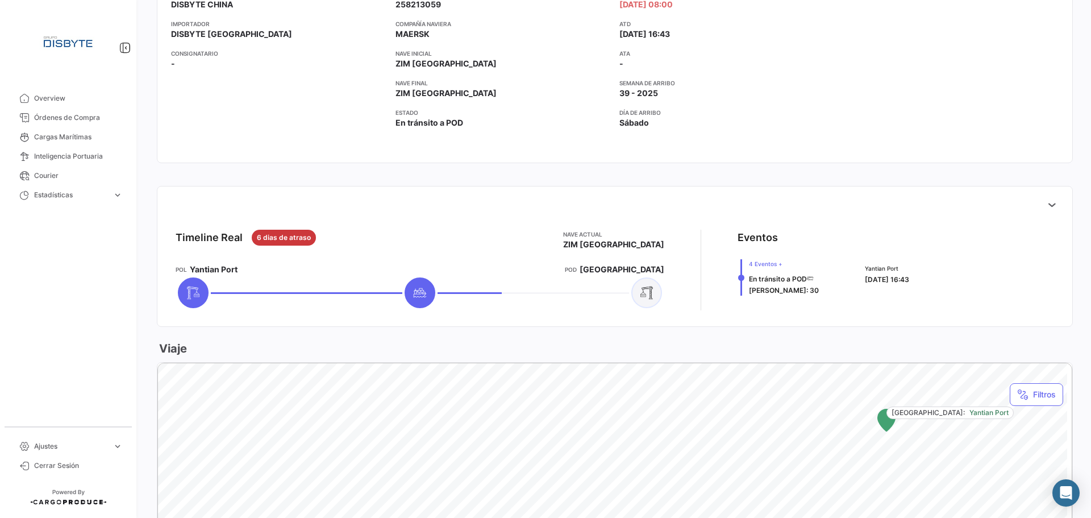
scroll to position [284, 0]
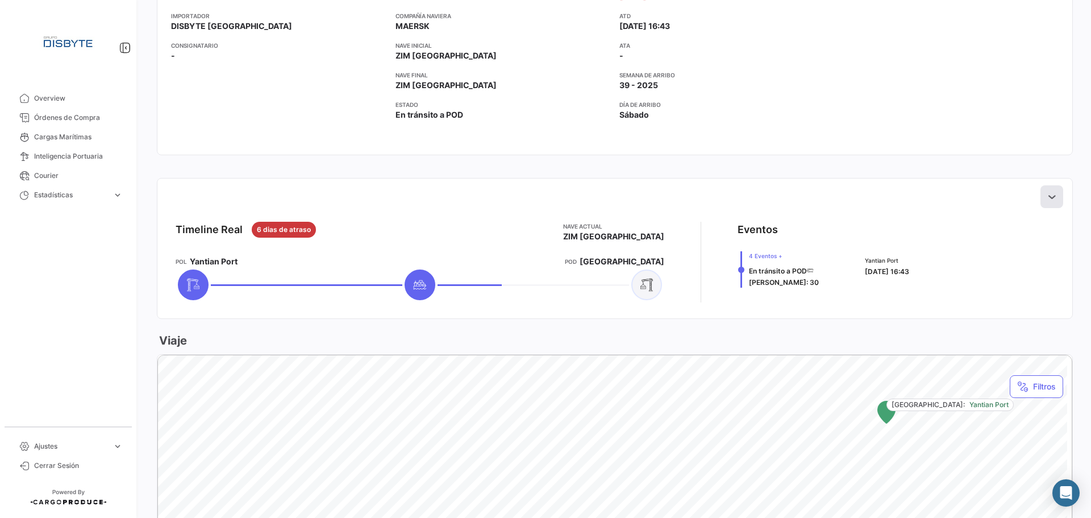
click at [1046, 196] on icon at bounding box center [1051, 196] width 11 height 11
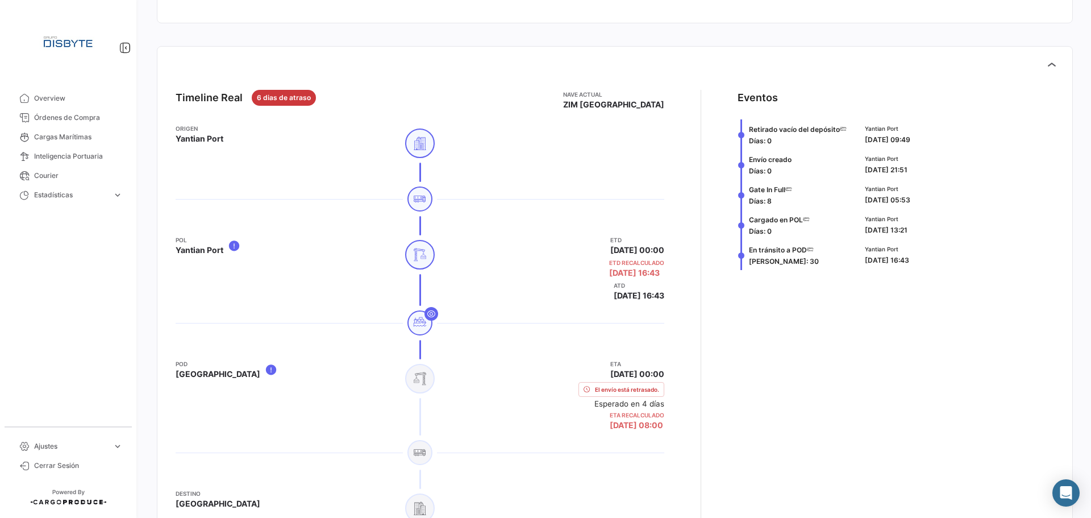
scroll to position [455, 0]
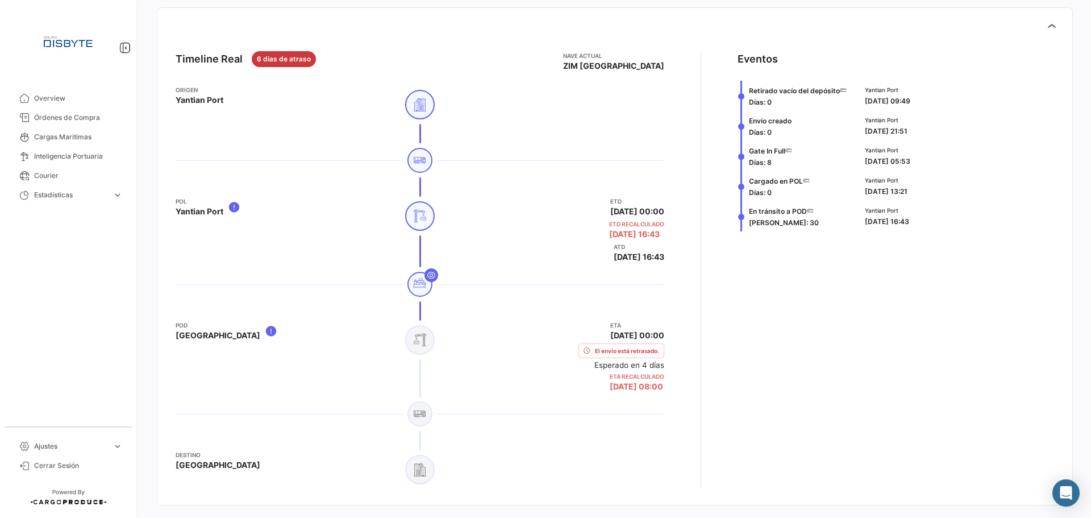
click at [422, 285] on icon at bounding box center [420, 283] width 14 height 14
click at [433, 277] on icon at bounding box center [431, 275] width 9 height 9
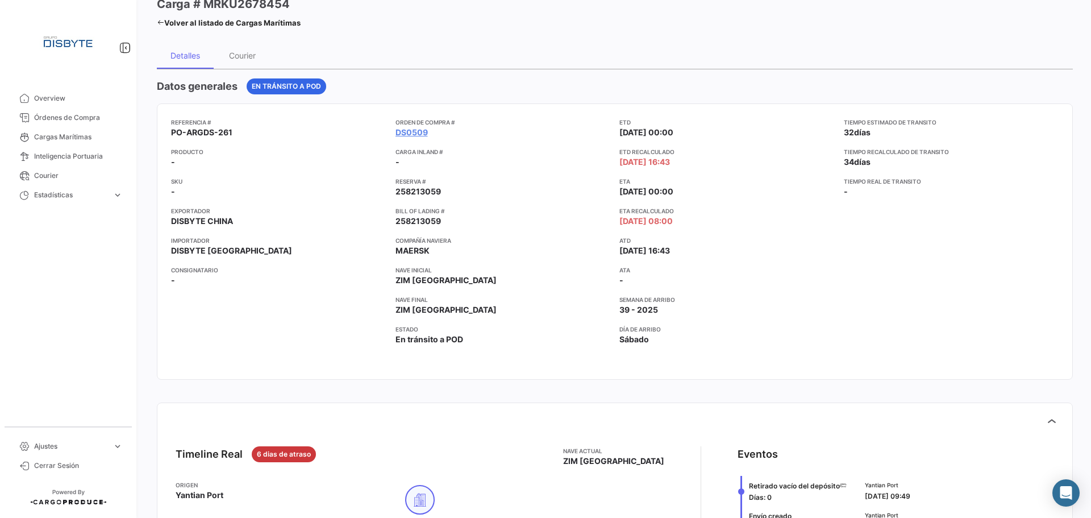
scroll to position [57, 0]
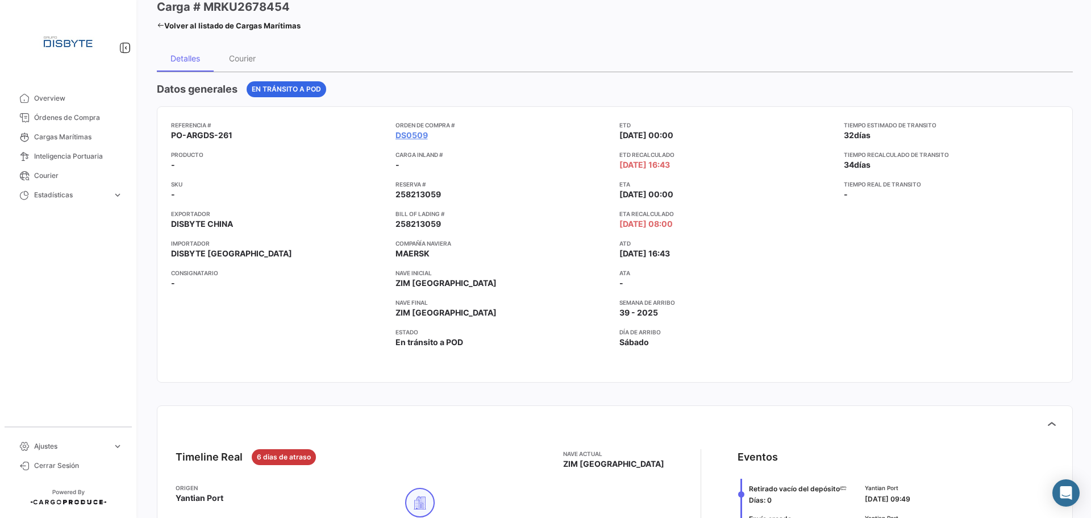
click at [422, 220] on span "258213059" at bounding box center [418, 223] width 45 height 11
copy span "258213059"
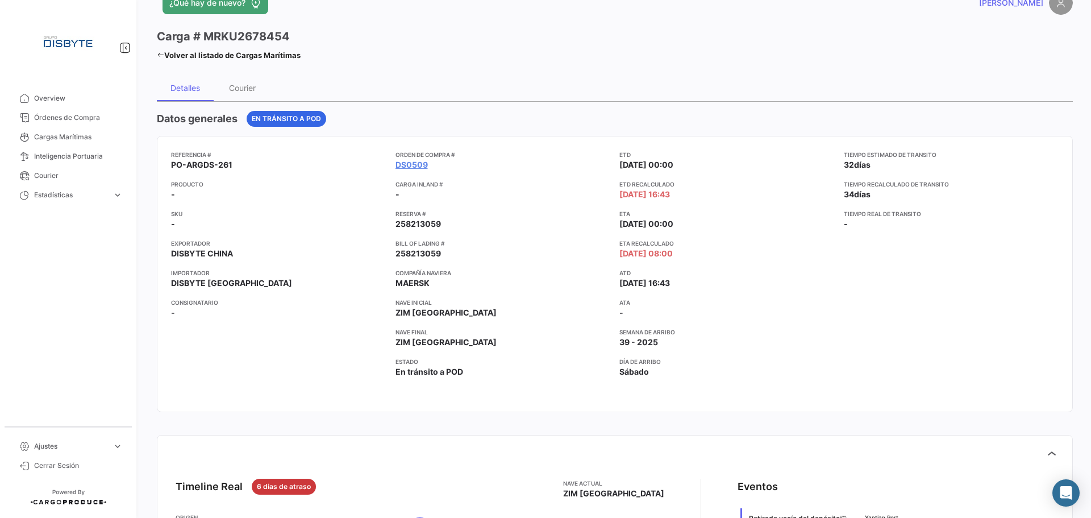
scroll to position [0, 0]
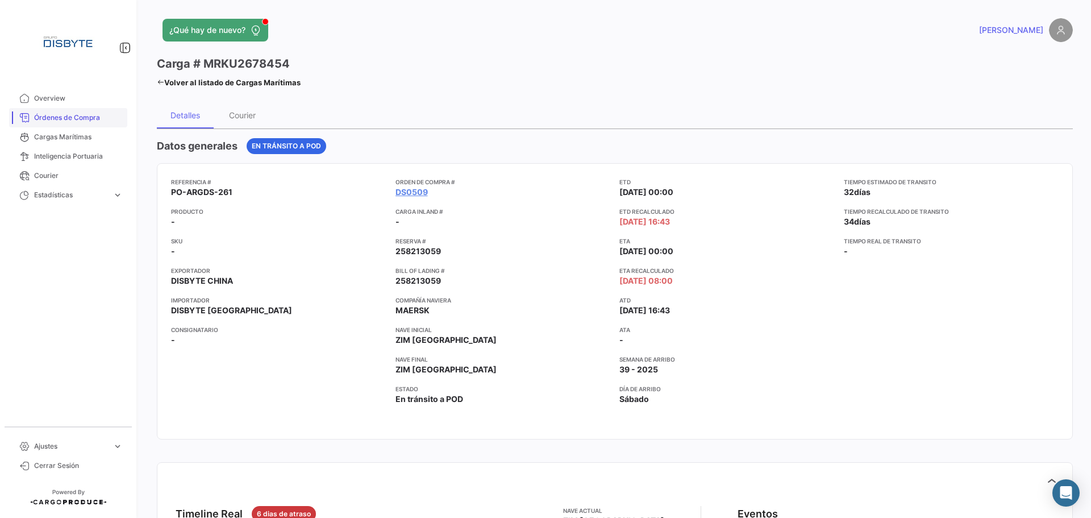
click at [94, 119] on span "Órdenes de Compra" at bounding box center [78, 118] width 89 height 10
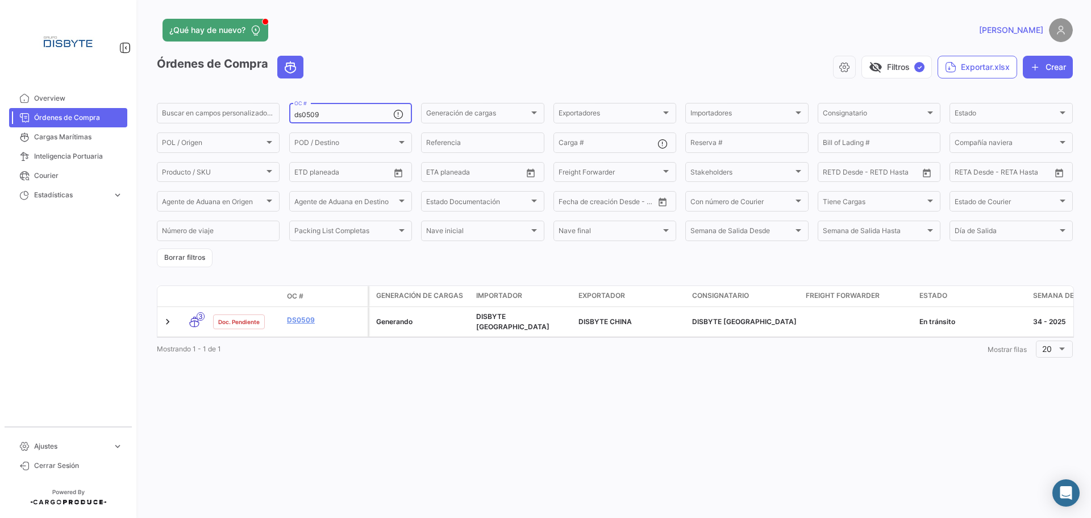
drag, startPoint x: 314, startPoint y: 115, endPoint x: 380, endPoint y: 106, distance: 66.5
click at [380, 106] on div "ds0509 OC #" at bounding box center [343, 112] width 99 height 22
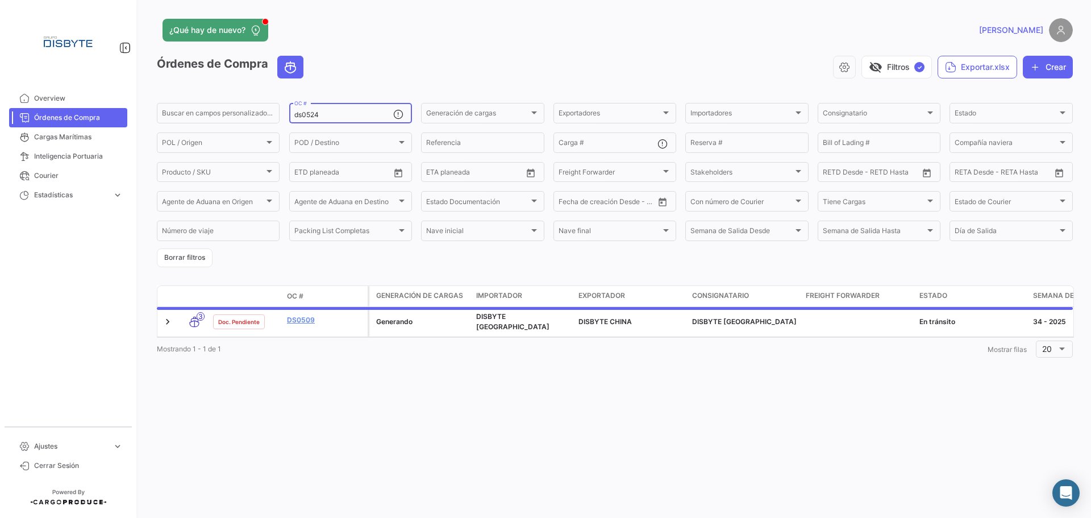
type input "ds0524"
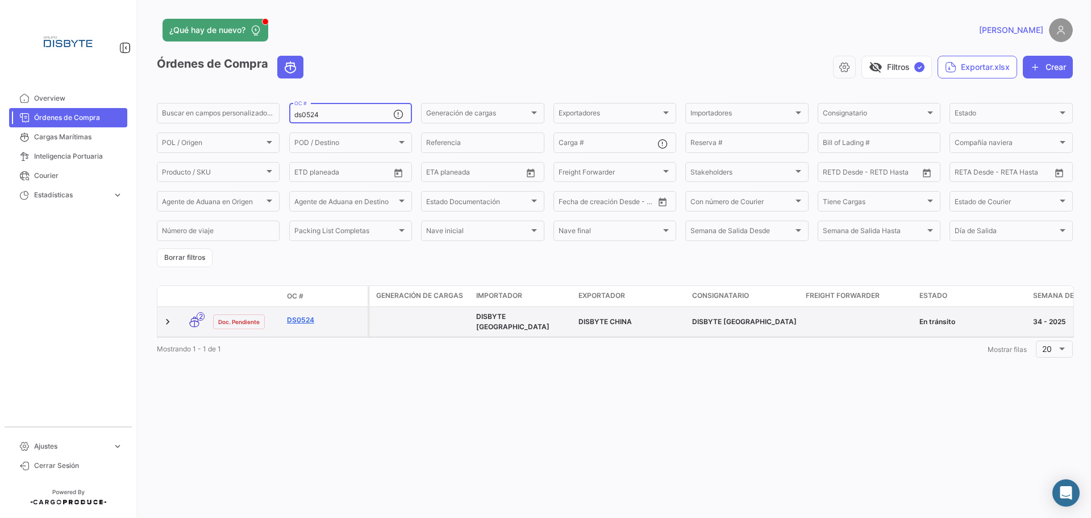
click at [308, 315] on link "DS0524" at bounding box center [325, 320] width 76 height 10
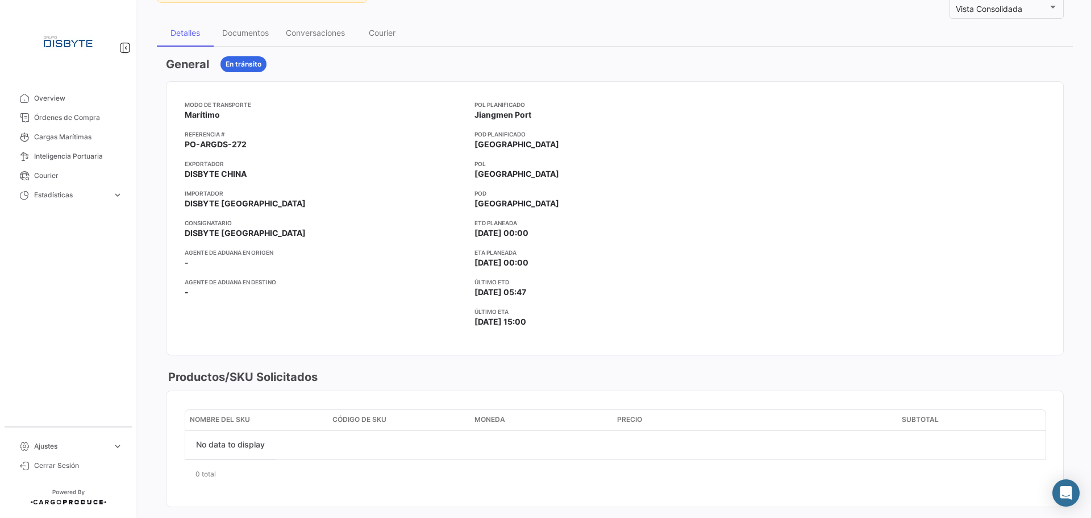
scroll to position [511, 0]
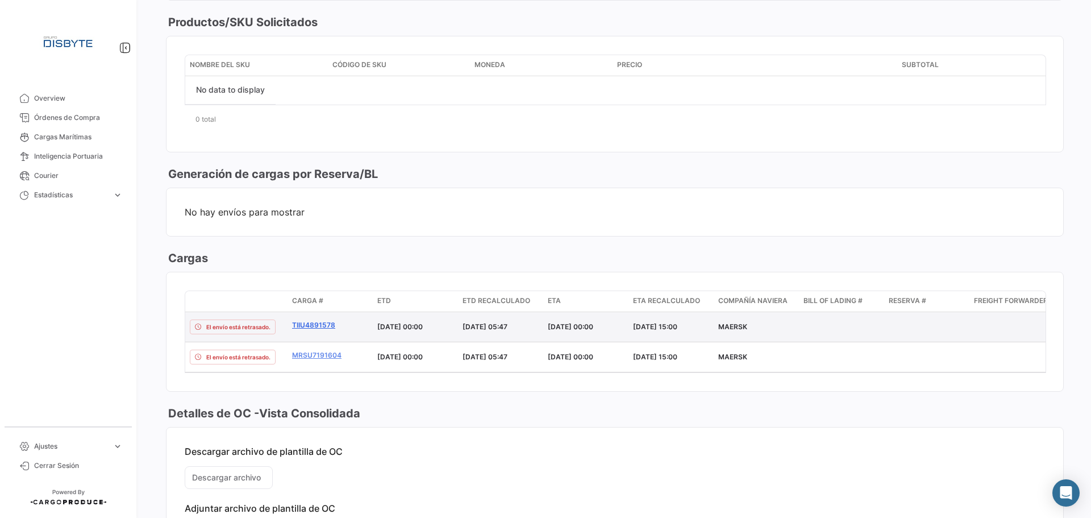
click at [316, 323] on link "TIIU4891578" at bounding box center [330, 325] width 76 height 10
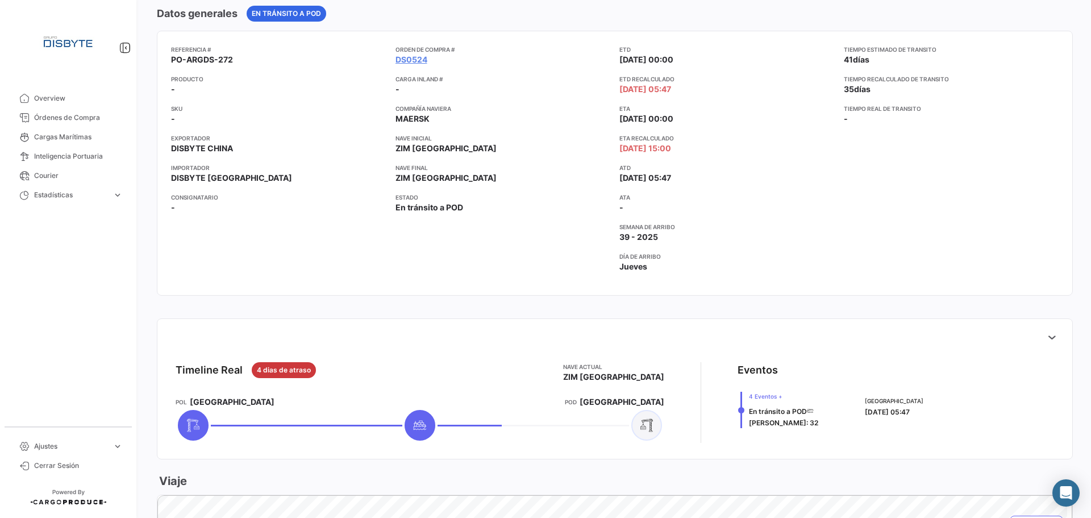
scroll to position [170, 0]
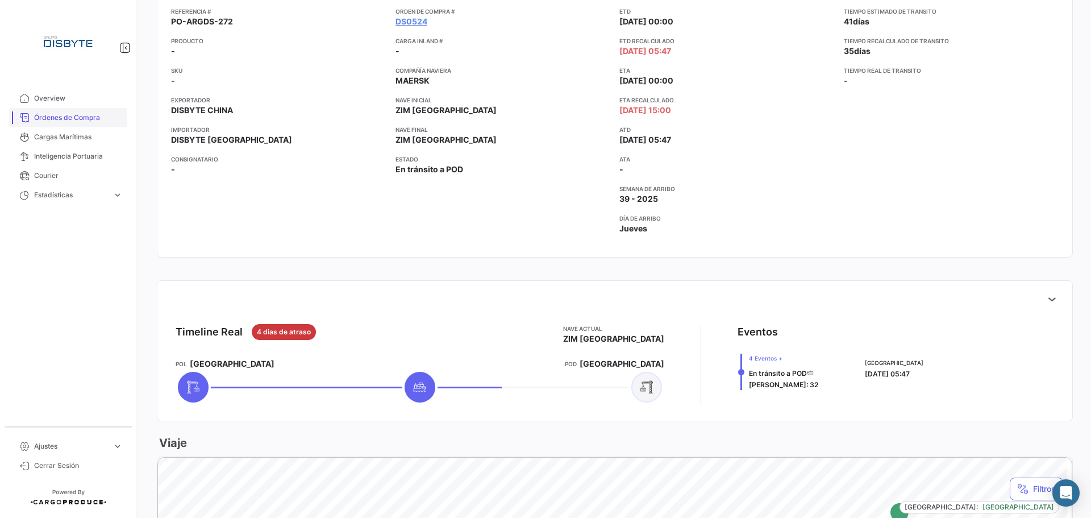
click at [77, 112] on link "Órdenes de Compra" at bounding box center [68, 117] width 118 height 19
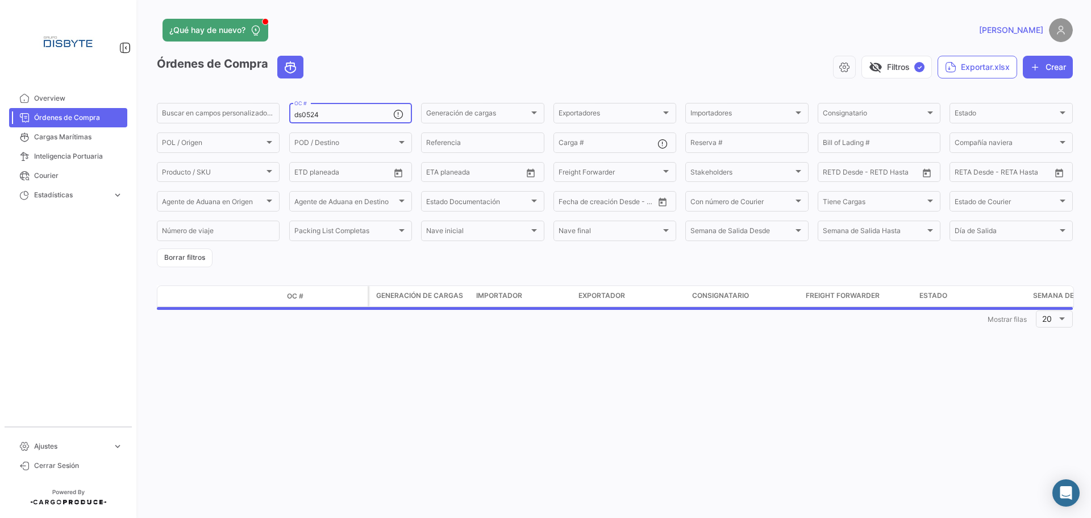
click at [303, 112] on input "ds0524" at bounding box center [343, 115] width 99 height 8
type input "dscol0122"
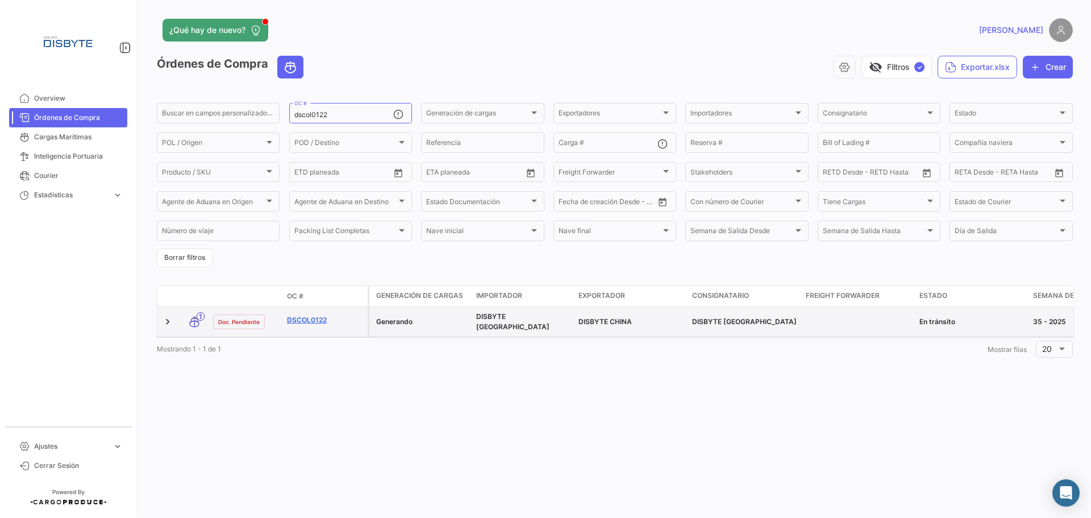
click at [296, 319] on link "DSCOL0122" at bounding box center [325, 320] width 76 height 10
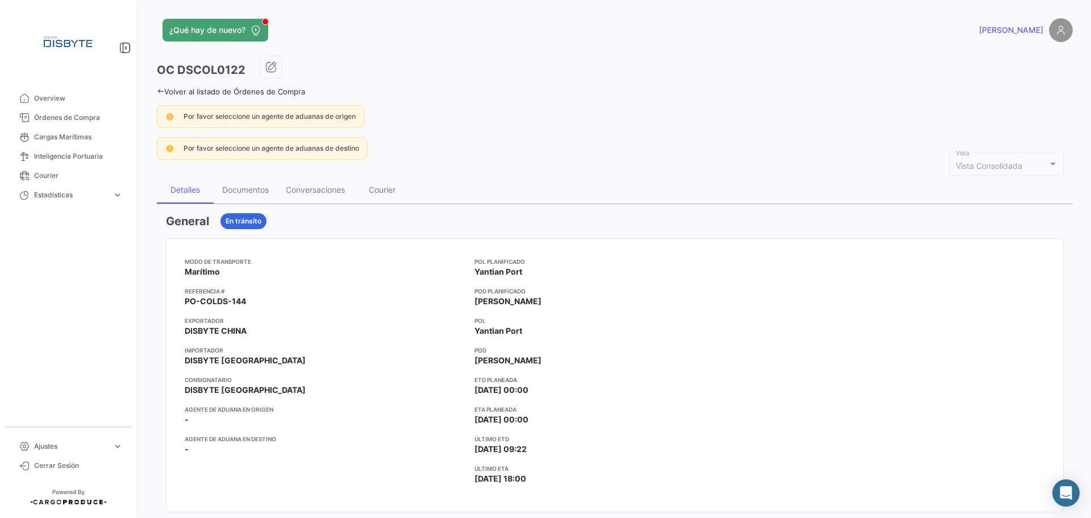
scroll to position [455, 0]
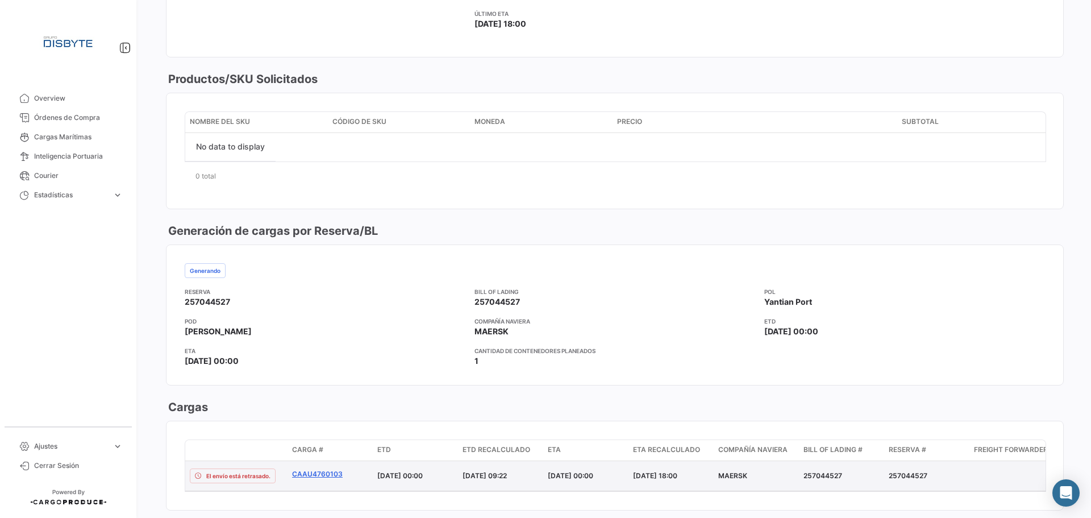
click at [328, 474] on link "CAAU4760103" at bounding box center [330, 474] width 76 height 10
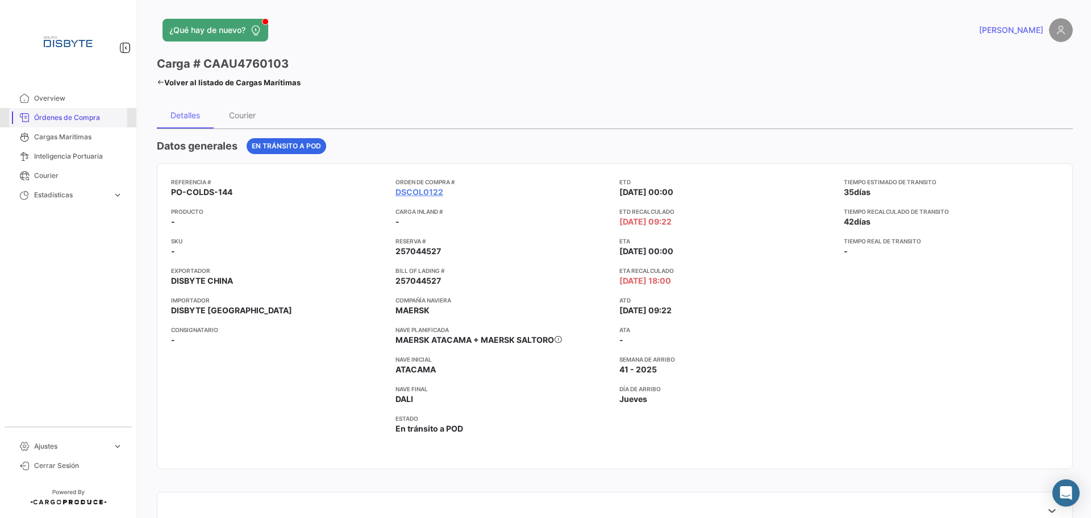
click at [95, 123] on link "Órdenes de Compra" at bounding box center [68, 117] width 118 height 19
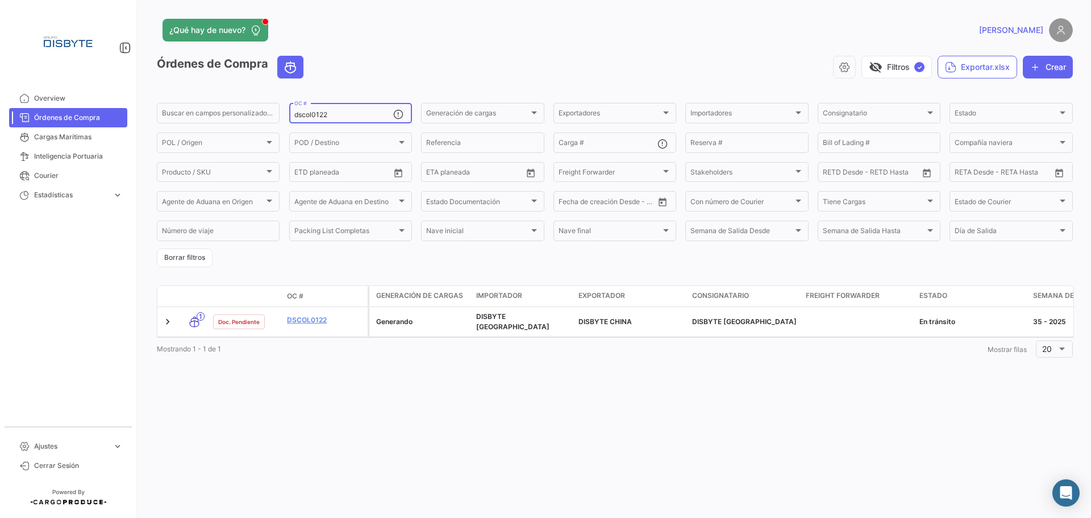
drag, startPoint x: 324, startPoint y: 113, endPoint x: 360, endPoint y: 106, distance: 37.0
click at [360, 106] on div "dscol0122 OC #" at bounding box center [343, 112] width 99 height 22
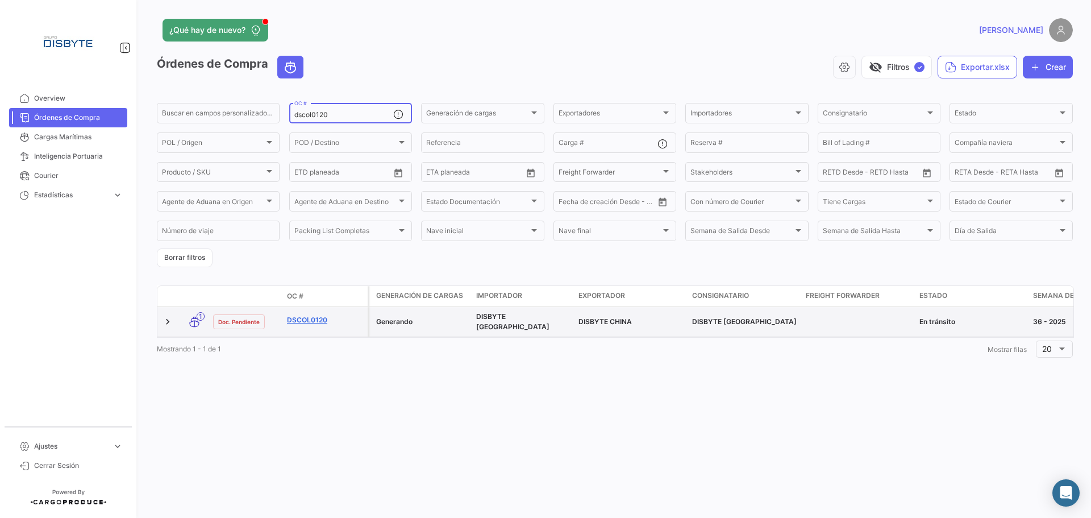
type input "dscol0120"
click at [304, 317] on link "DSCOL0120" at bounding box center [325, 320] width 76 height 10
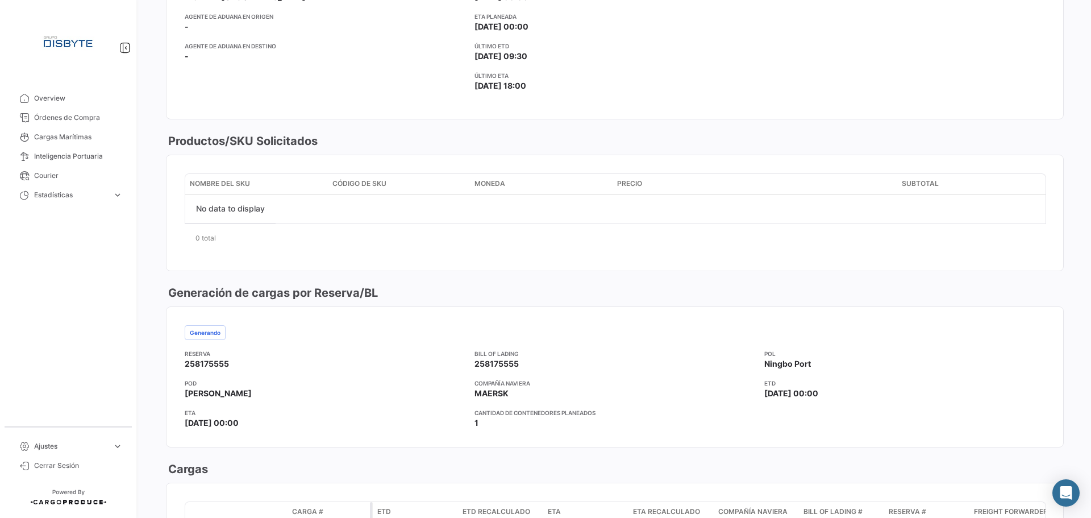
scroll to position [568, 0]
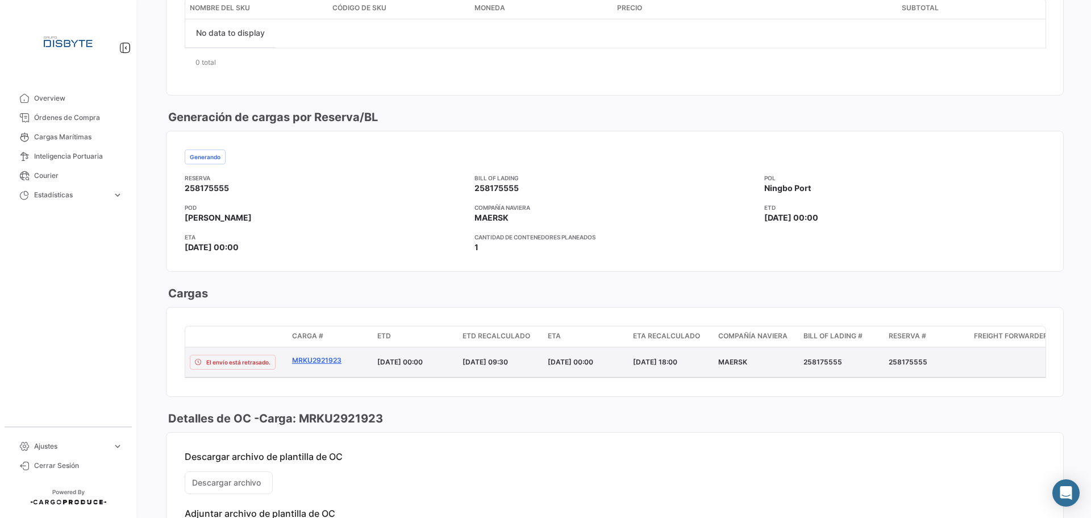
click at [304, 361] on link "MRKU2921923" at bounding box center [330, 360] width 76 height 10
